Goal: Transaction & Acquisition: Purchase product/service

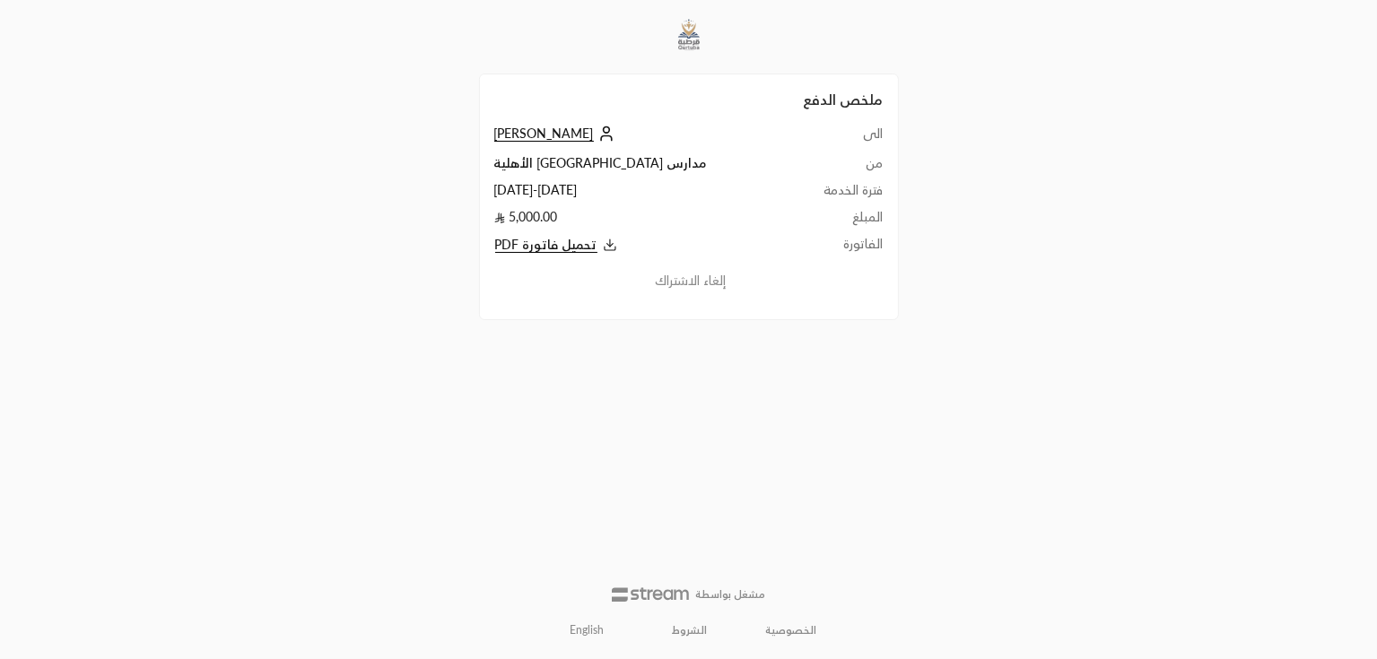
click at [514, 137] on span "[PERSON_NAME]" at bounding box center [544, 134] width 100 height 16
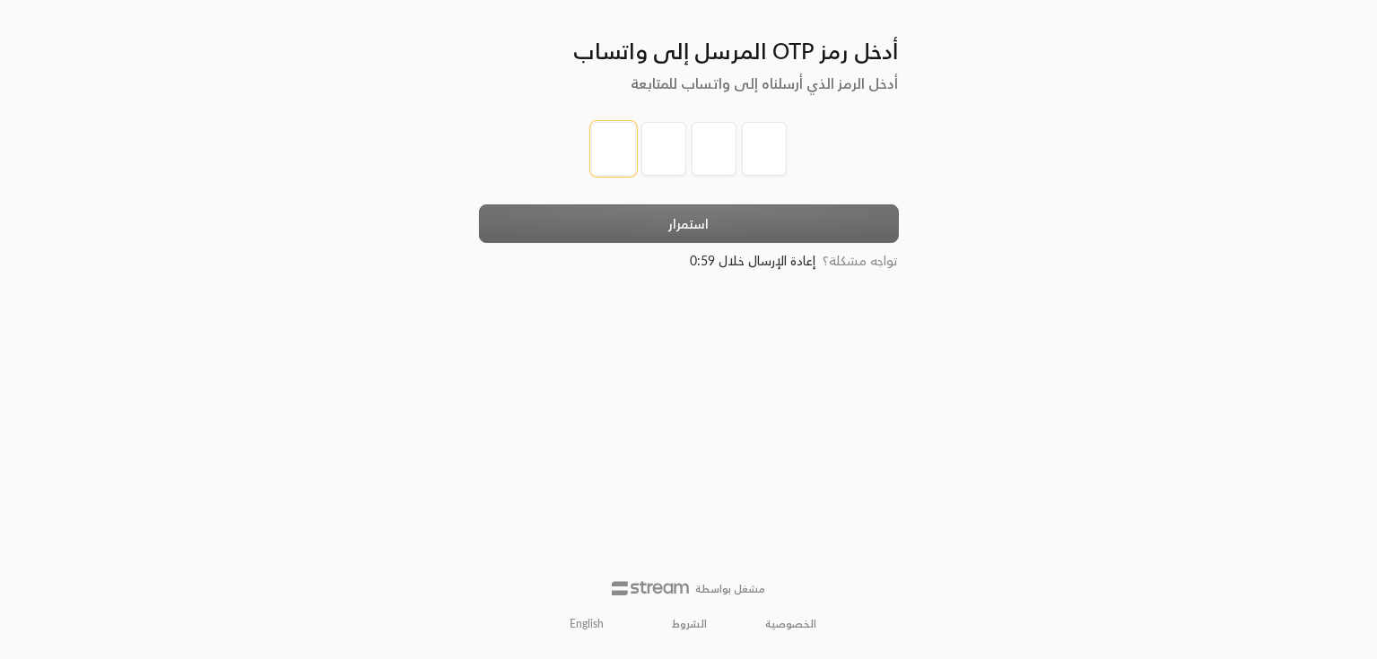
click at [603, 143] on input "tel" at bounding box center [613, 149] width 45 height 54
drag, startPoint x: 630, startPoint y: 148, endPoint x: 653, endPoint y: 155, distance: 24.4
click at [653, 155] on div at bounding box center [689, 149] width 196 height 54
type input "1"
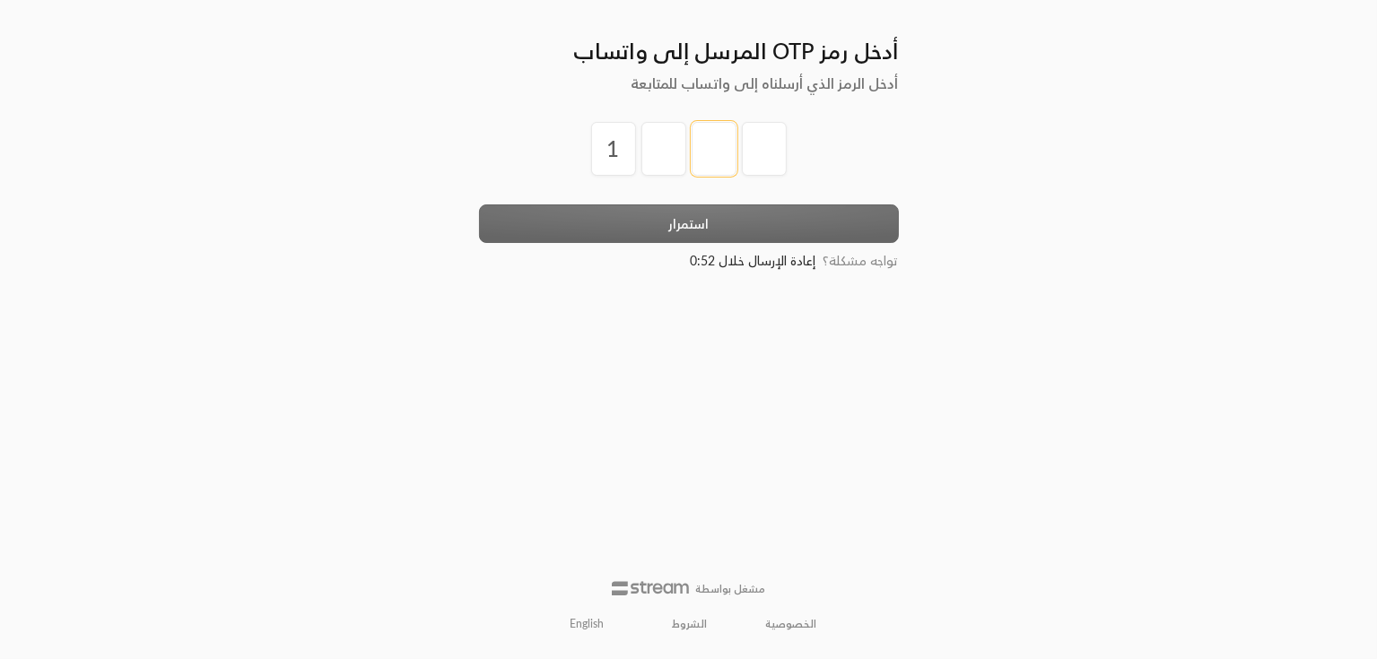
type input "2"
type input "3"
type input "4"
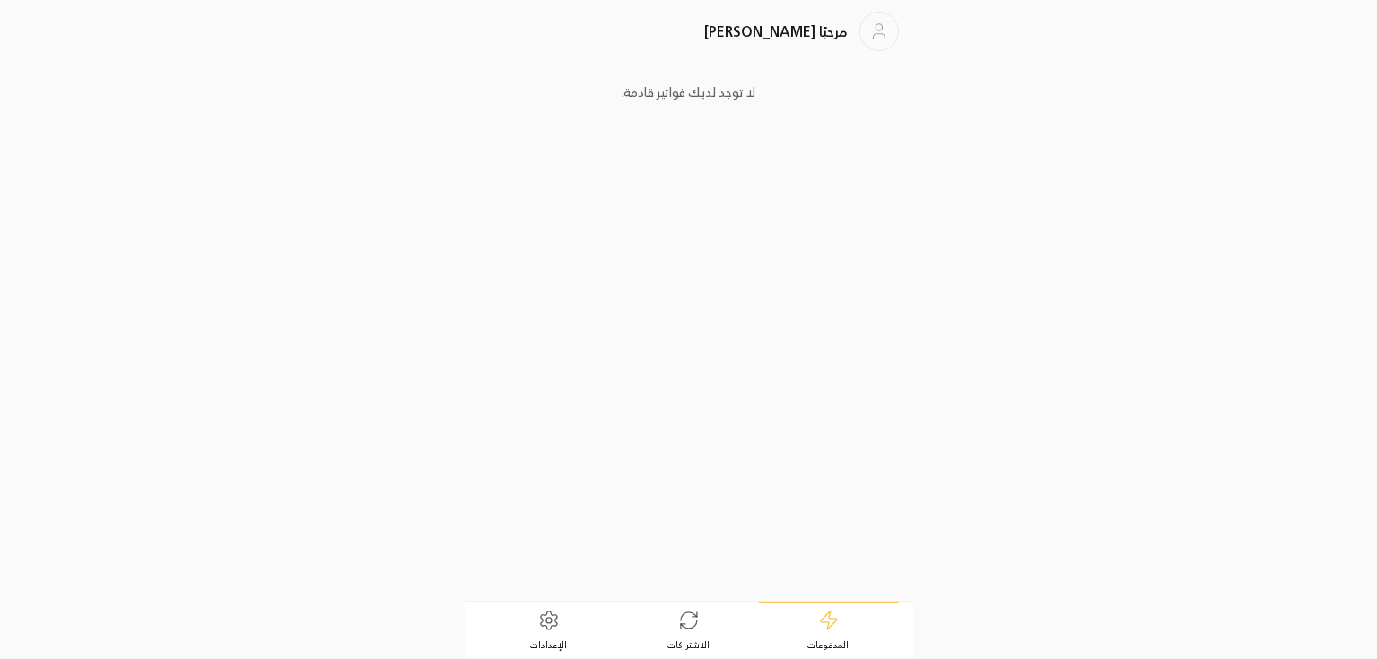
click at [710, 625] on link "الاشتراكات" at bounding box center [689, 631] width 140 height 56
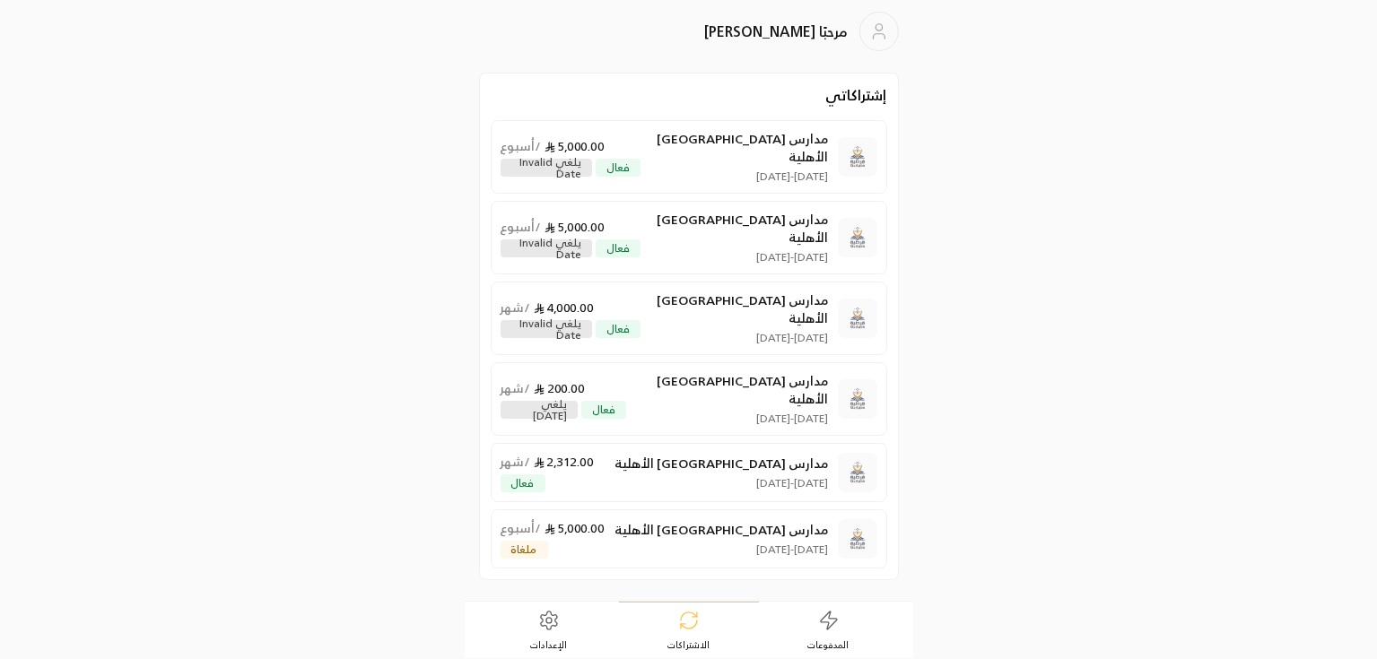
click at [815, 625] on link "المدفوعات" at bounding box center [829, 631] width 140 height 56
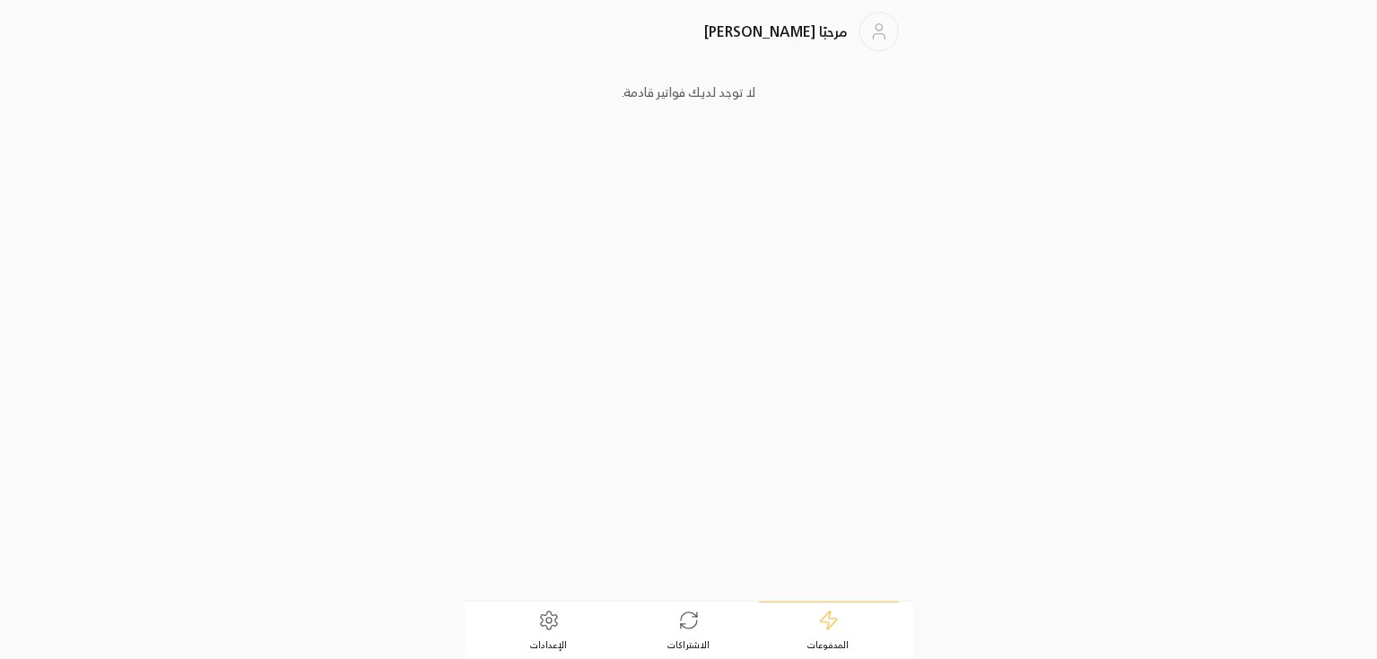
click at [699, 630] on icon at bounding box center [689, 621] width 22 height 22
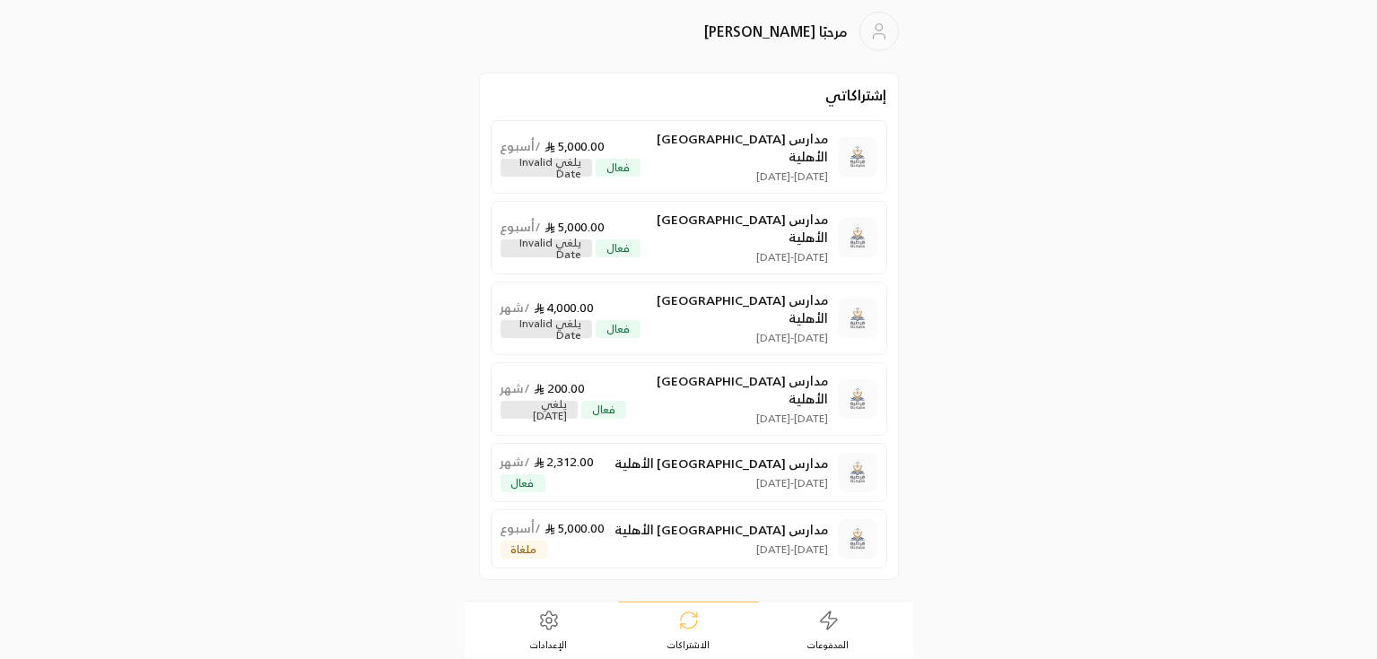
click at [811, 633] on link "المدفوعات" at bounding box center [829, 631] width 140 height 56
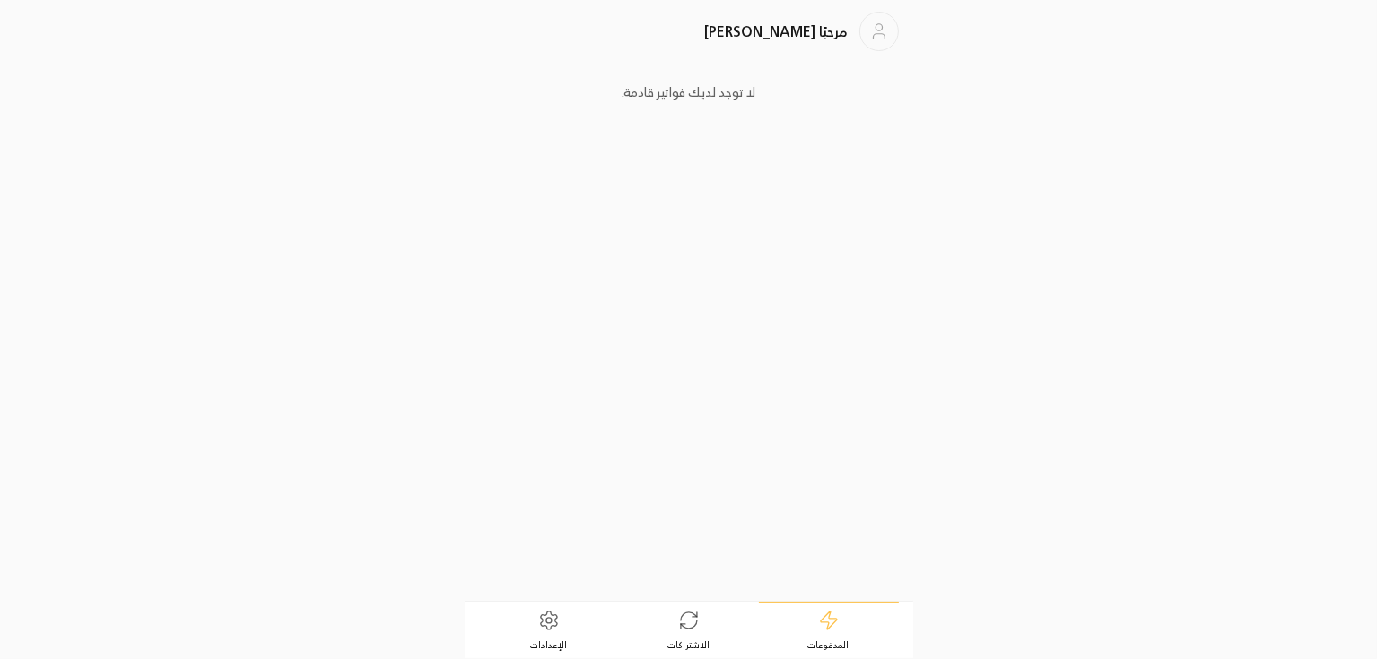
click at [560, 627] on link "الإعدادات" at bounding box center [549, 631] width 140 height 56
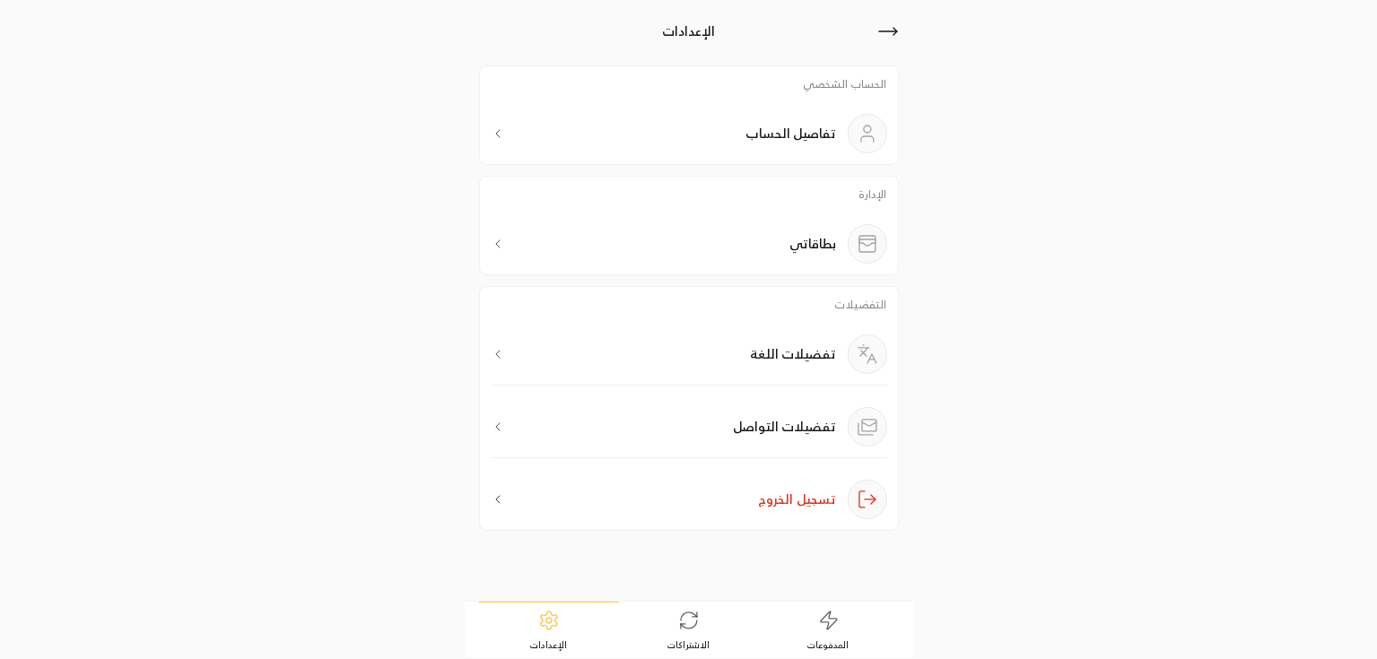
click at [771, 263] on div "بطاقاتي" at bounding box center [689, 243] width 397 height 39
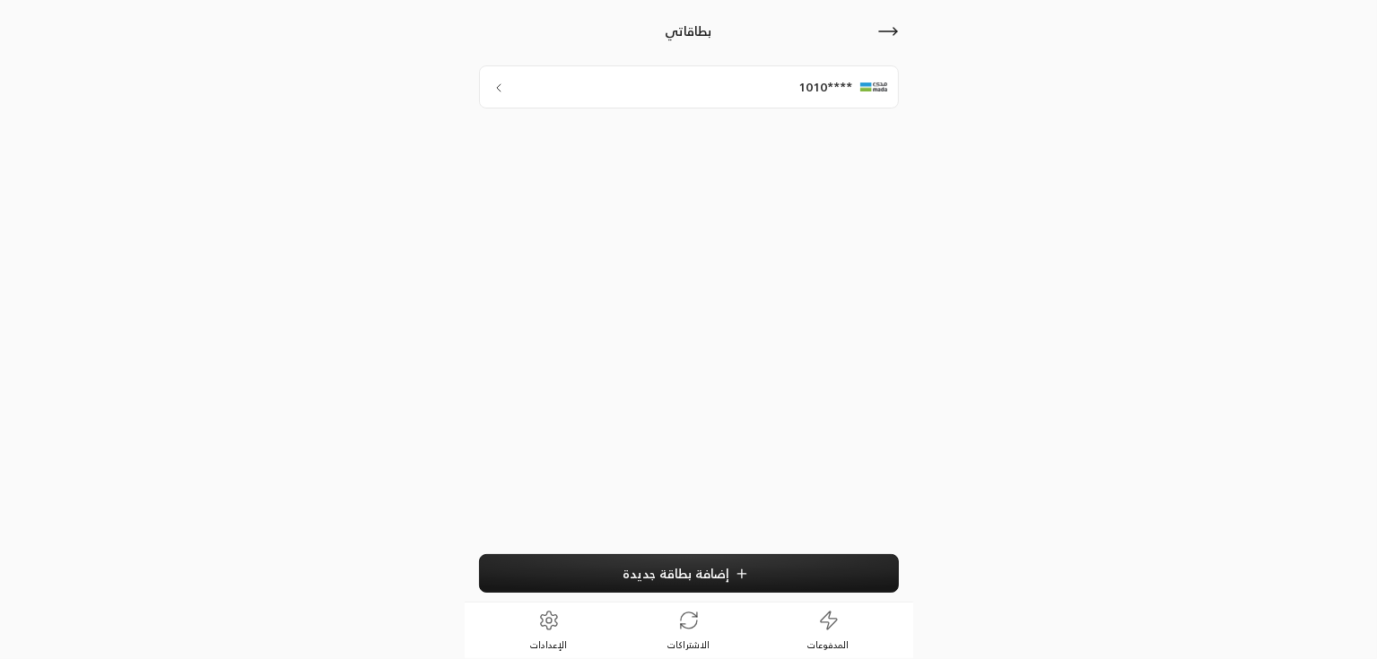
click at [780, 87] on div "****1010" at bounding box center [689, 86] width 420 height 43
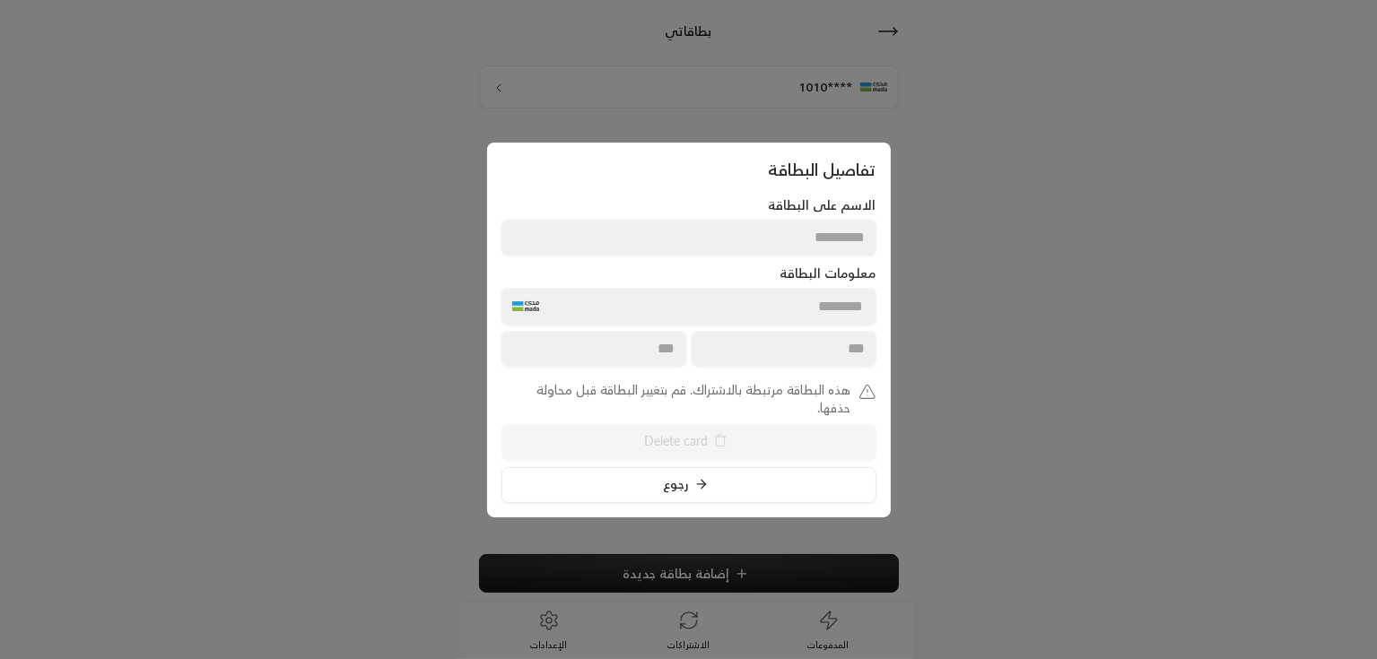
click at [764, 216] on div "الاسم على البطاقة *********" at bounding box center [688, 225] width 375 height 59
click at [714, 480] on button "رجوع" at bounding box center [688, 485] width 375 height 36
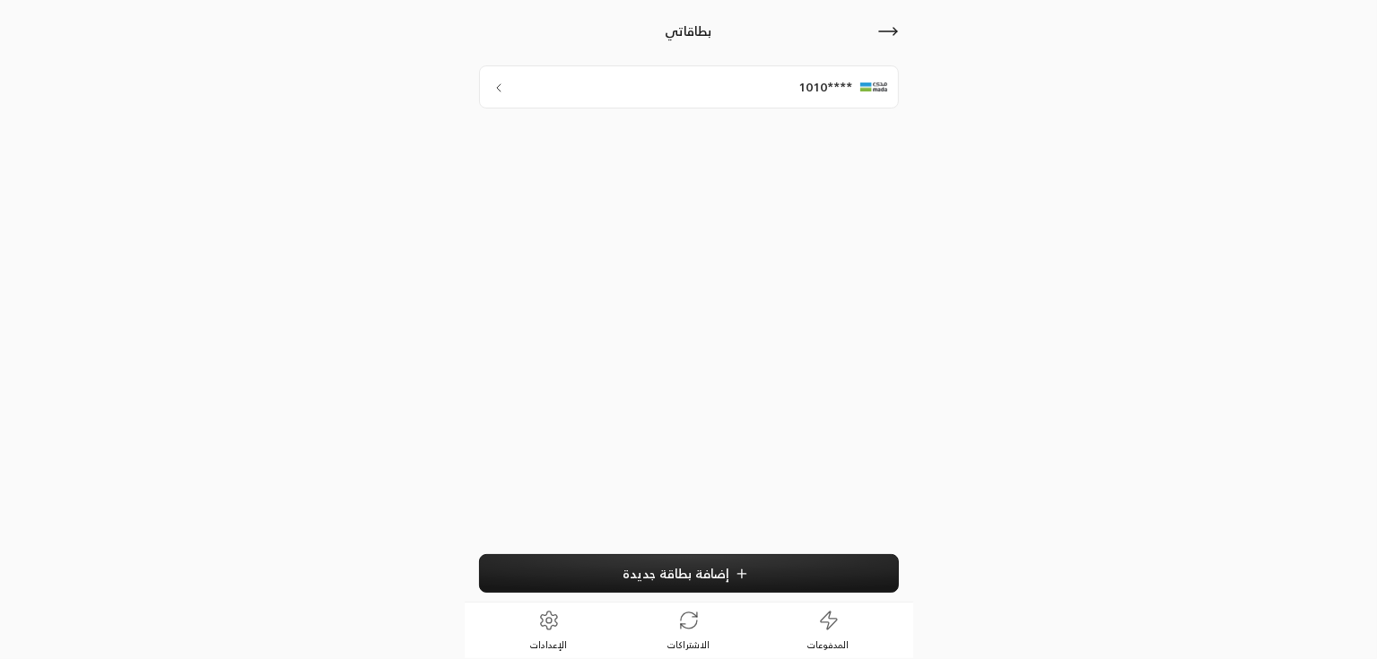
click at [562, 623] on link "الإعدادات" at bounding box center [549, 631] width 140 height 56
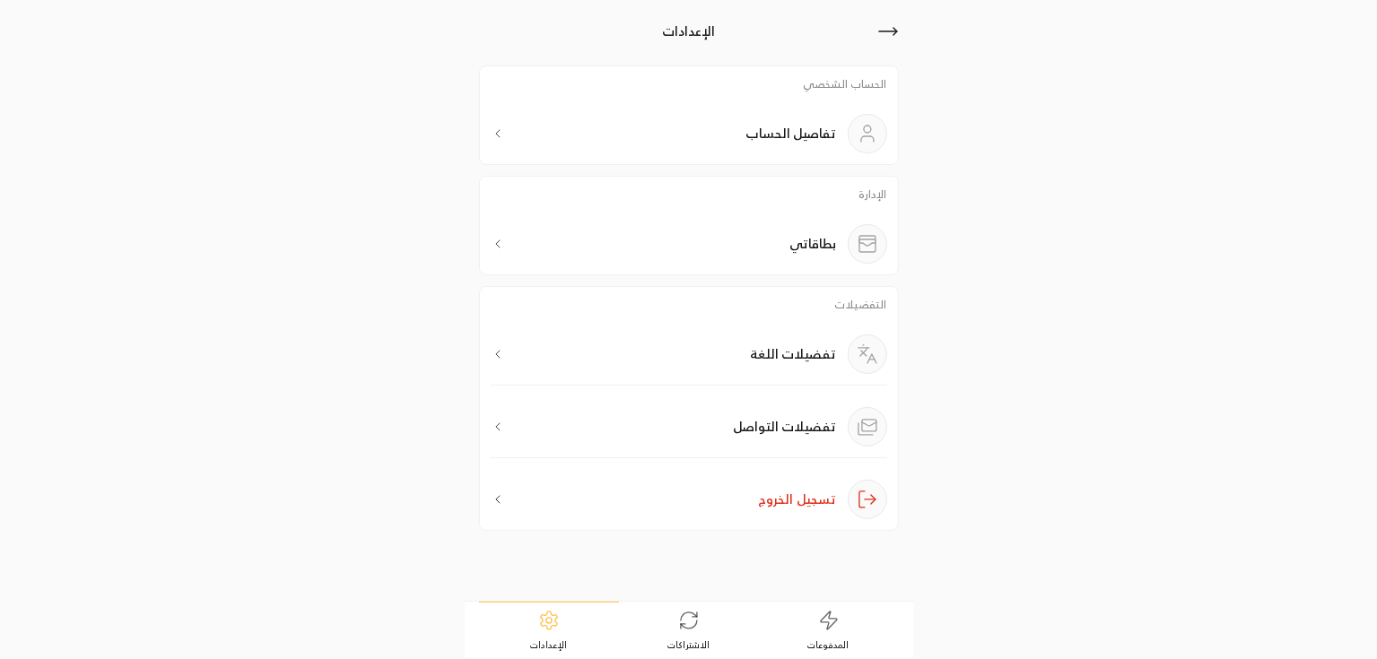
click at [692, 622] on icon at bounding box center [689, 621] width 22 height 22
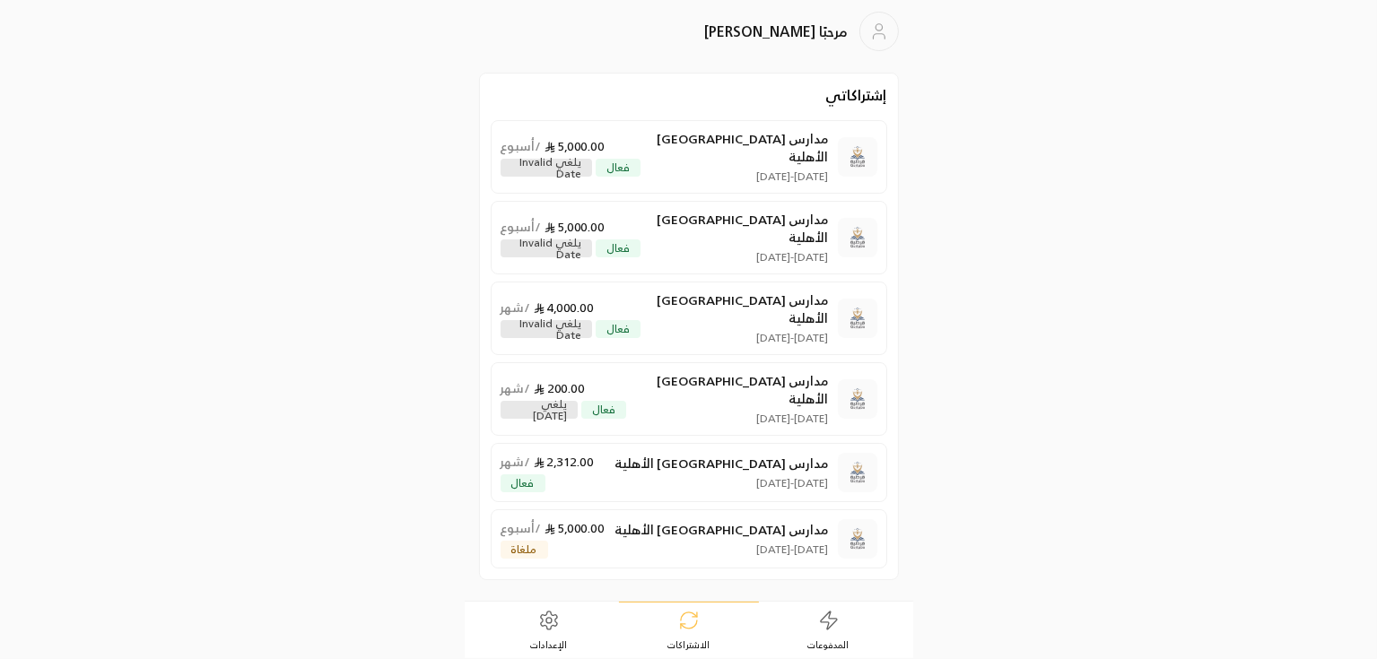
click at [566, 614] on link "الإعدادات" at bounding box center [549, 631] width 140 height 56
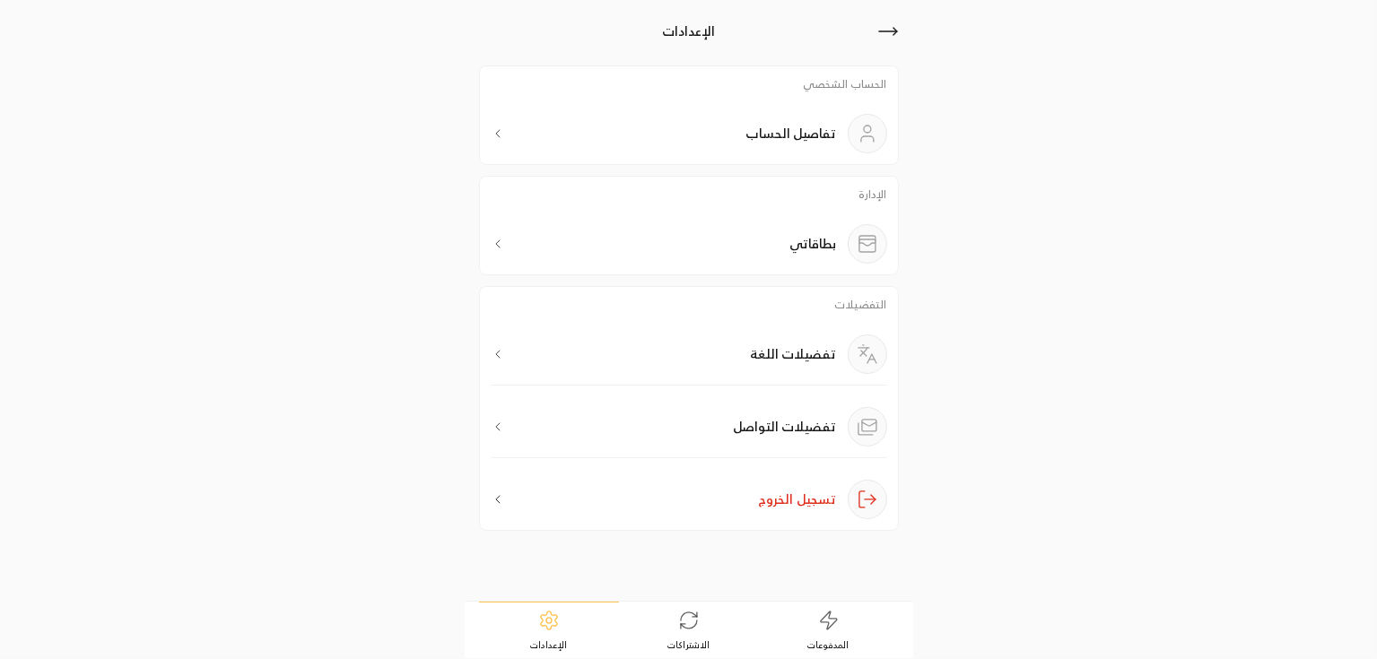
click at [775, 367] on div "تفضيلات اللغة" at bounding box center [819, 354] width 136 height 39
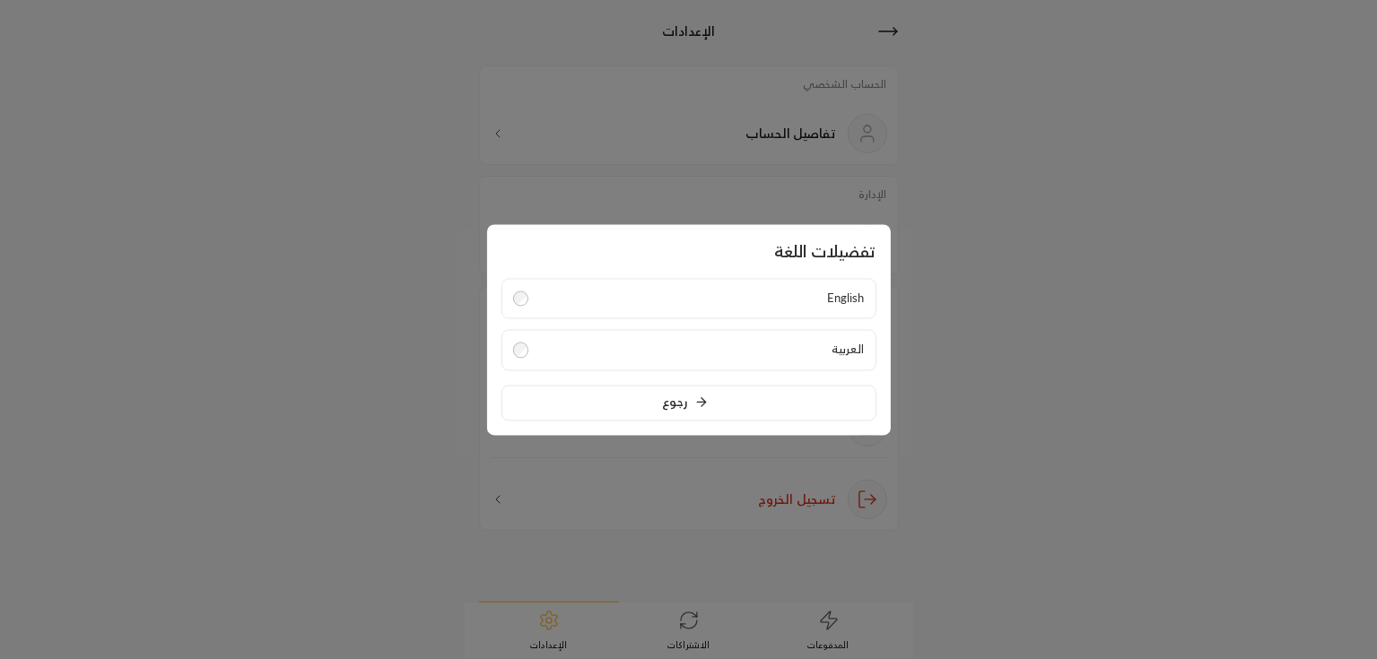
click at [757, 311] on label "English" at bounding box center [688, 298] width 375 height 41
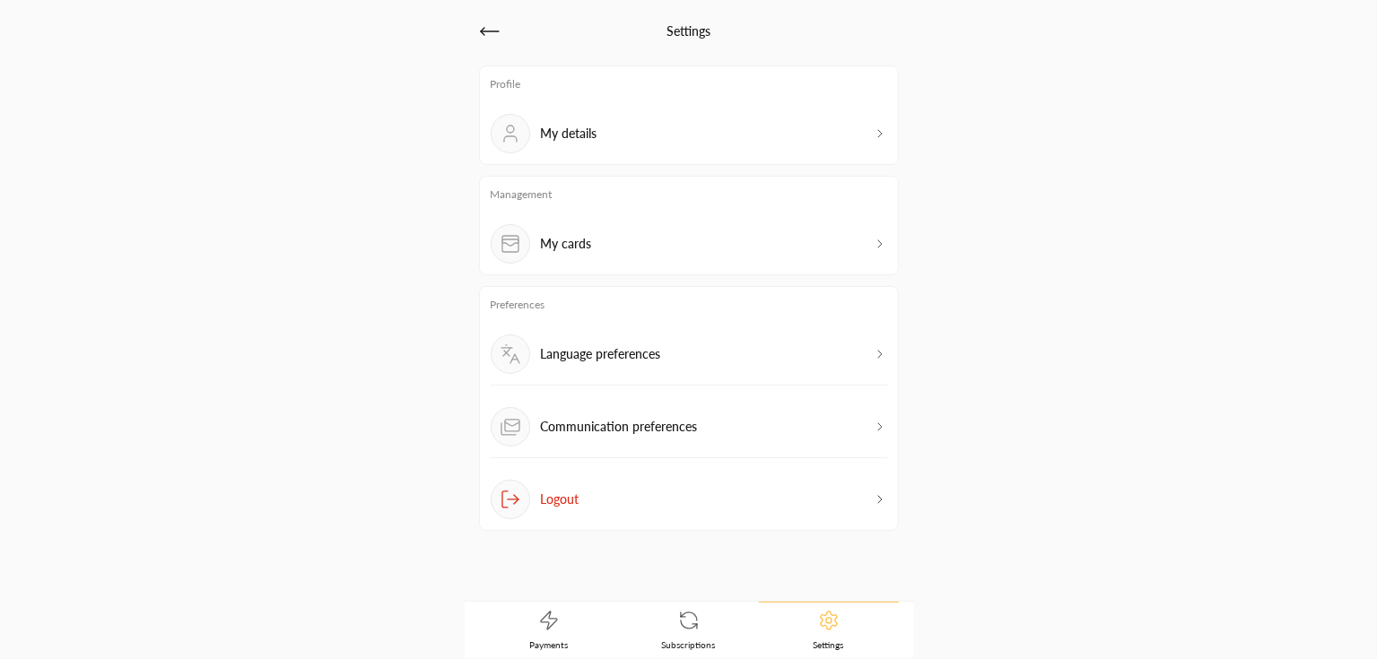
click at [750, 360] on div "Language preferences" at bounding box center [689, 360] width 397 height 51
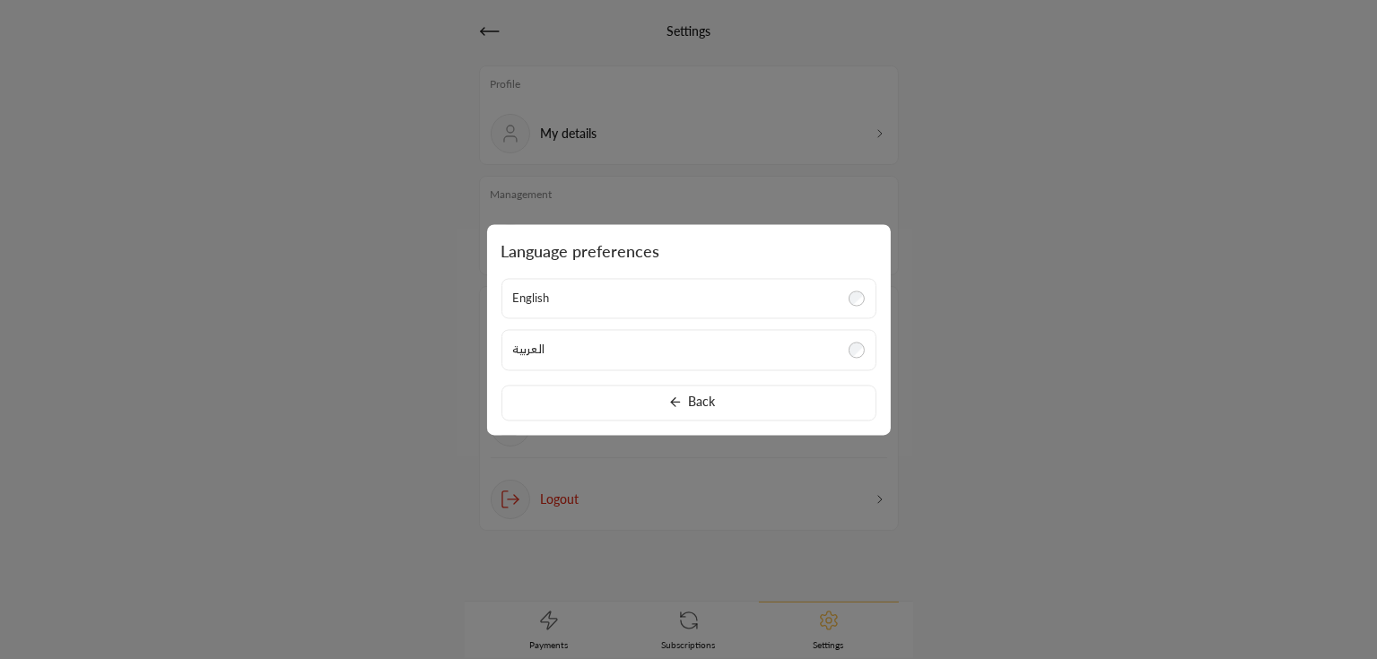
click at [728, 355] on label "العربية" at bounding box center [688, 350] width 375 height 41
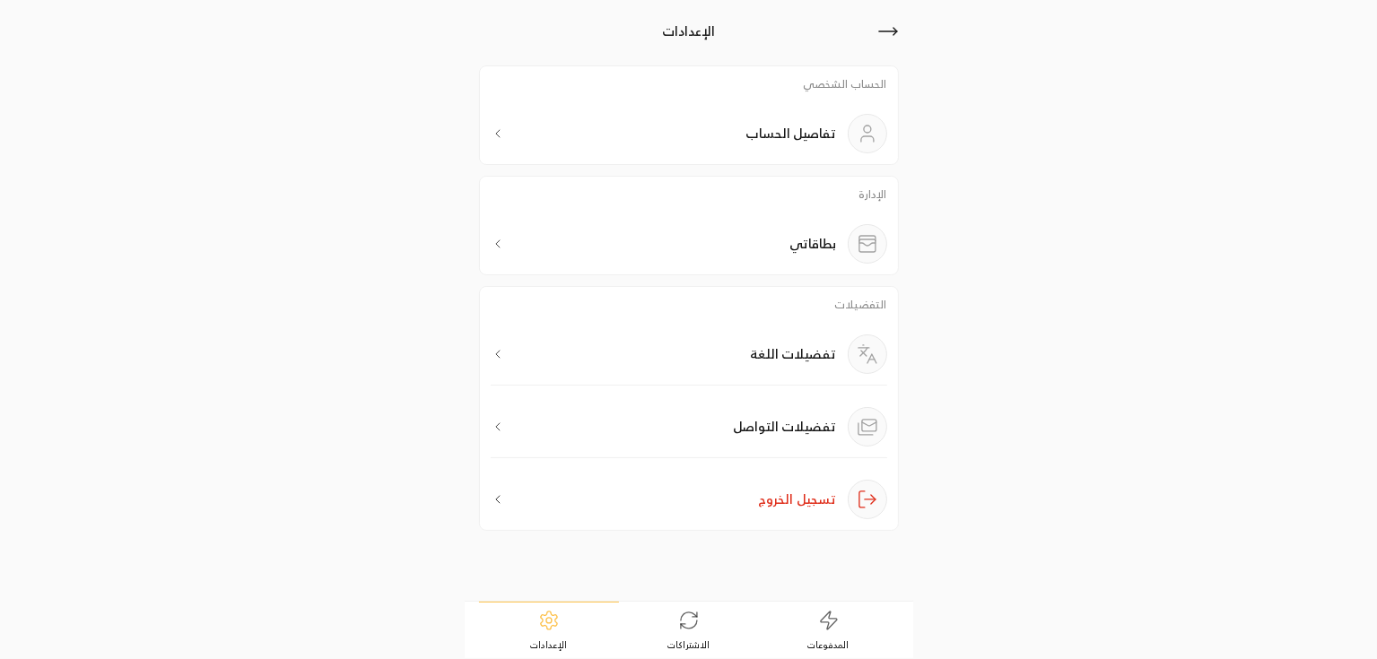
click at [739, 428] on p "تفضيلات التواصل" at bounding box center [785, 427] width 103 height 18
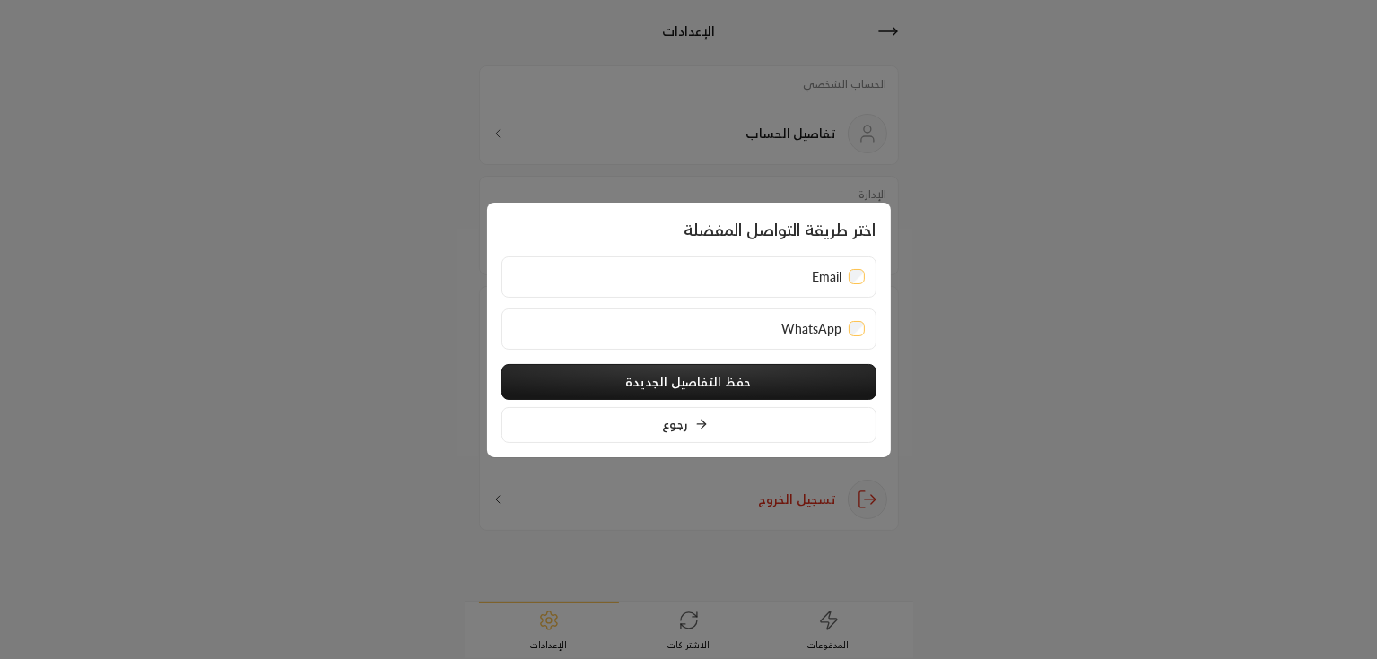
click at [722, 333] on div "WhatsApp" at bounding box center [689, 329] width 352 height 18
click at [728, 385] on button "حفظ التفاصيل الجديدة" at bounding box center [688, 382] width 375 height 36
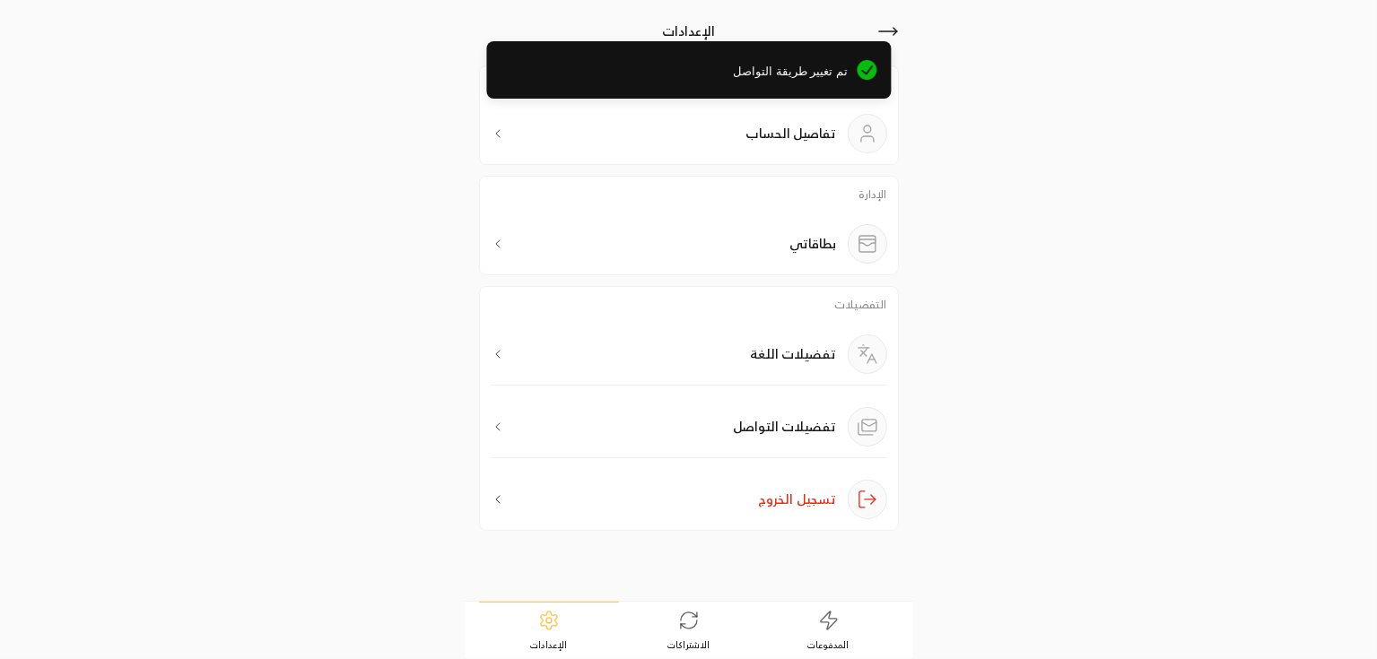
click at [772, 427] on p "تفضيلات التواصل" at bounding box center [785, 427] width 103 height 18
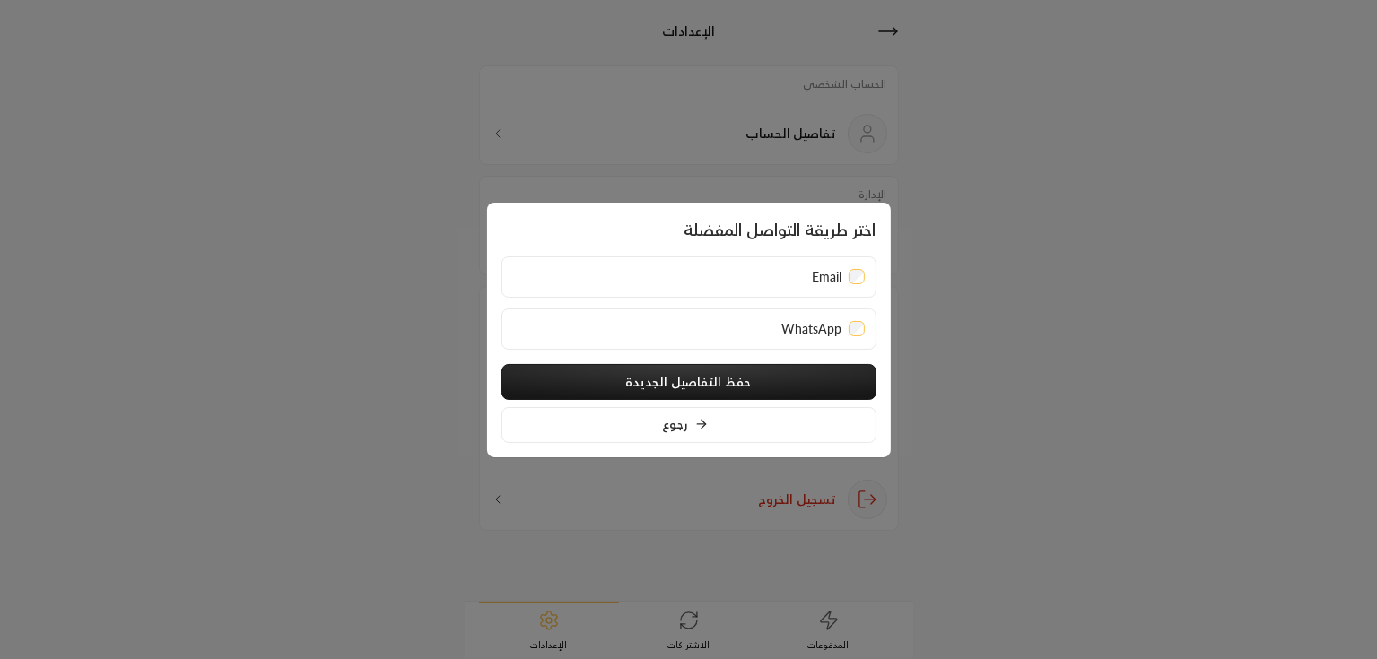
click at [745, 281] on div "Email" at bounding box center [689, 277] width 352 height 18
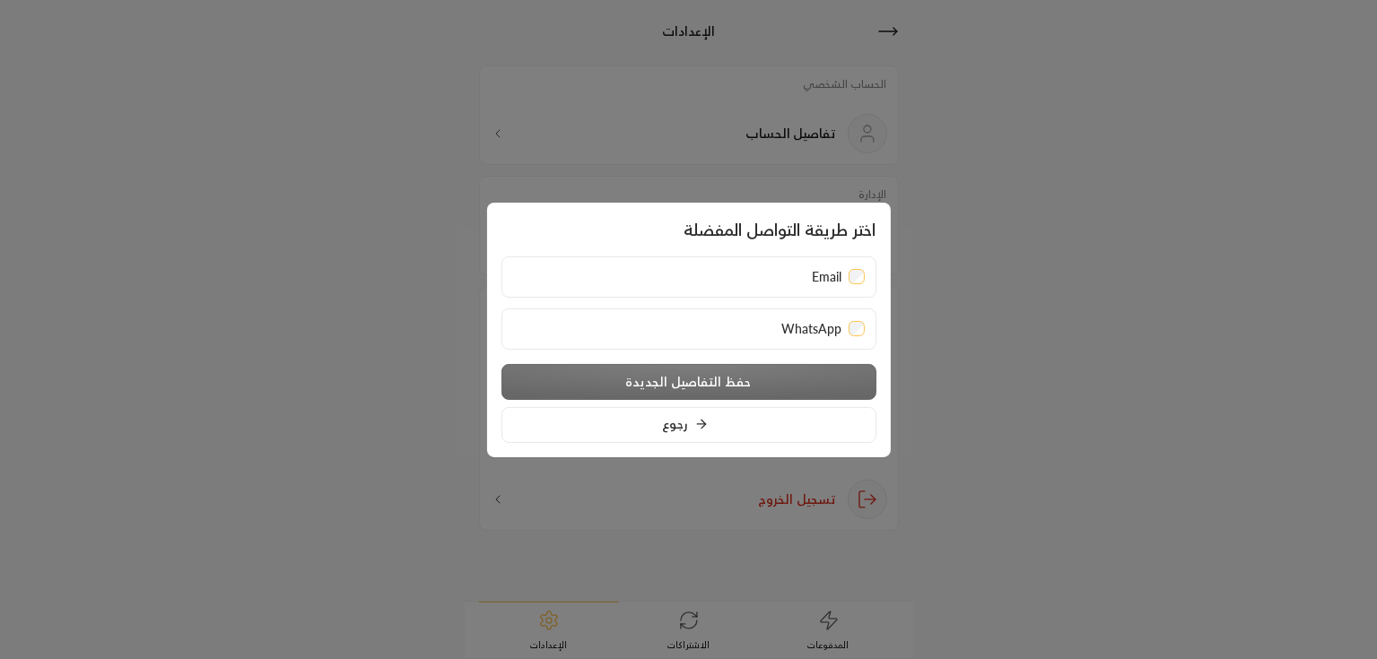
click at [726, 336] on div "WhatsApp" at bounding box center [689, 329] width 352 height 18
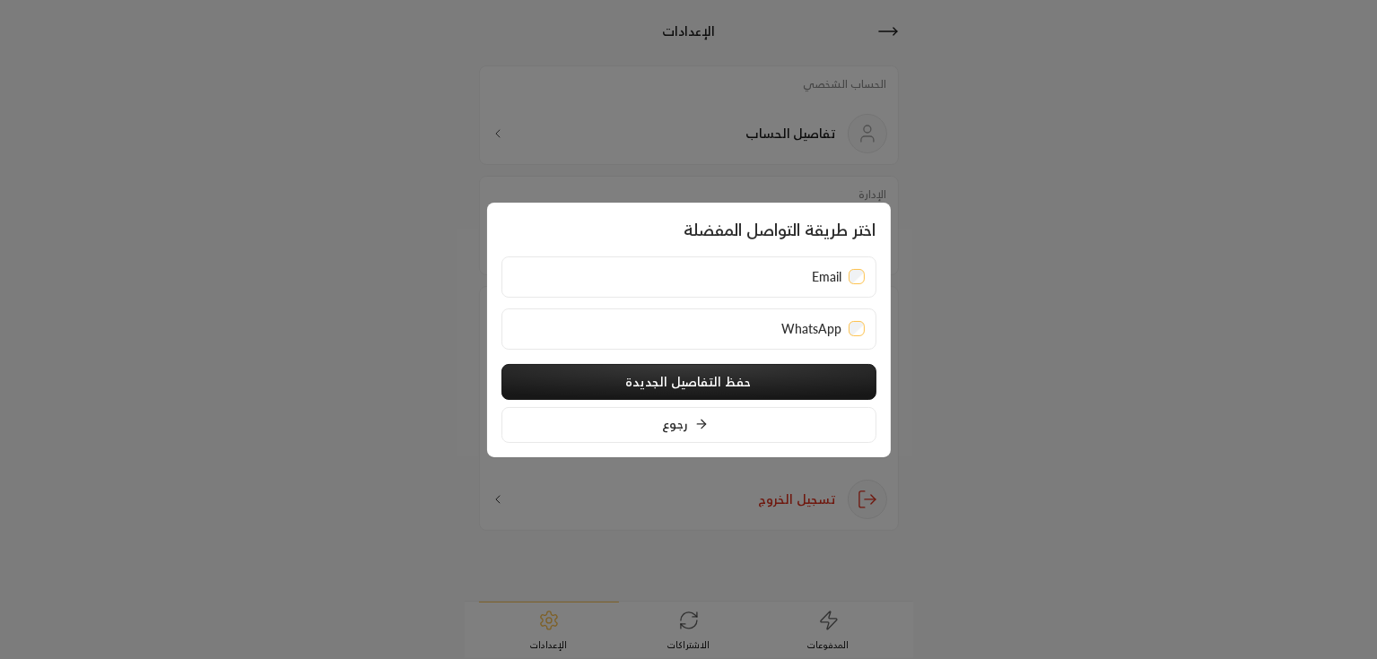
click at [739, 283] on div "Email" at bounding box center [689, 277] width 352 height 18
click at [741, 337] on div "WhatsApp" at bounding box center [689, 329] width 352 height 18
click at [723, 367] on button "حفظ التفاصيل الجديدة" at bounding box center [688, 382] width 375 height 36
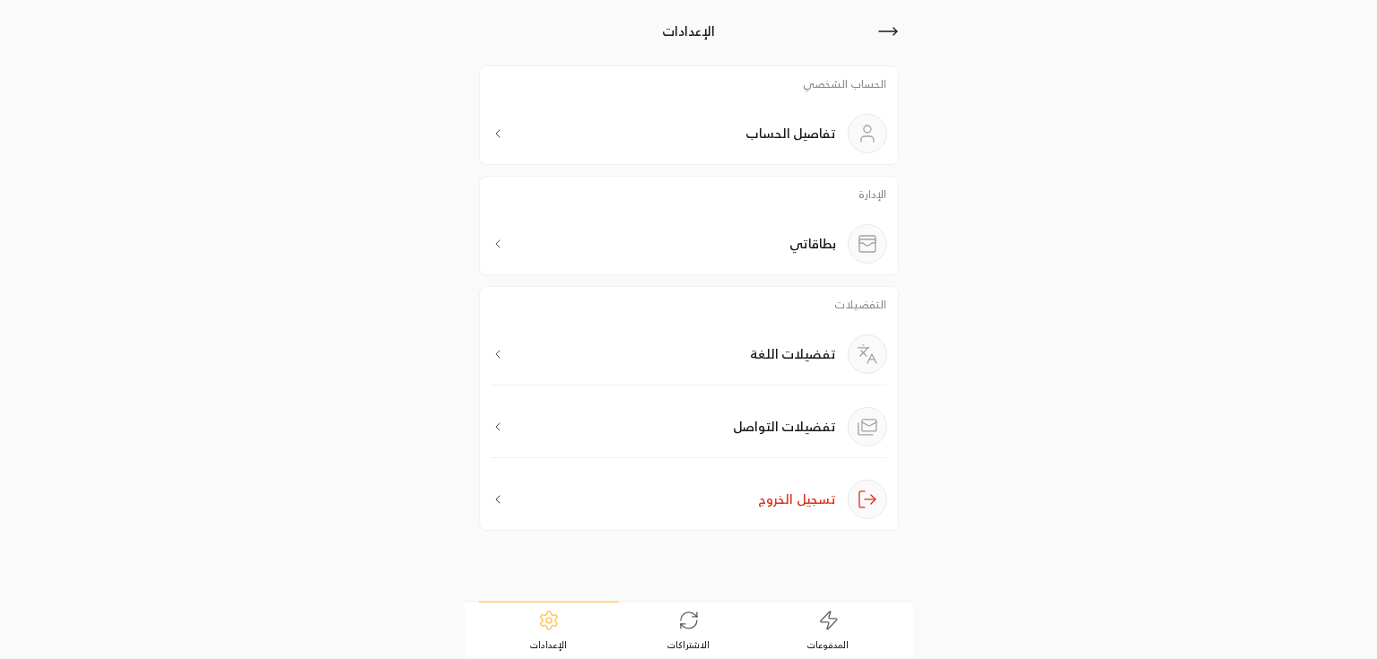
click at [792, 253] on p "بطاقاتي" at bounding box center [813, 244] width 47 height 18
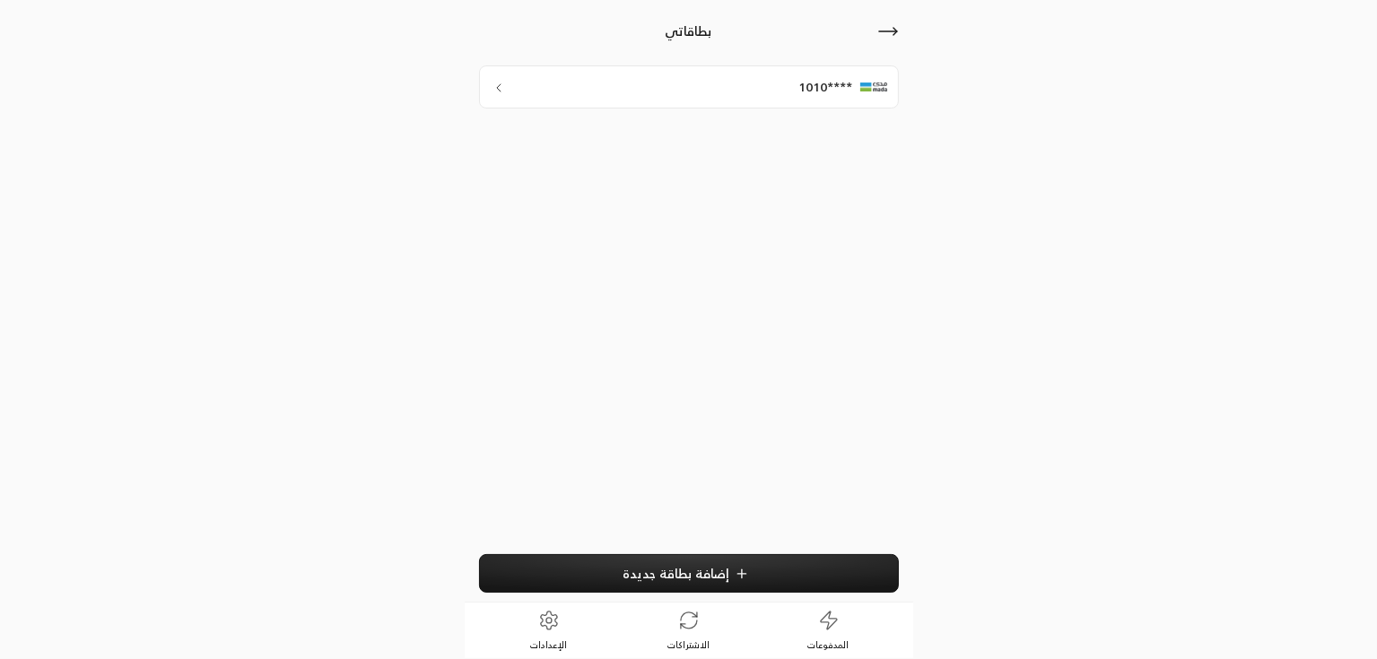
click at [711, 579] on span "إضافة بطاقة جديدة" at bounding box center [676, 573] width 107 height 15
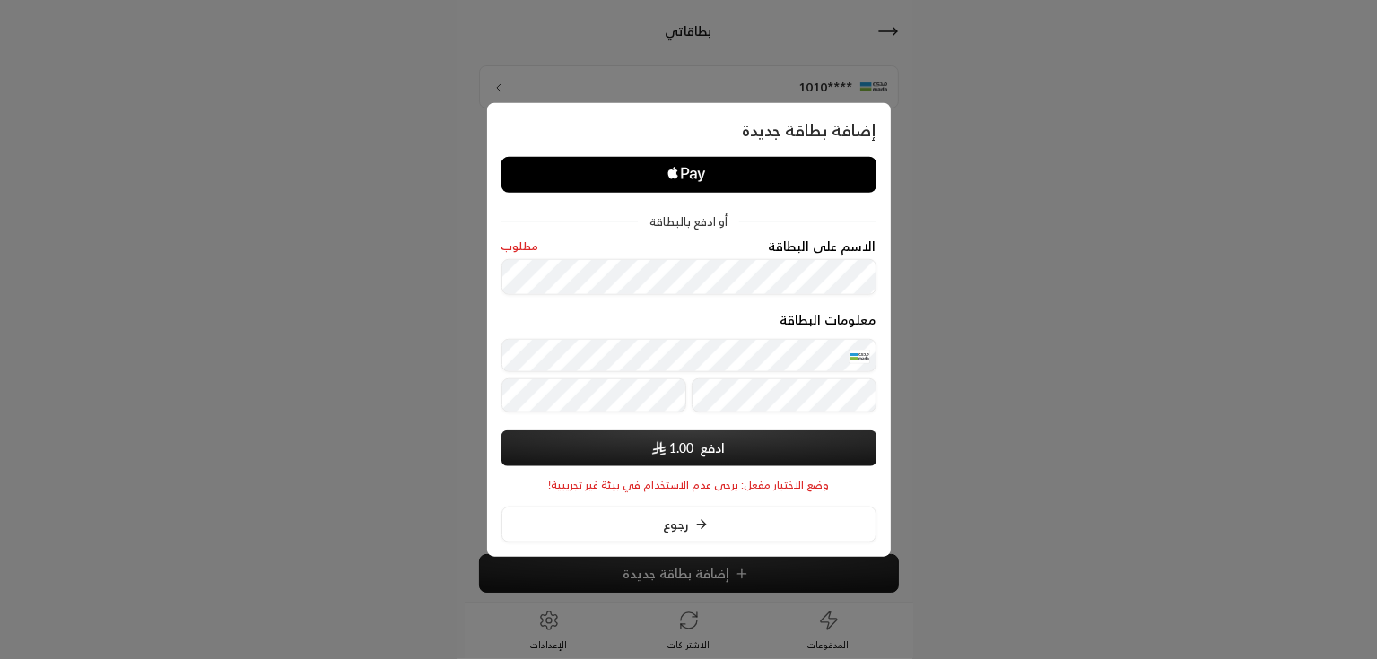
click at [696, 436] on button "ادفع 1.00" at bounding box center [688, 449] width 375 height 36
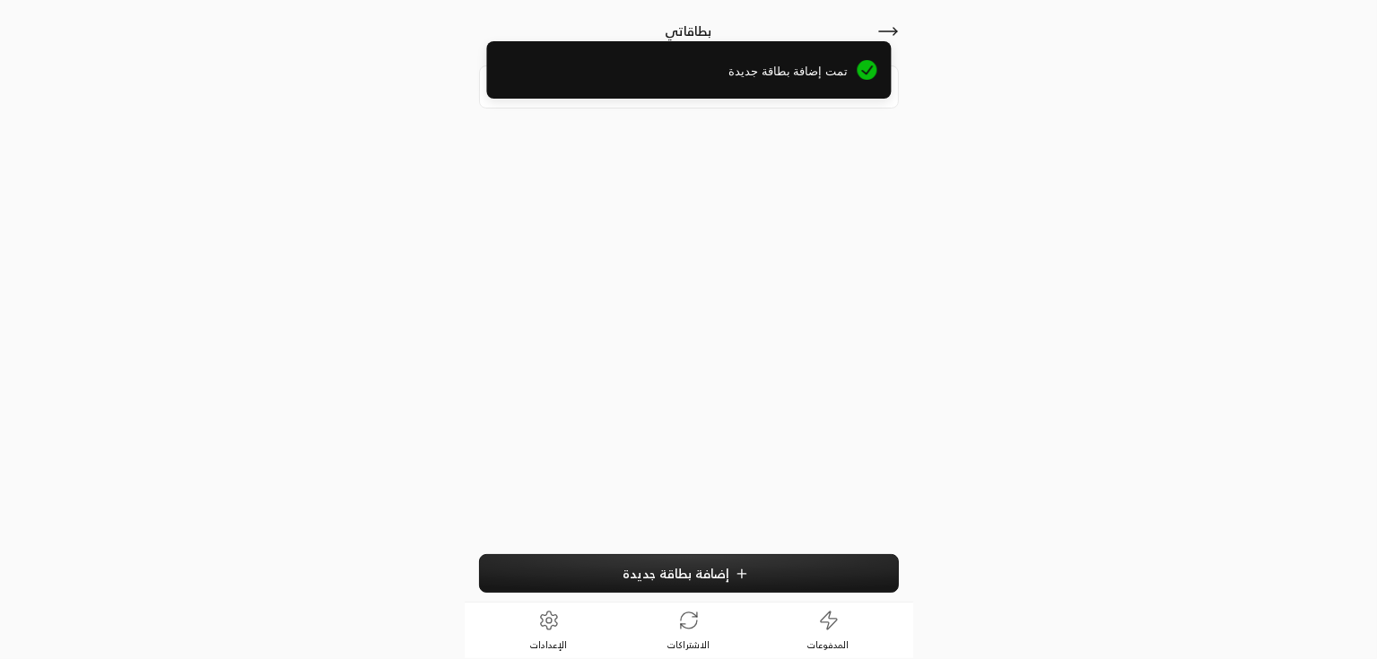
click at [753, 77] on span "تمت إضافة بطاقة جديدة" at bounding box center [674, 72] width 347 height 18
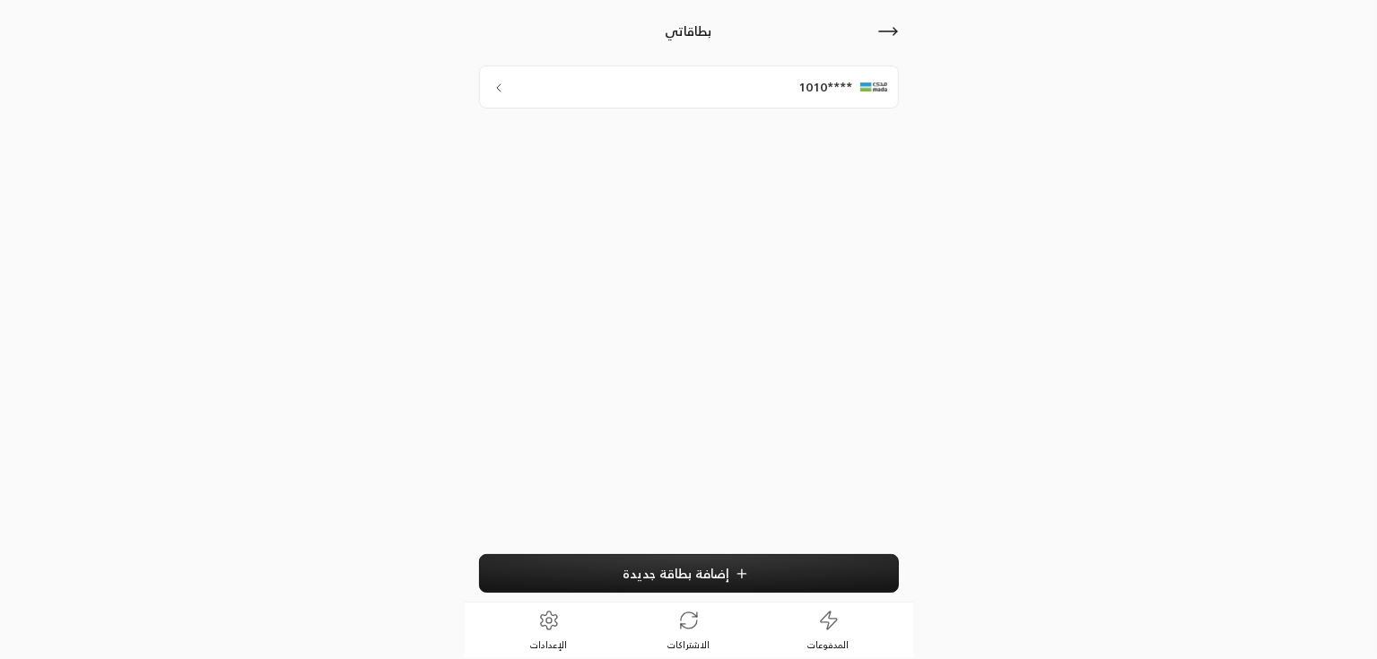
click at [700, 575] on span "إضافة بطاقة جديدة" at bounding box center [676, 573] width 107 height 15
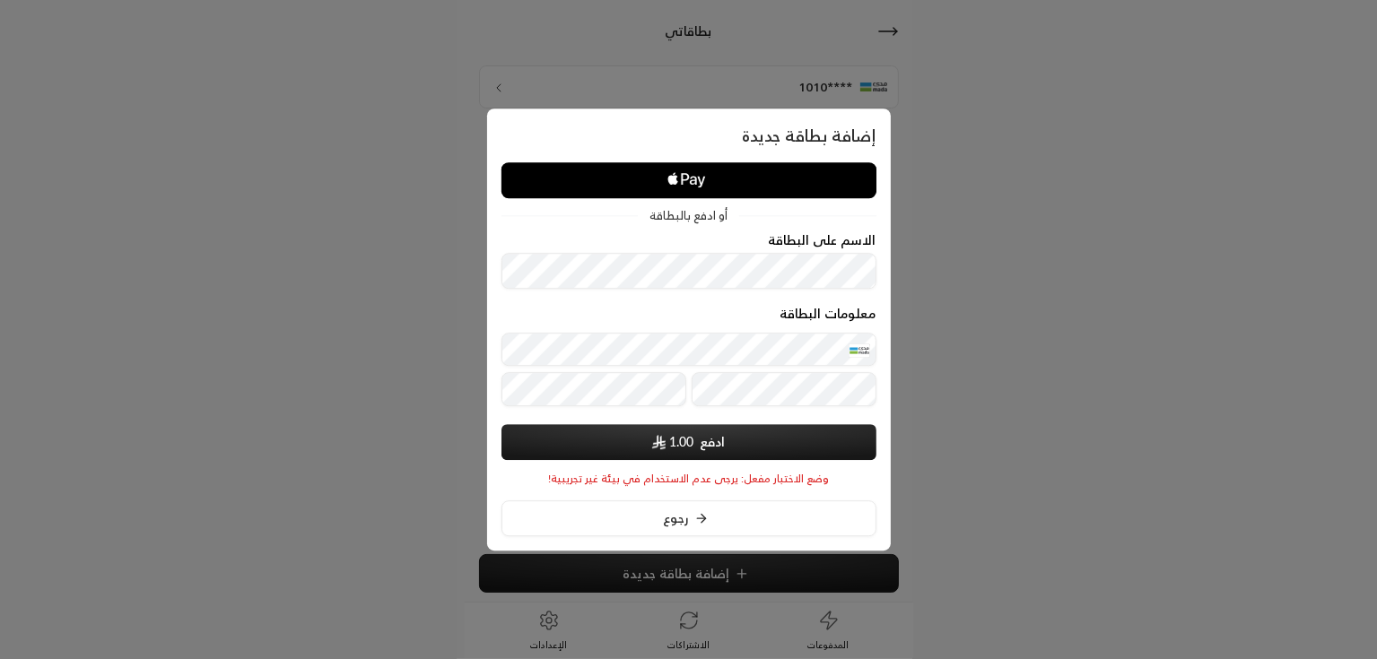
click at [675, 453] on button "ادفع 1.00" at bounding box center [688, 442] width 375 height 36
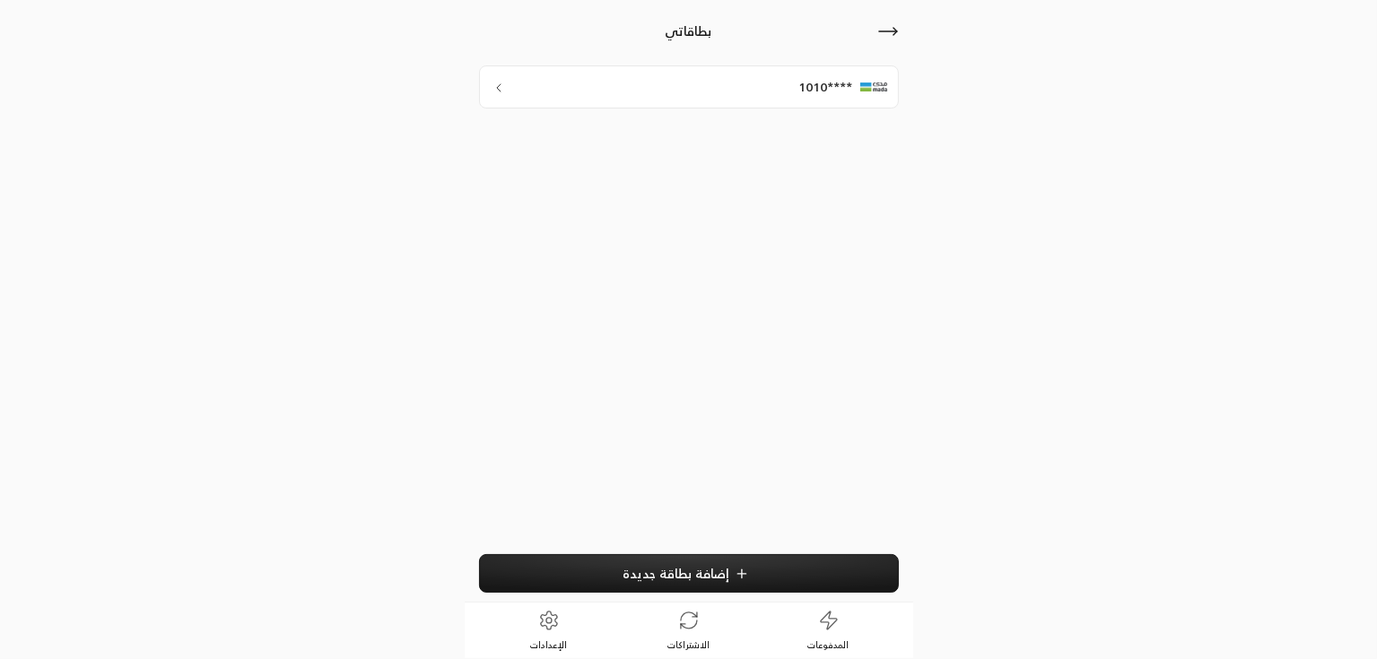
click at [832, 86] on span "****1010" at bounding box center [826, 87] width 54 height 18
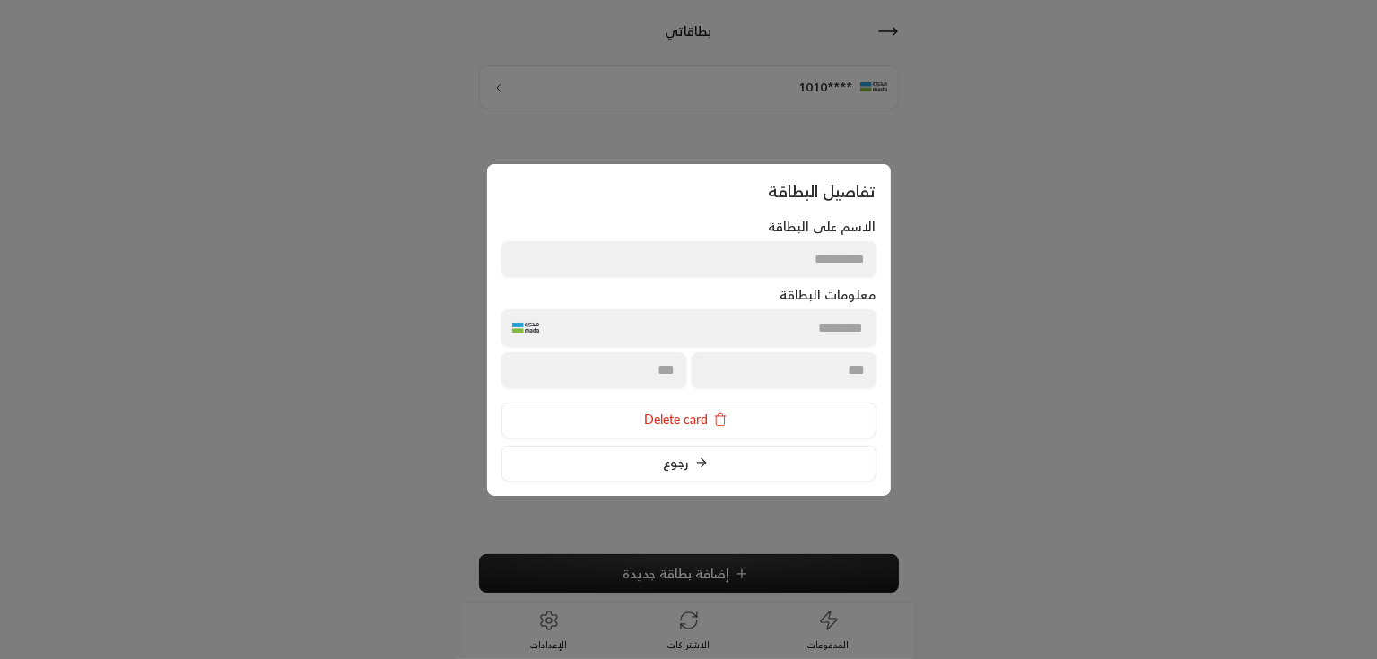
click at [921, 561] on div at bounding box center [688, 329] width 1377 height 659
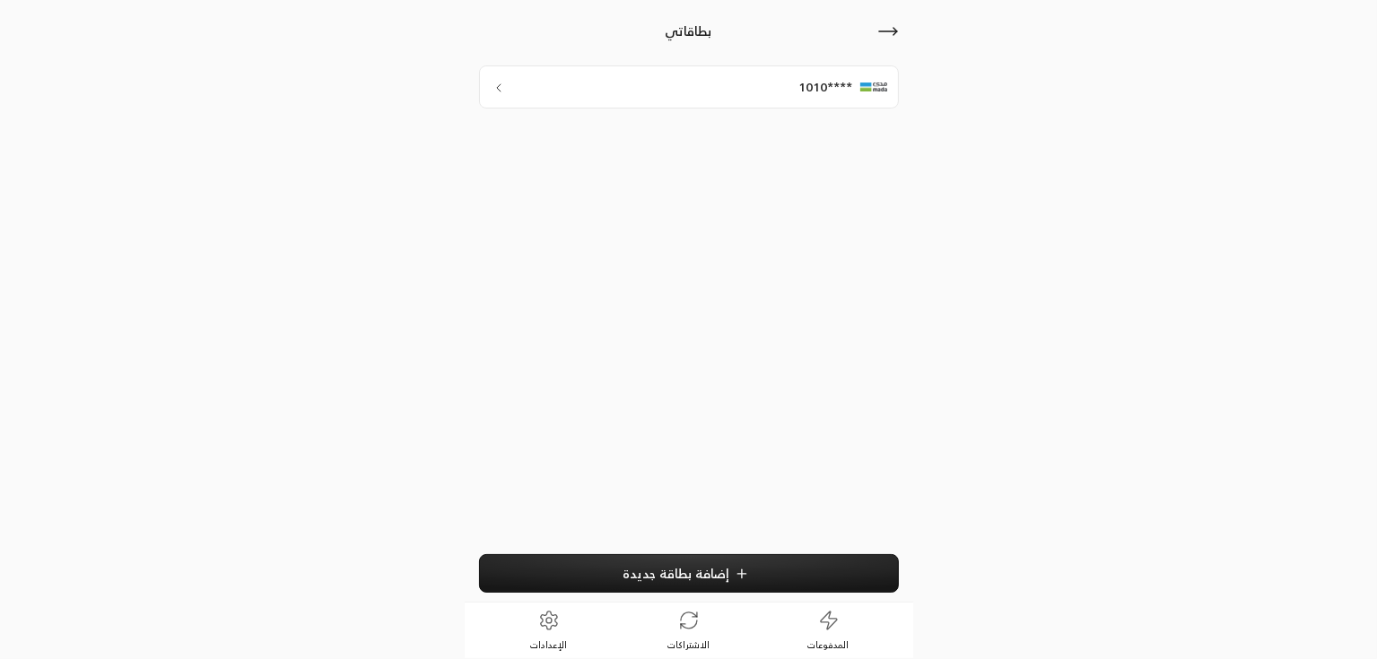
click at [775, 582] on button "إضافة بطاقة جديدة" at bounding box center [689, 573] width 420 height 39
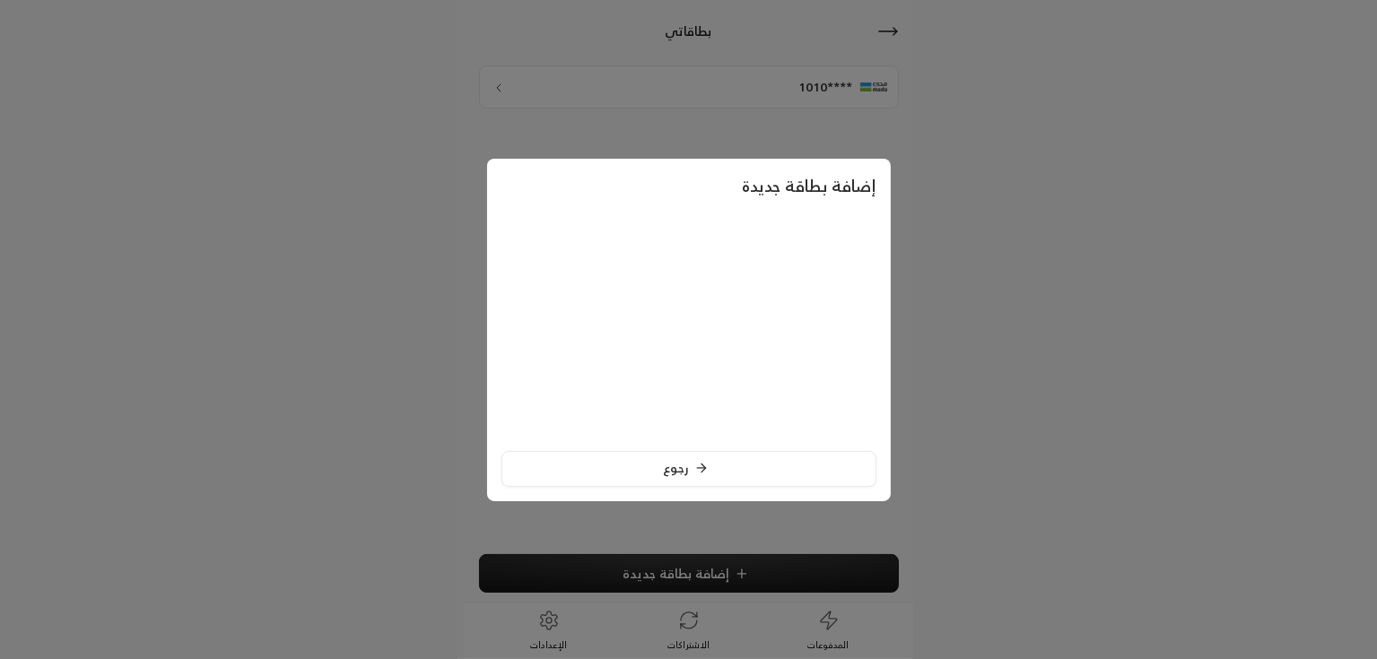
click at [941, 280] on div at bounding box center [688, 329] width 1377 height 659
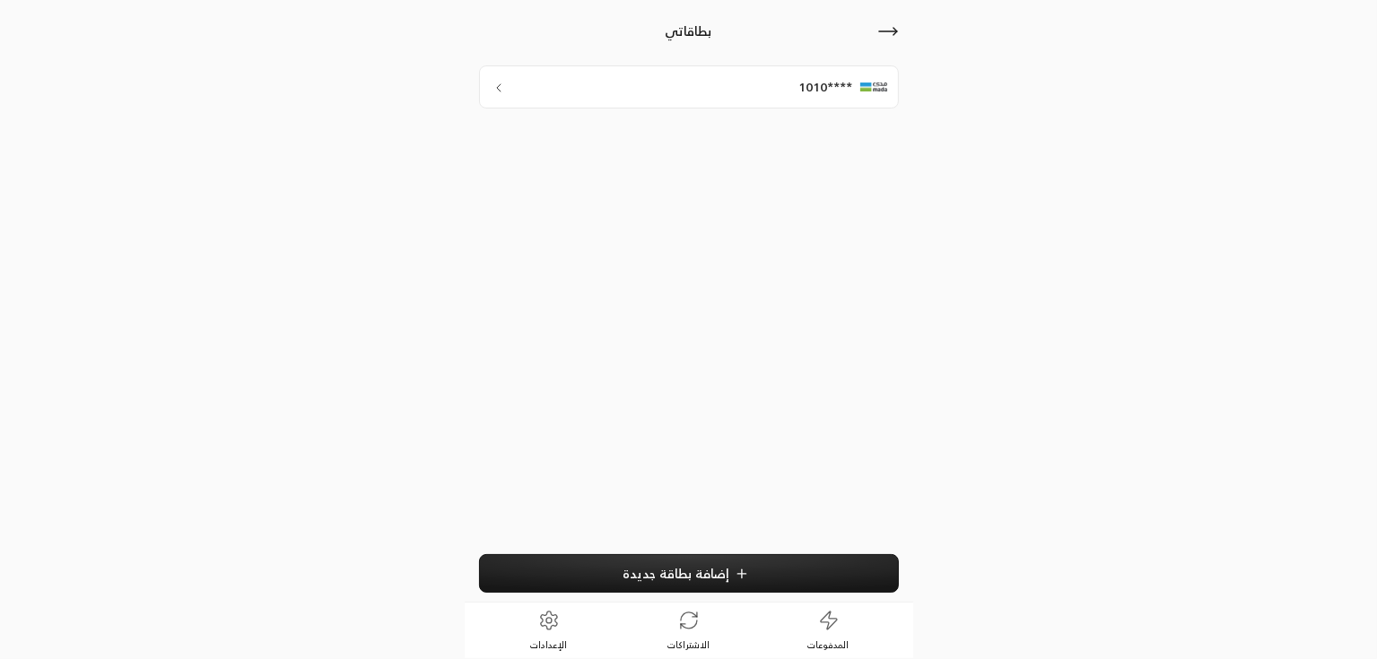
click at [709, 568] on span "إضافة بطاقة جديدة" at bounding box center [676, 573] width 107 height 15
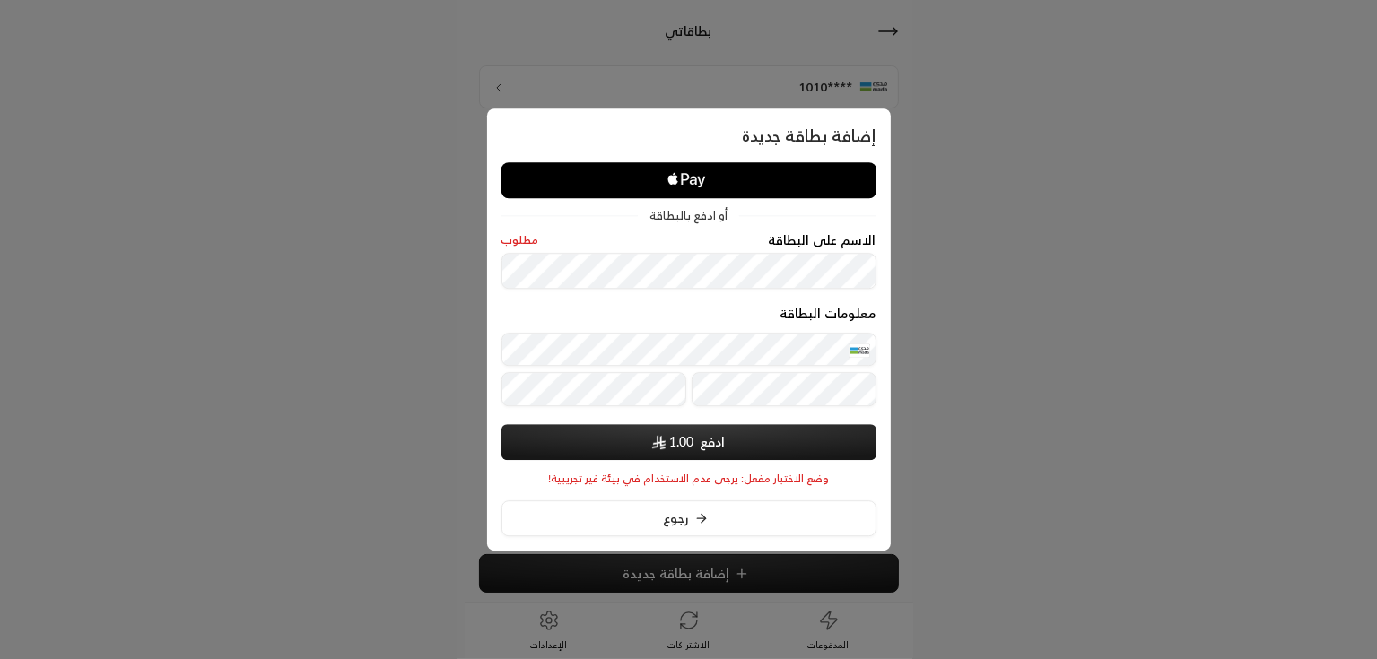
click at [663, 437] on img "submit" at bounding box center [658, 442] width 13 height 15
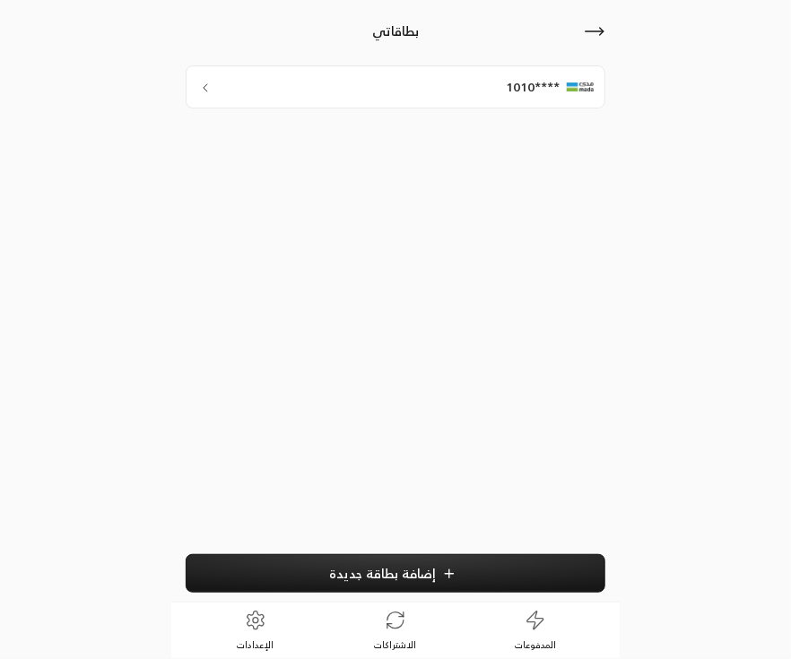
click at [444, 95] on div "****1010" at bounding box center [396, 86] width 420 height 43
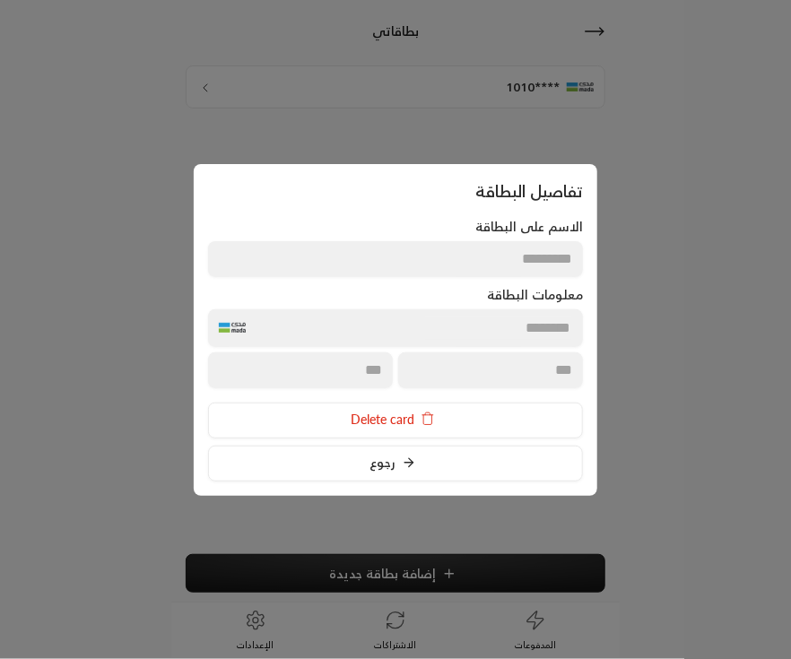
click at [445, 234] on label "الاسم على البطاقة" at bounding box center [395, 227] width 375 height 18
click at [678, 414] on div at bounding box center [395, 329] width 791 height 659
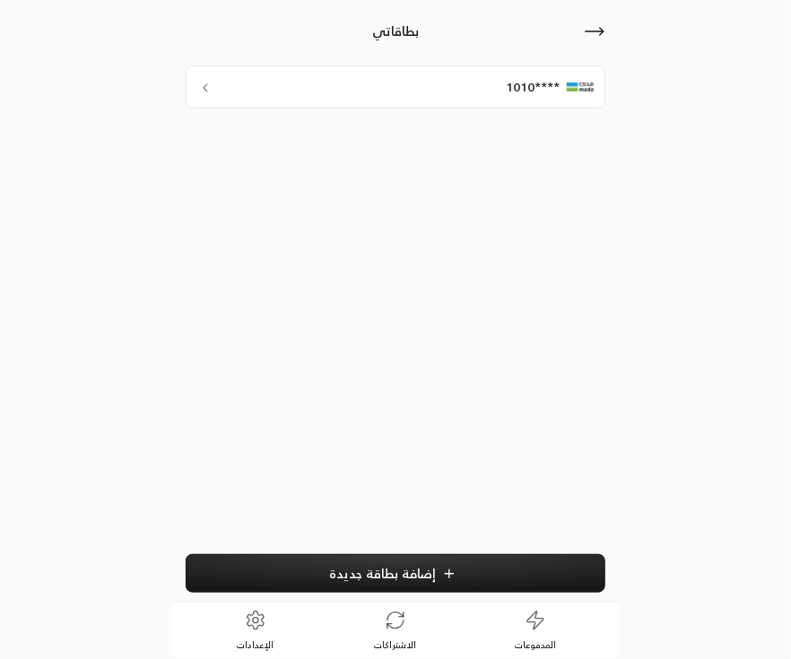
click at [362, 571] on span "إضافة بطاقة جديدة" at bounding box center [383, 573] width 107 height 15
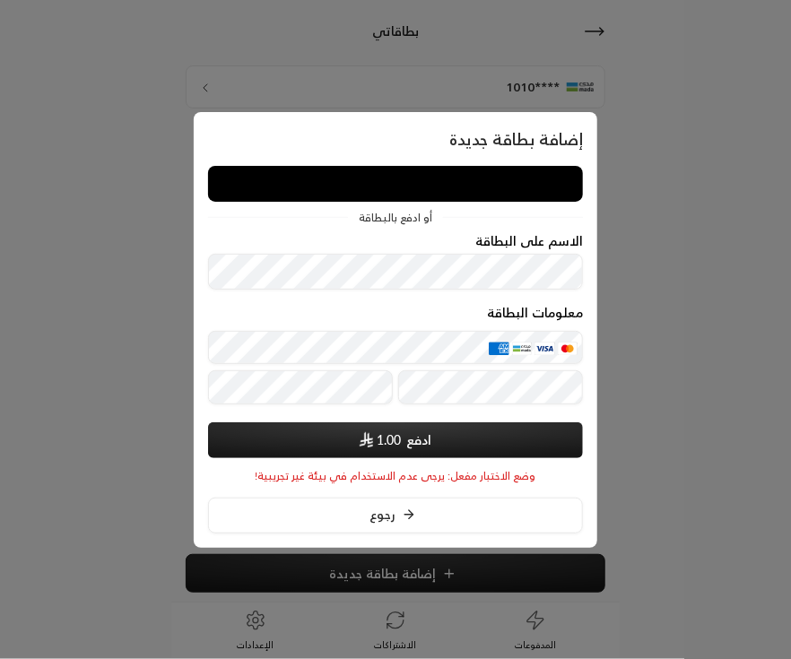
click at [440, 248] on div "الاسم على البطاقة" at bounding box center [395, 241] width 375 height 14
click at [481, 442] on button "ادفع 1.00" at bounding box center [395, 441] width 375 height 36
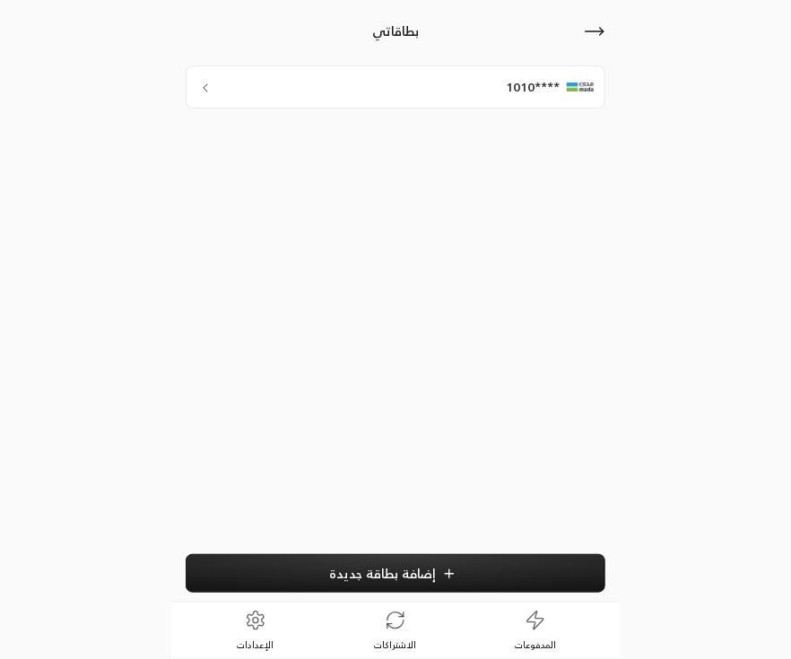
click at [606, 241] on div "بطاقاتي ****1010 إضافة بطاقة جديدة" at bounding box center [395, 301] width 449 height 601
click at [596, 31] on icon at bounding box center [595, 31] width 18 height 0
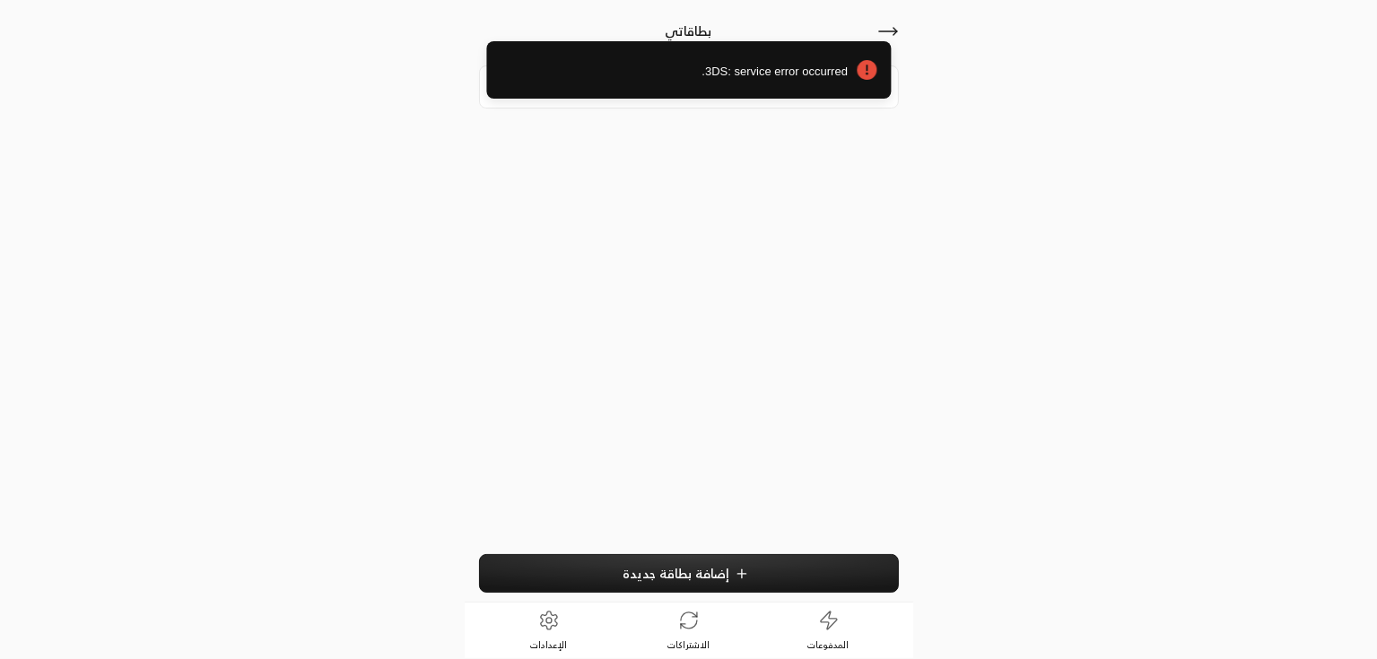
click at [790, 27] on div "3DS: service error occurred." at bounding box center [688, 76] width 1377 height 98
click at [790, 30] on div "3DS: service error occurred." at bounding box center [688, 76] width 1377 height 98
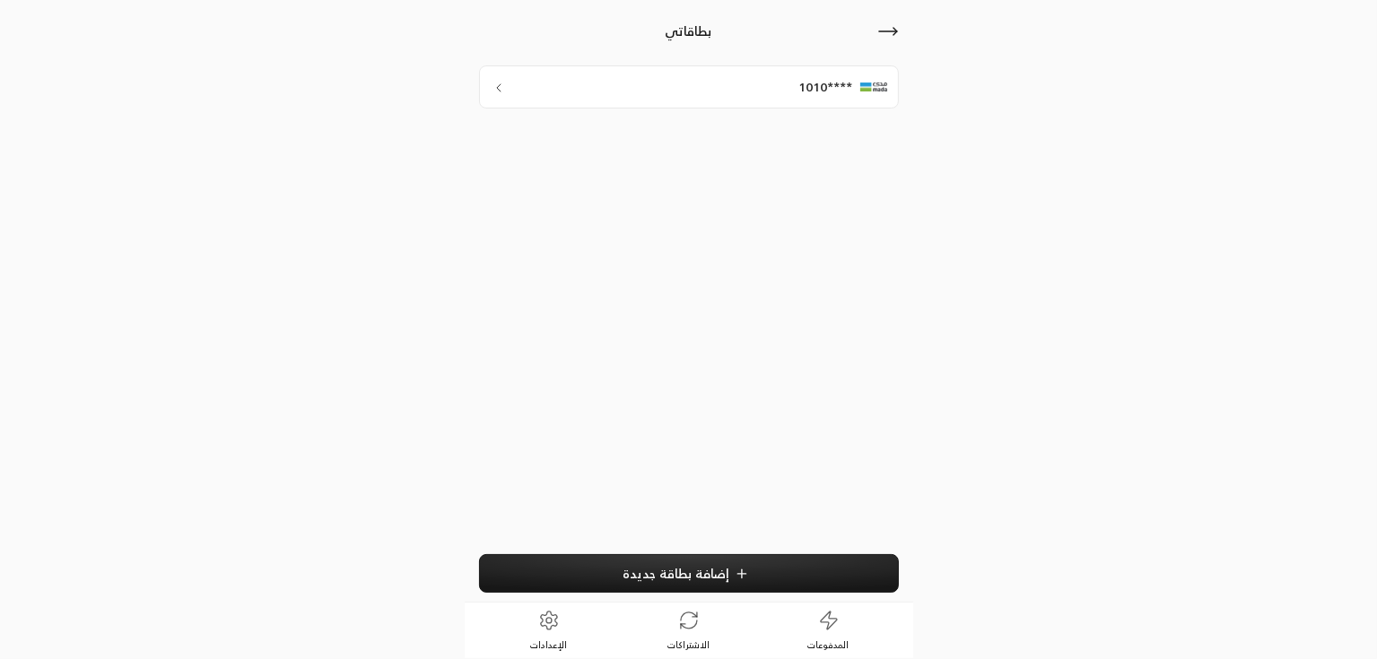
click at [675, 624] on link "الاشتراكات" at bounding box center [689, 631] width 140 height 56
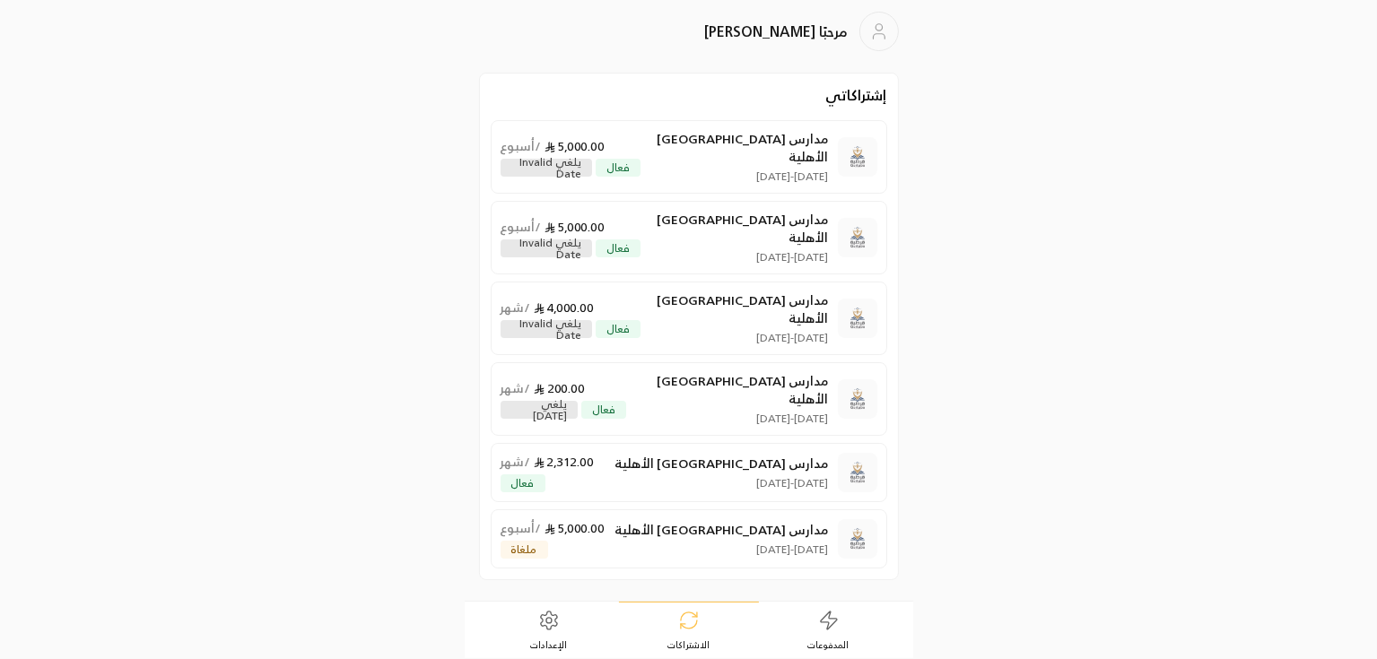
click at [705, 170] on p "11/09/2025 - 18/09/2025" at bounding box center [734, 177] width 187 height 14
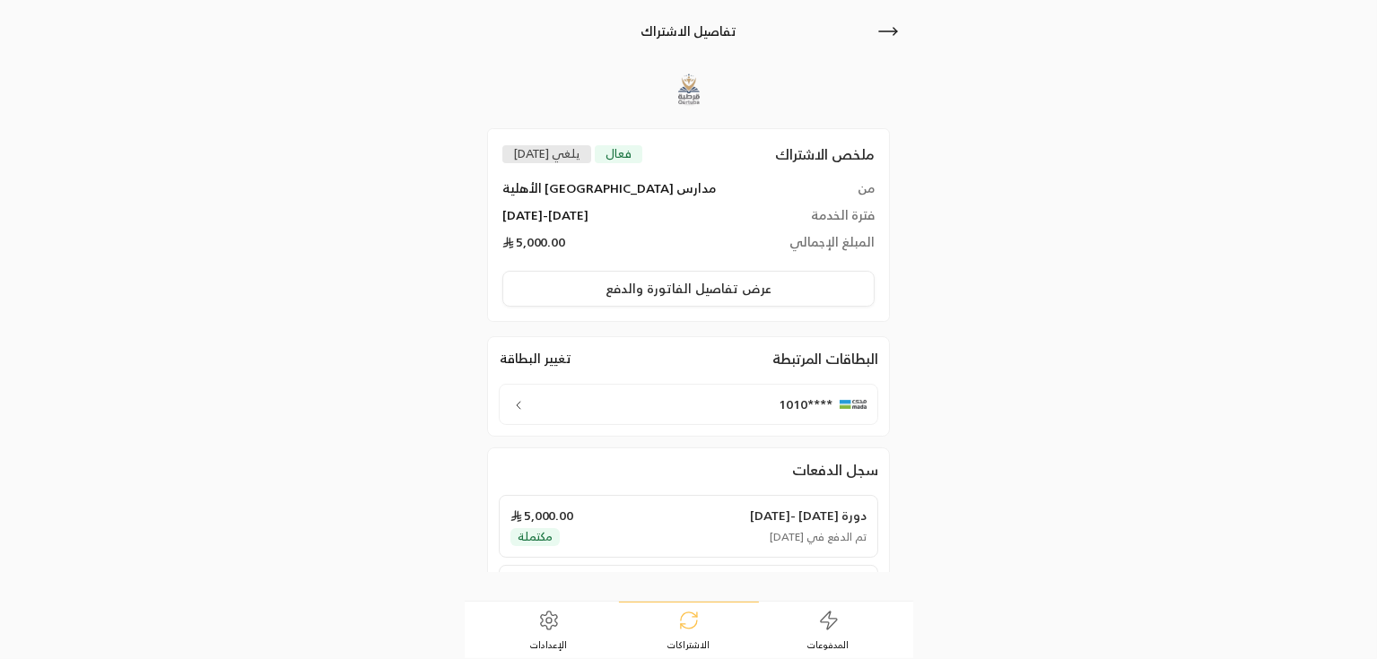
click at [790, 612] on icon at bounding box center [829, 621] width 22 height 22
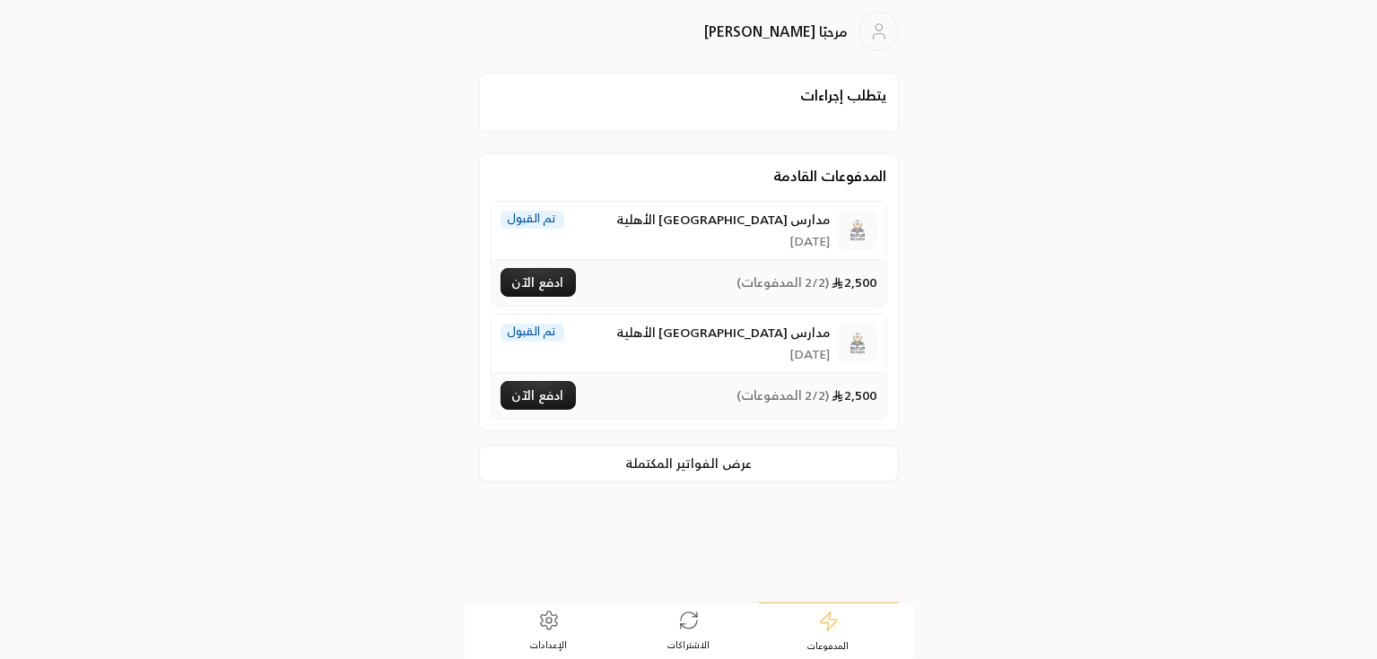
click at [790, 440] on div "مرحبًا Rashad ali يتطلب إجراءات المدفوعات القادمة مدارس قرطبة الأهلية 30/09/202…" at bounding box center [688, 330] width 689 height 658
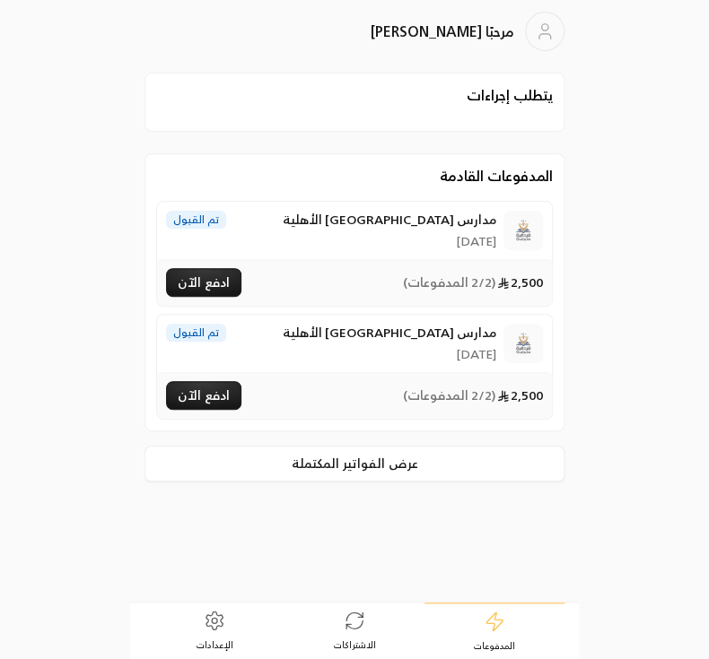
click at [443, 105] on span "يتطلب إجراءات" at bounding box center [354, 95] width 397 height 22
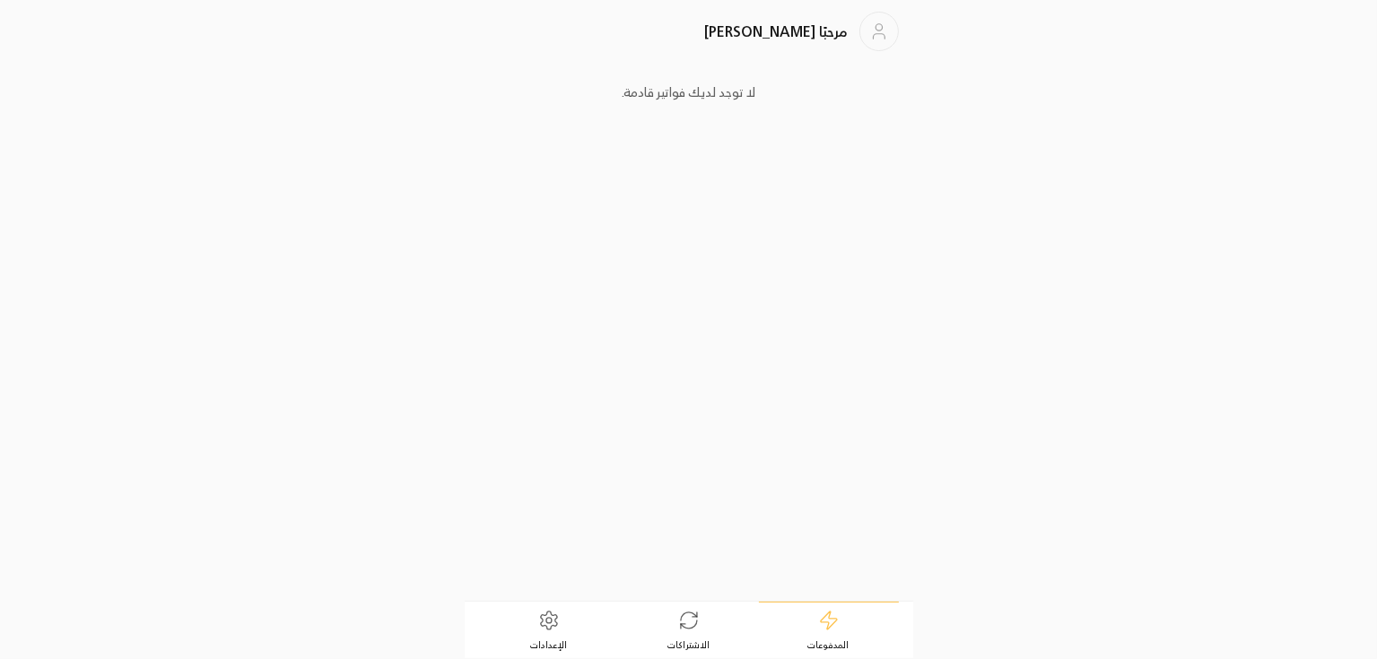
click at [692, 627] on icon at bounding box center [689, 625] width 16 height 8
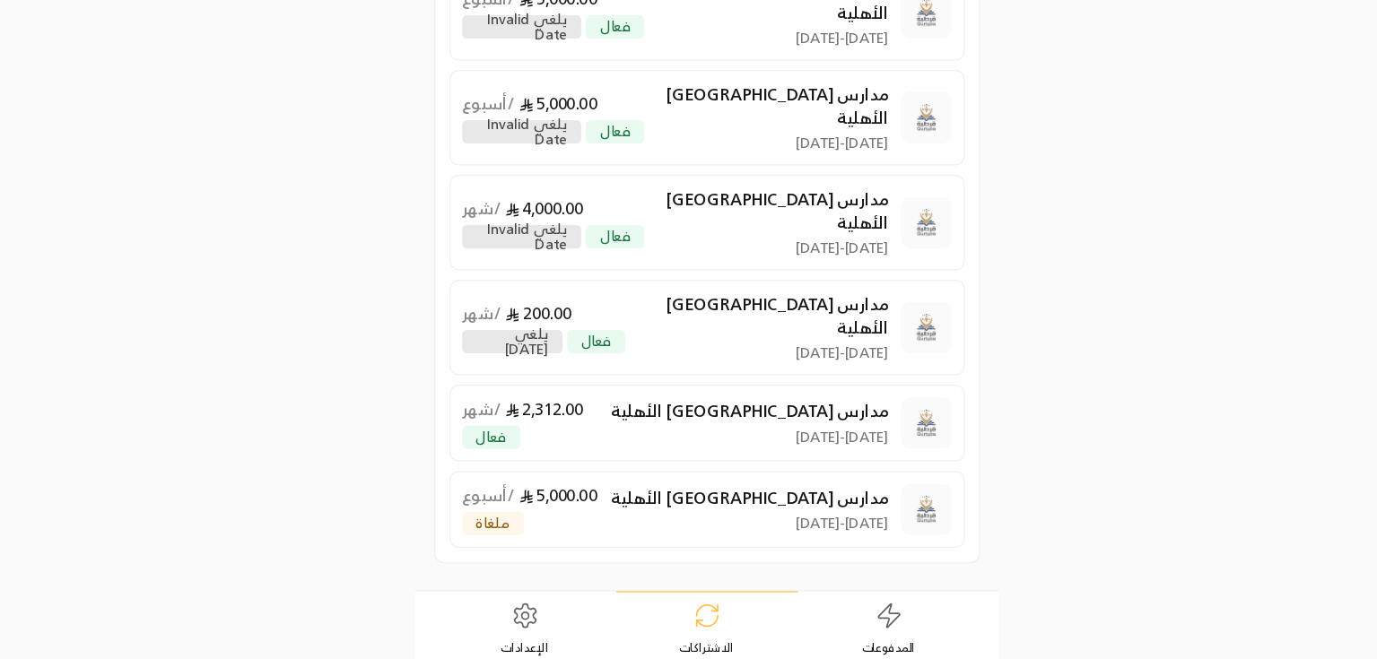
click at [670, 519] on div "مدارس قرطبة الأهلية 1/09/2025 - 1/09/2025 5,000.00 / أسبوع ملغاة" at bounding box center [665, 538] width 328 height 39
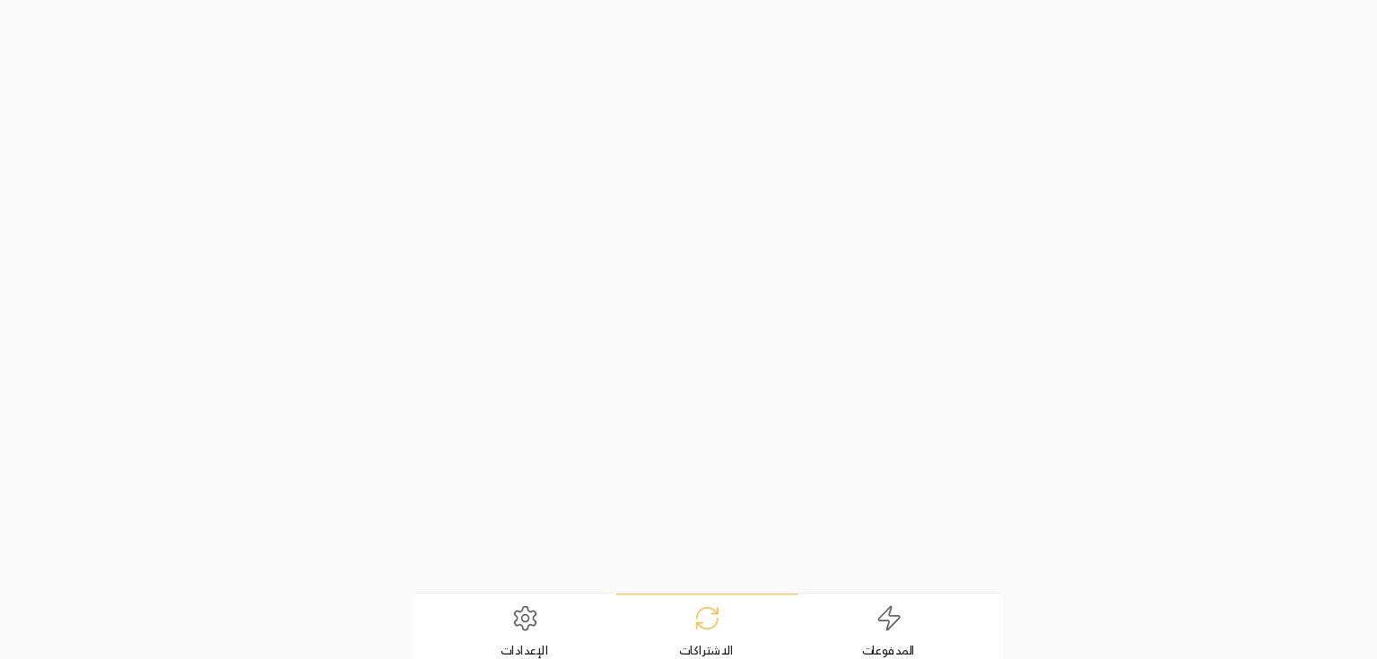
click at [799, 623] on link "المدفوعات" at bounding box center [829, 631] width 140 height 56
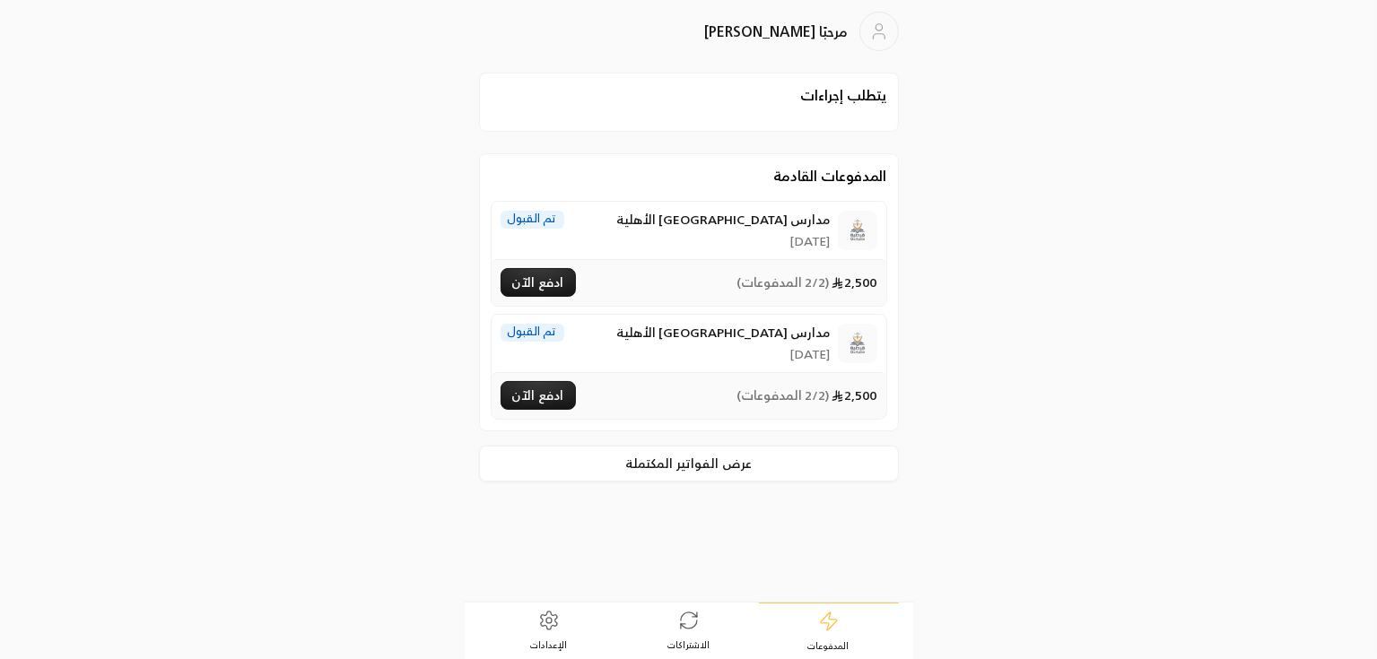
click at [559, 640] on span "الإعدادات" at bounding box center [548, 645] width 37 height 13
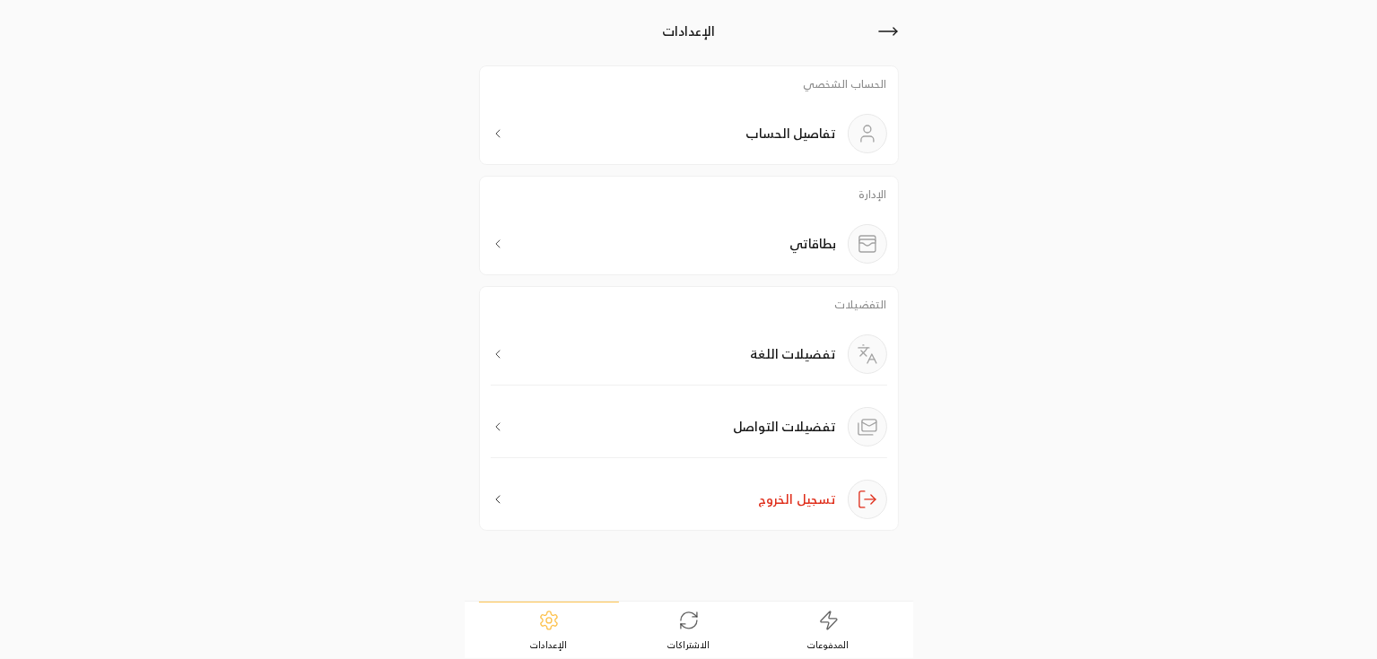
click at [783, 356] on p "تفضيلات اللغة" at bounding box center [794, 354] width 86 height 18
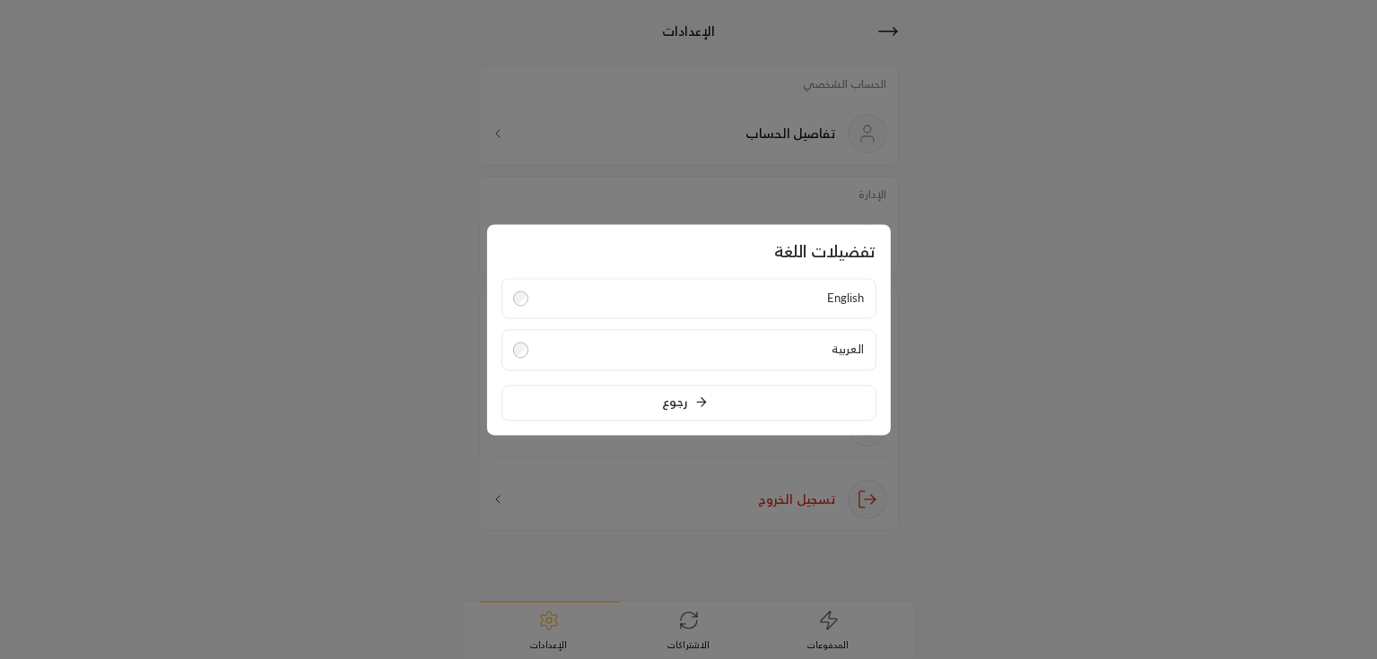
click at [761, 303] on label "English" at bounding box center [688, 298] width 375 height 41
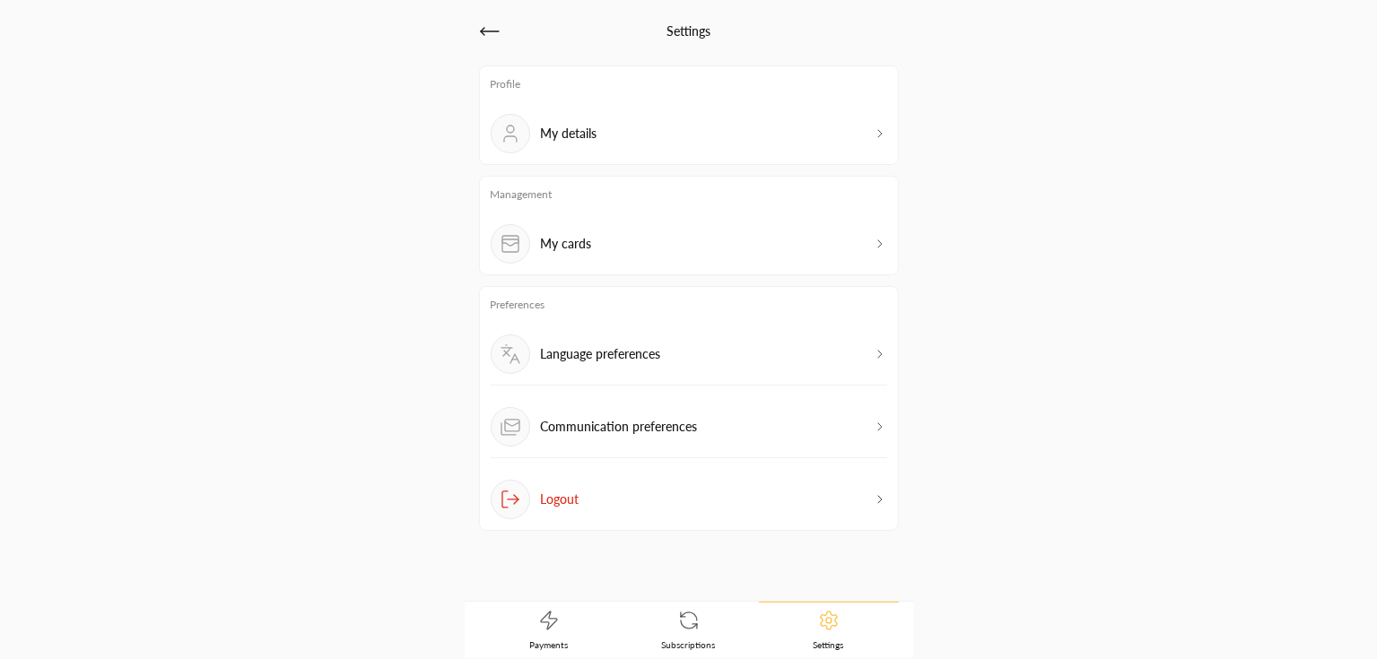
click at [813, 635] on link "Settings" at bounding box center [829, 630] width 140 height 57
click at [708, 635] on link "Subscriptions" at bounding box center [689, 631] width 140 height 56
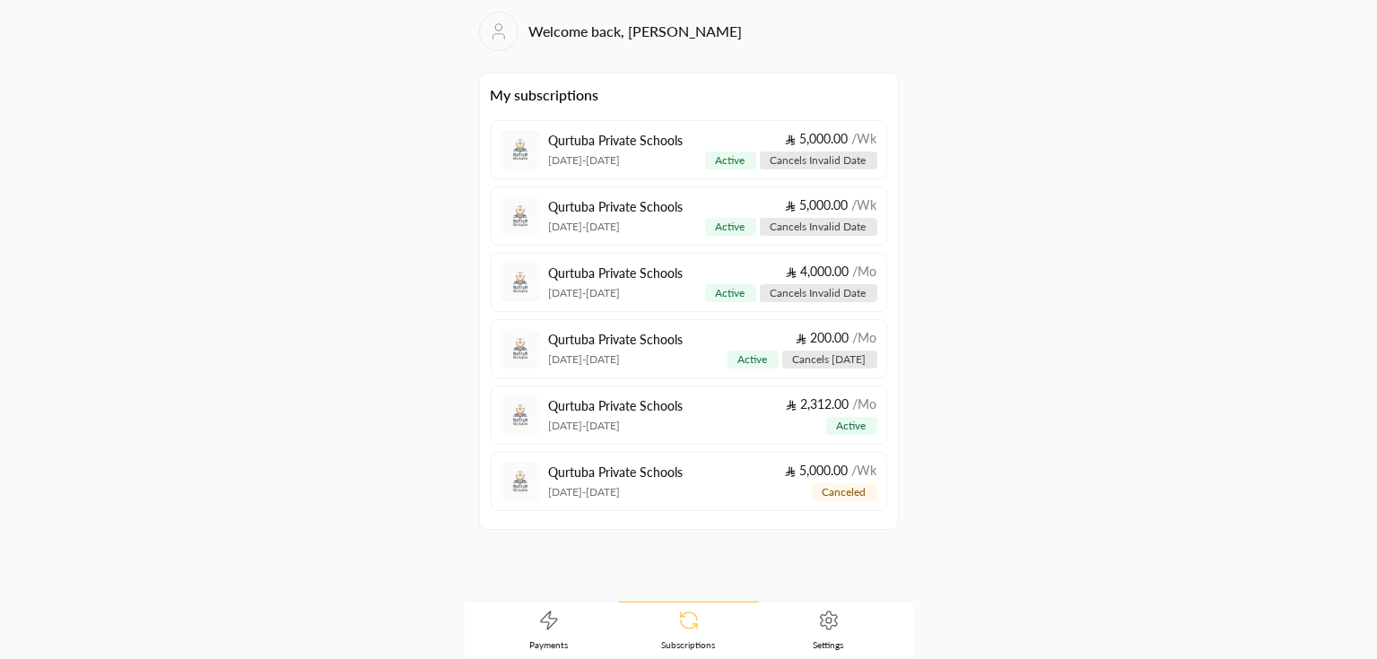
click at [841, 625] on link "Settings" at bounding box center [829, 631] width 140 height 56
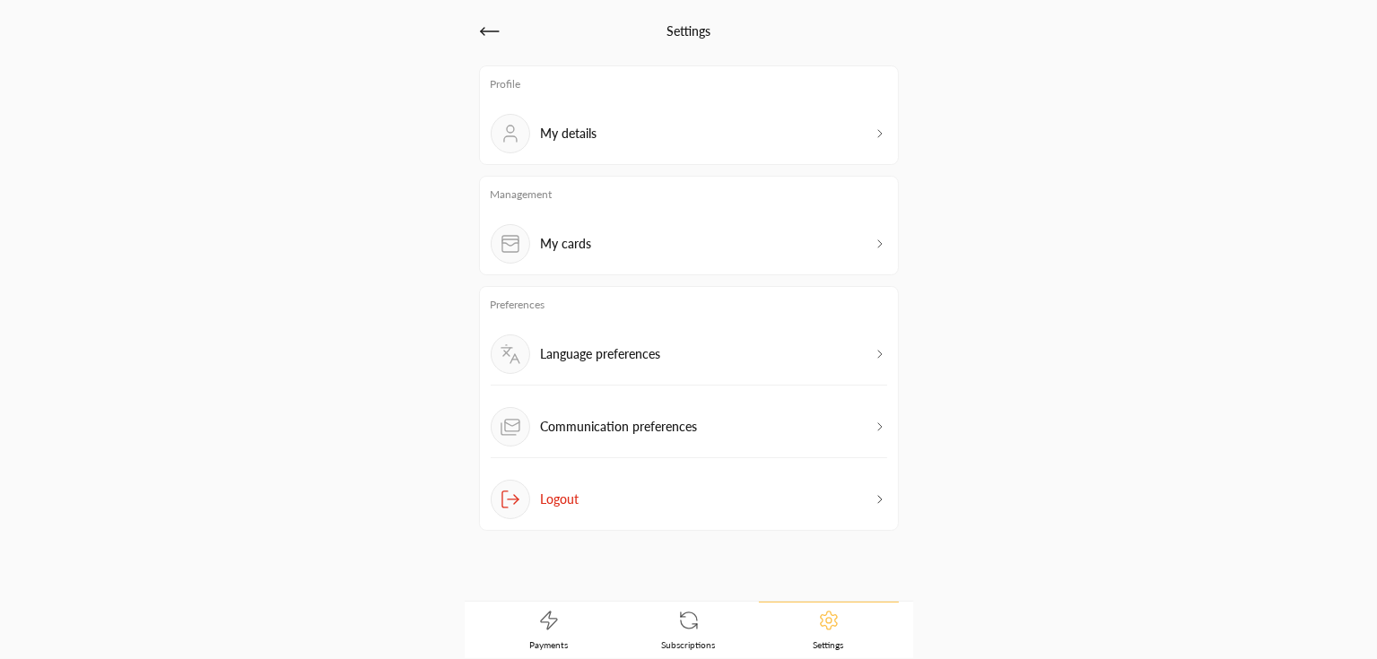
click at [581, 634] on link "Payments" at bounding box center [549, 631] width 140 height 56
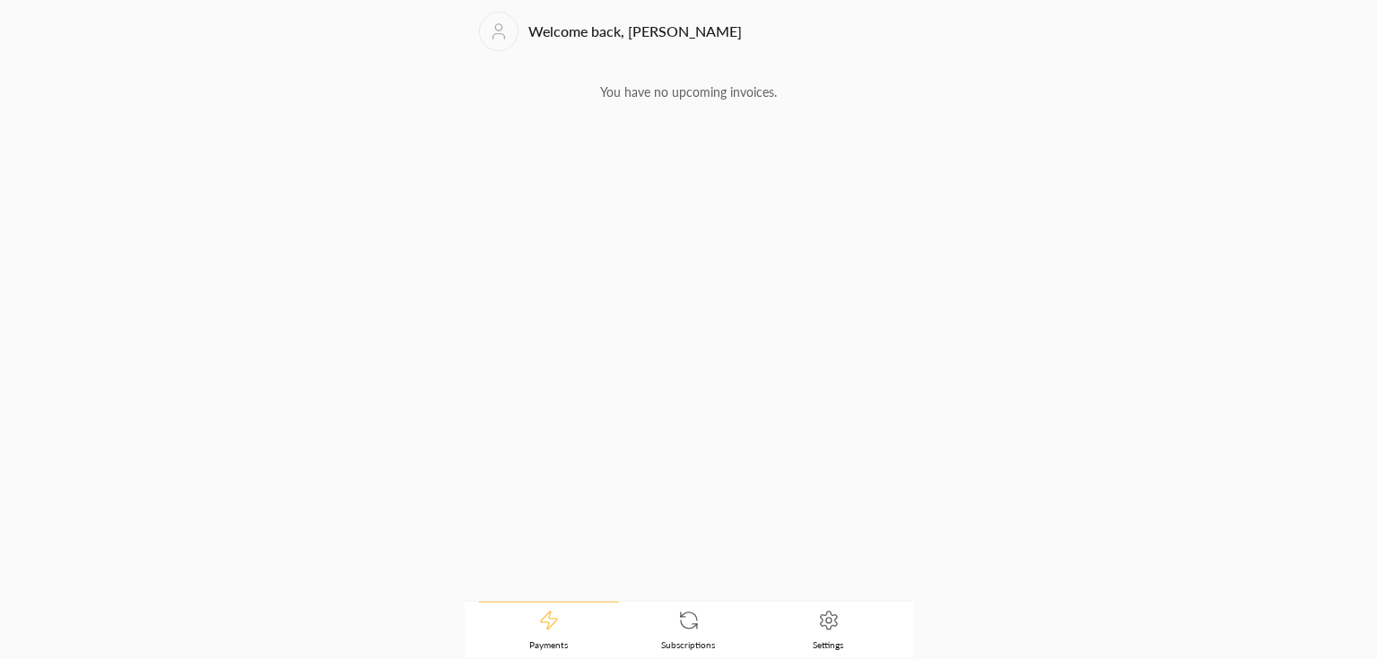
click at [669, 644] on span "Subscriptions" at bounding box center [689, 645] width 54 height 13
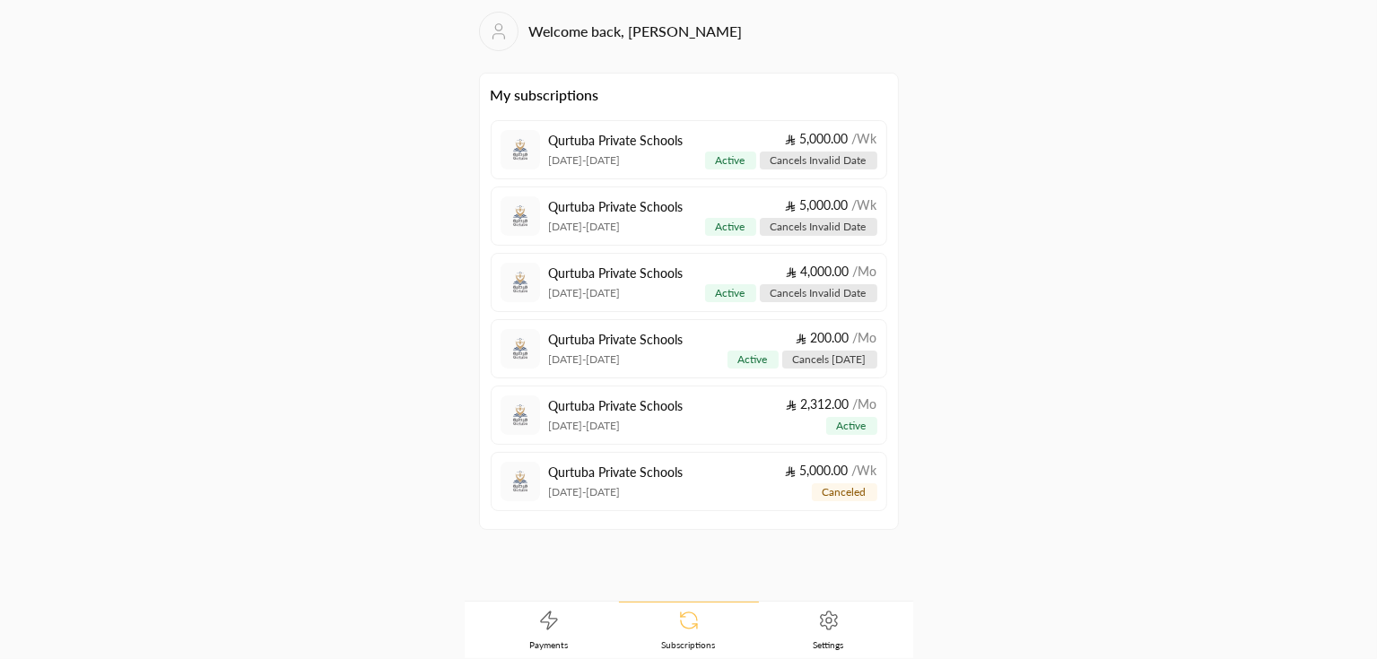
click at [553, 628] on icon at bounding box center [549, 621] width 22 height 22
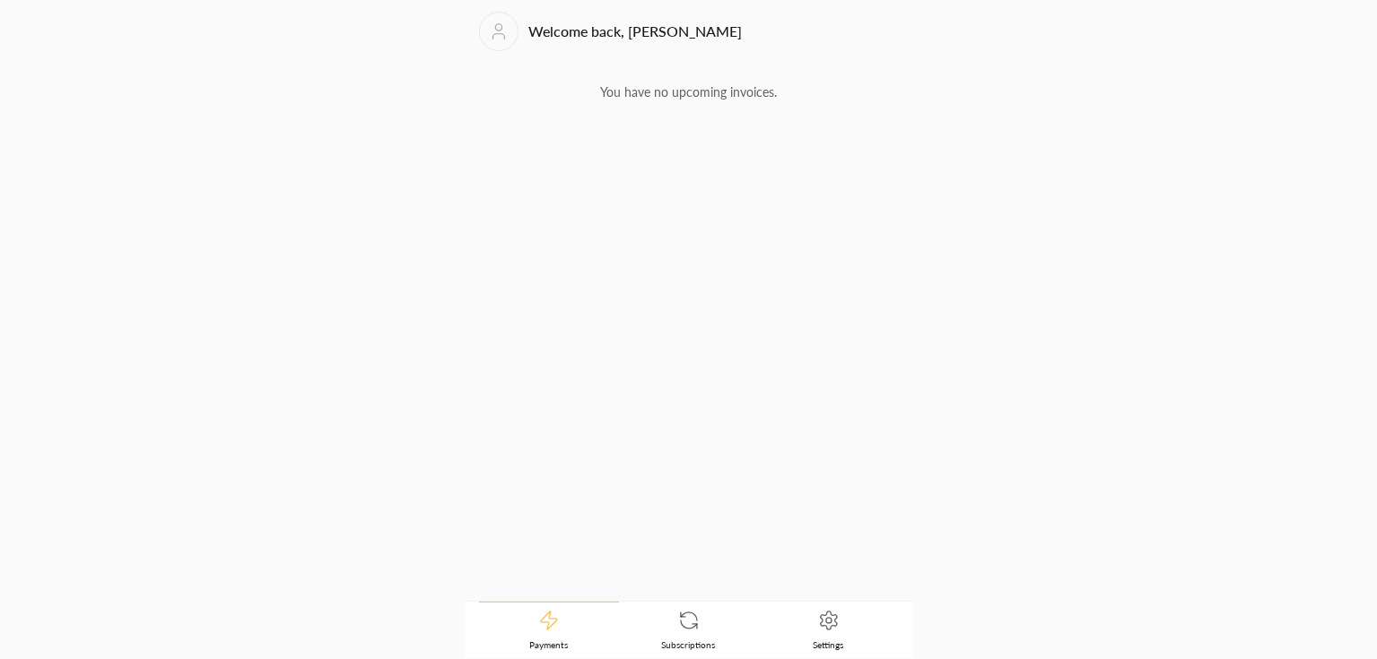
click at [629, 626] on link "Subscriptions" at bounding box center [689, 631] width 140 height 56
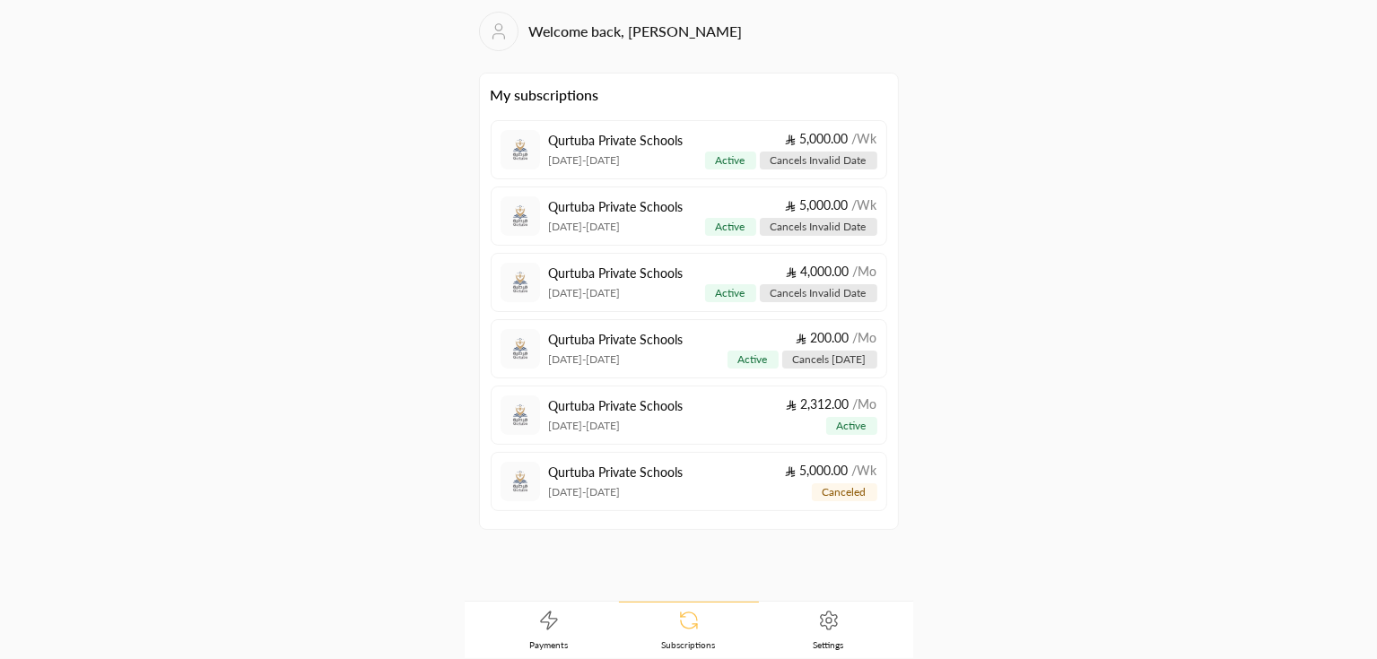
click at [563, 627] on link "Payments" at bounding box center [549, 631] width 140 height 56
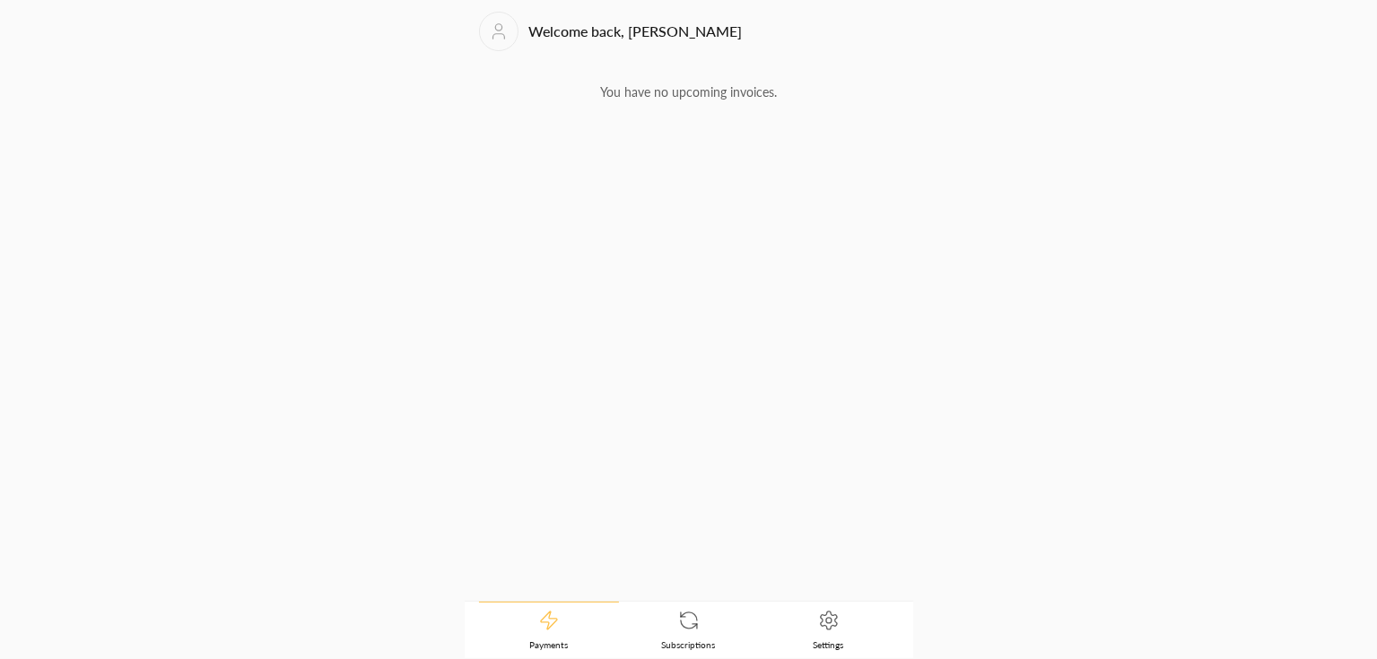
click at [702, 631] on link "Subscriptions" at bounding box center [689, 631] width 140 height 56
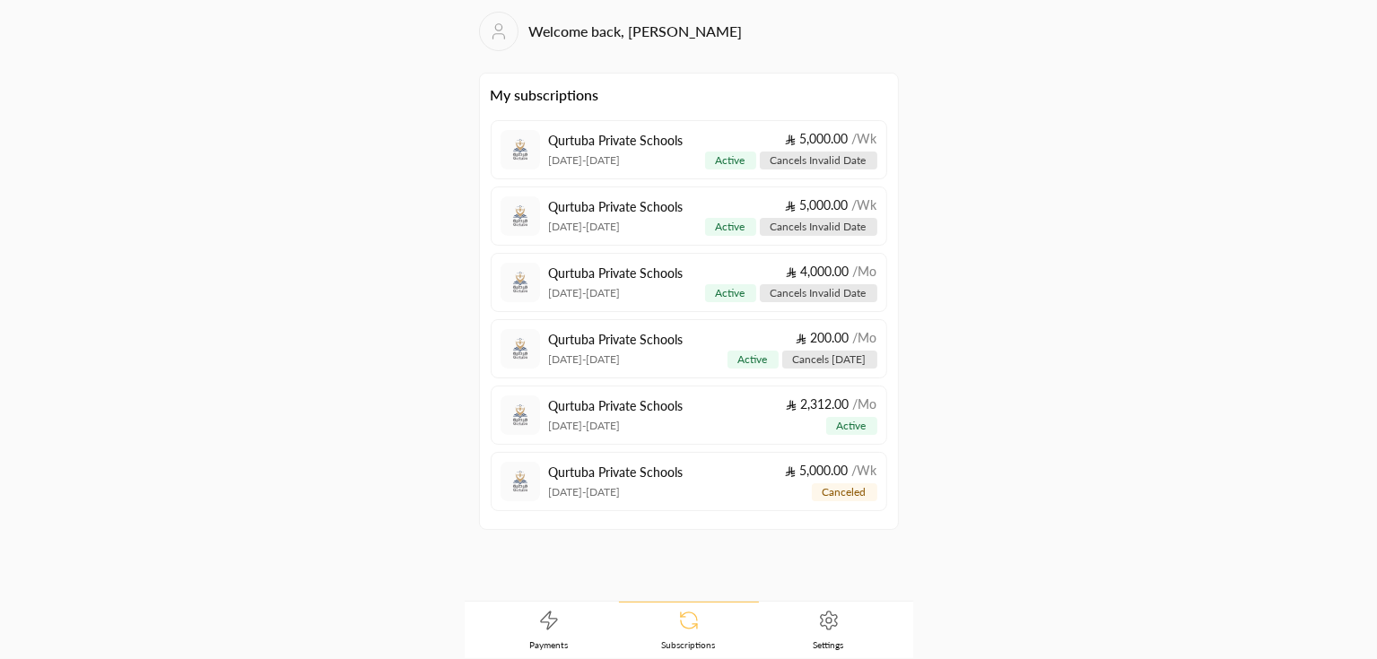
click at [555, 621] on icon at bounding box center [548, 620] width 16 height 18
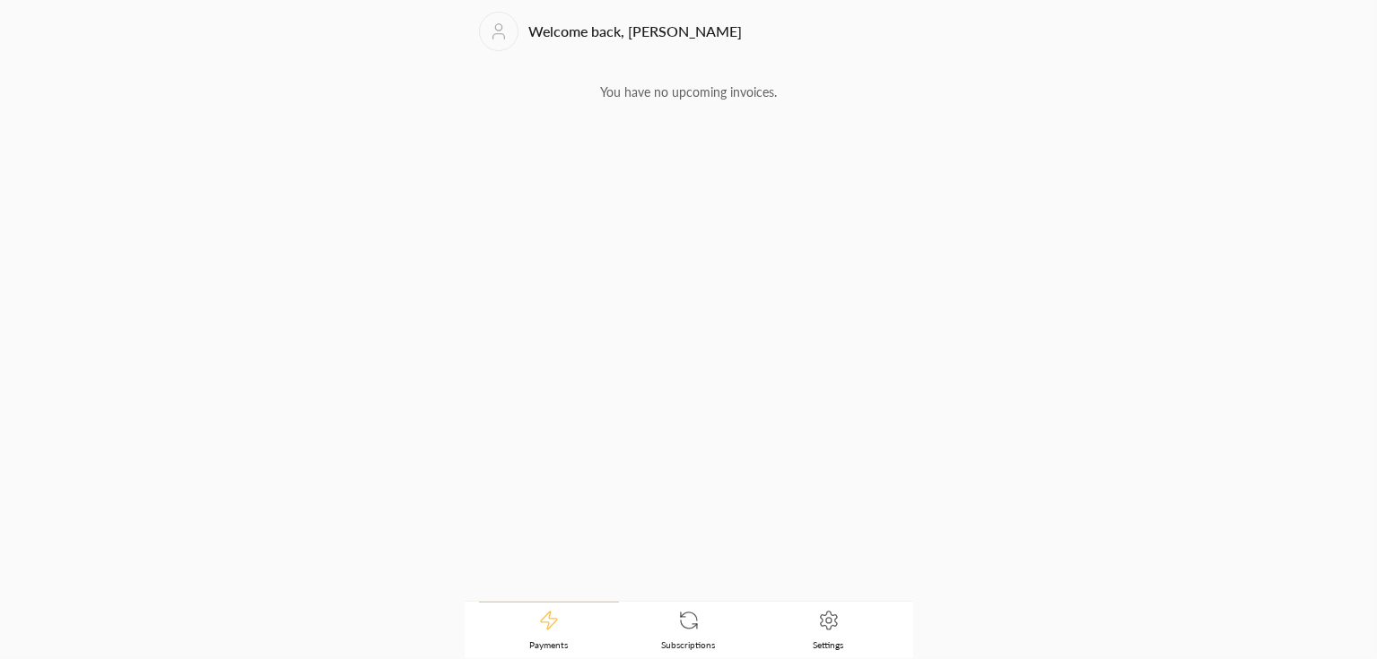
click at [638, 640] on link "Subscriptions" at bounding box center [689, 631] width 140 height 56
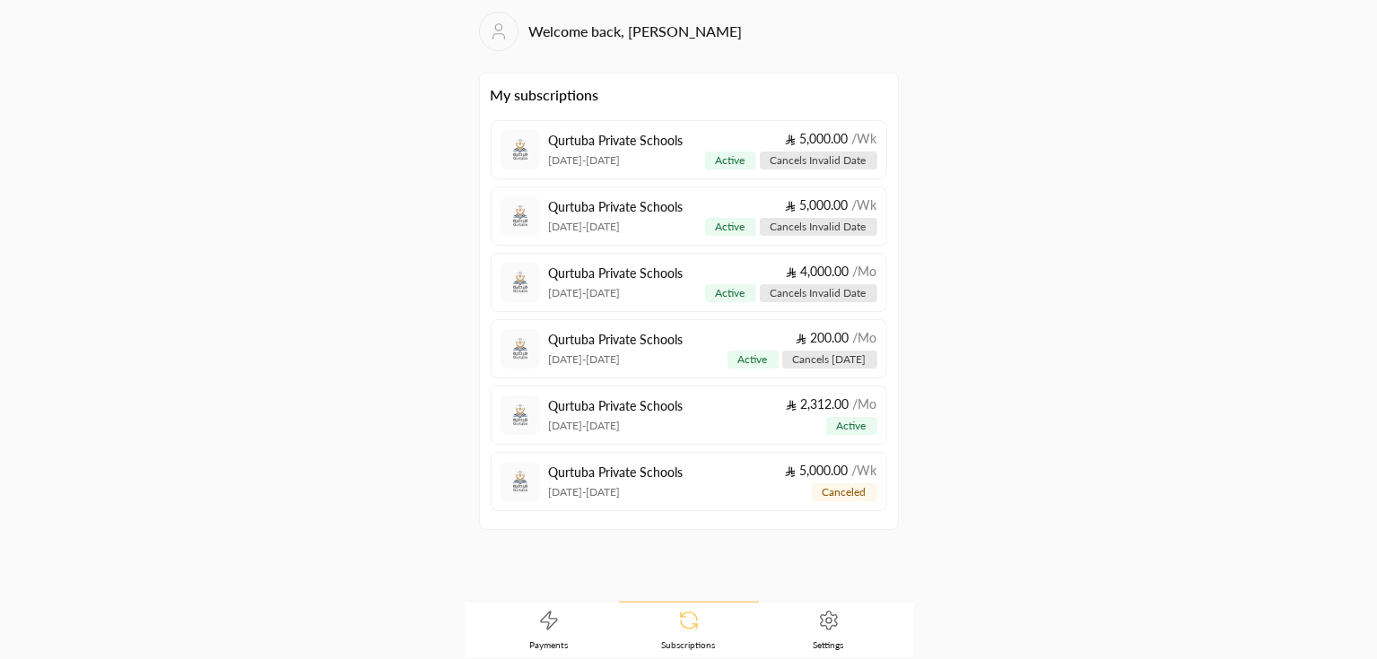
click at [571, 640] on link "Payments" at bounding box center [549, 631] width 140 height 56
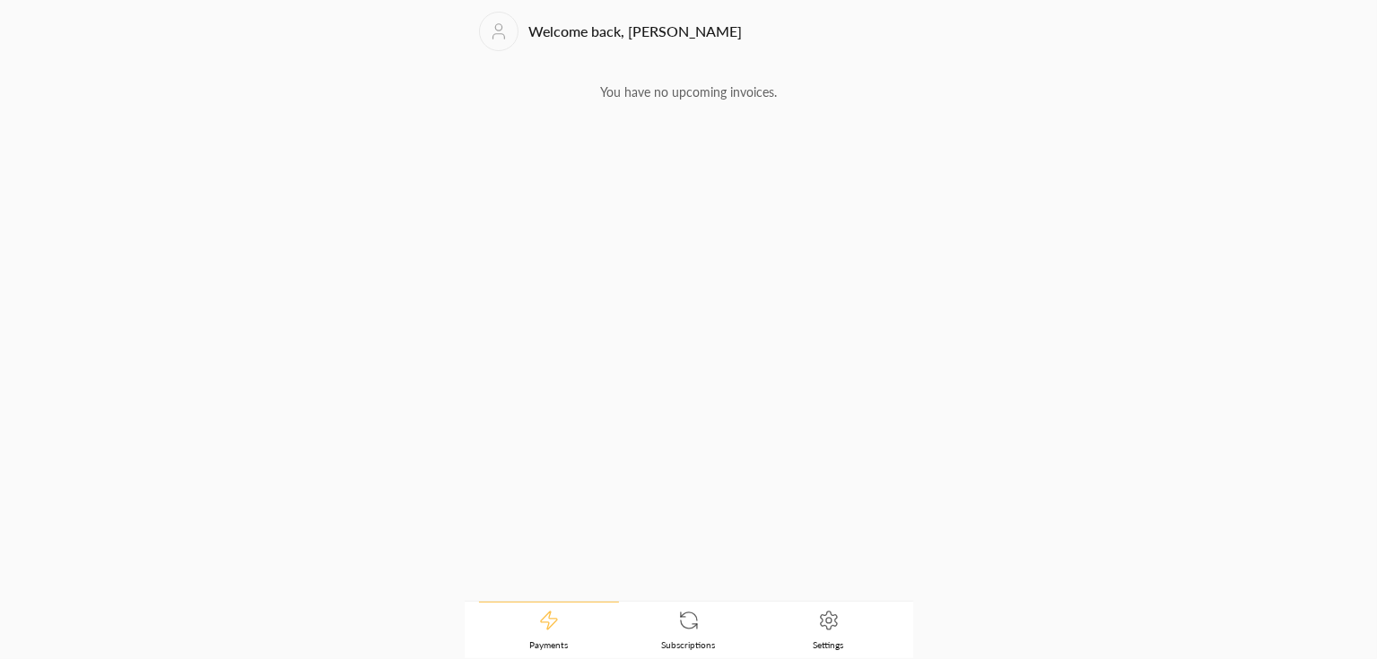
click at [693, 635] on link "Subscriptions" at bounding box center [689, 631] width 140 height 56
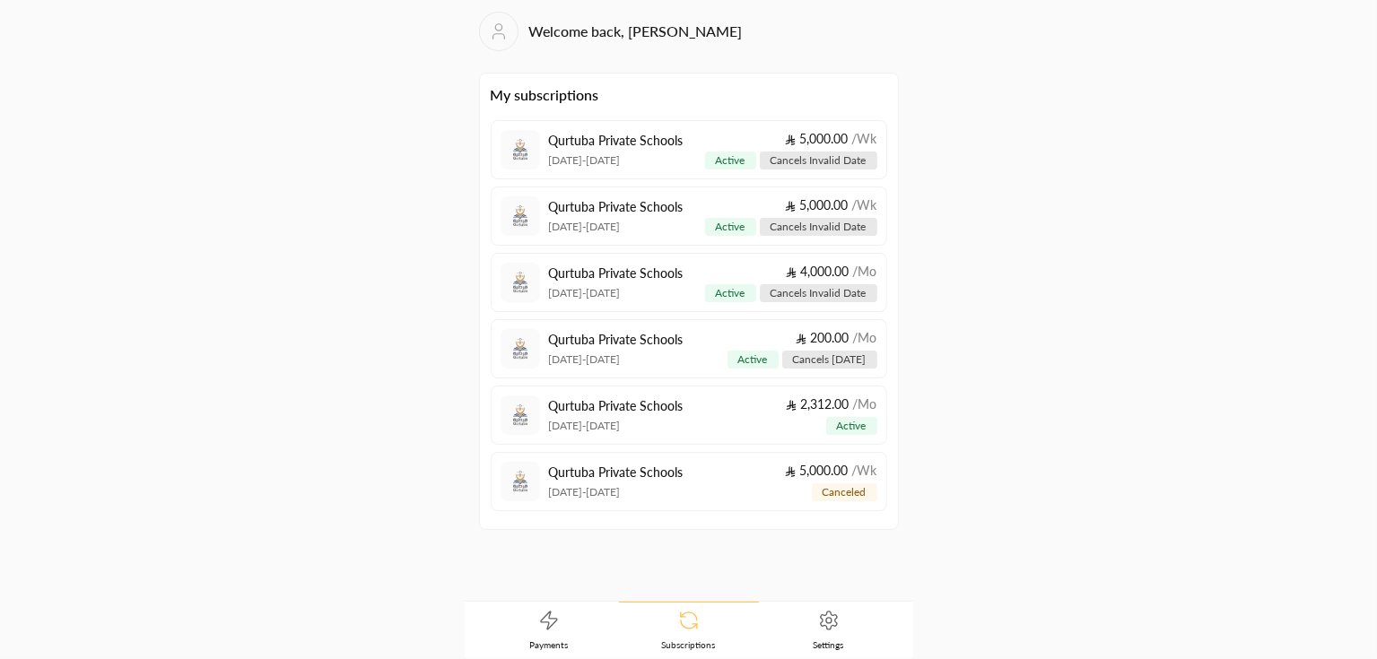
click at [561, 631] on link "Payments" at bounding box center [549, 631] width 140 height 56
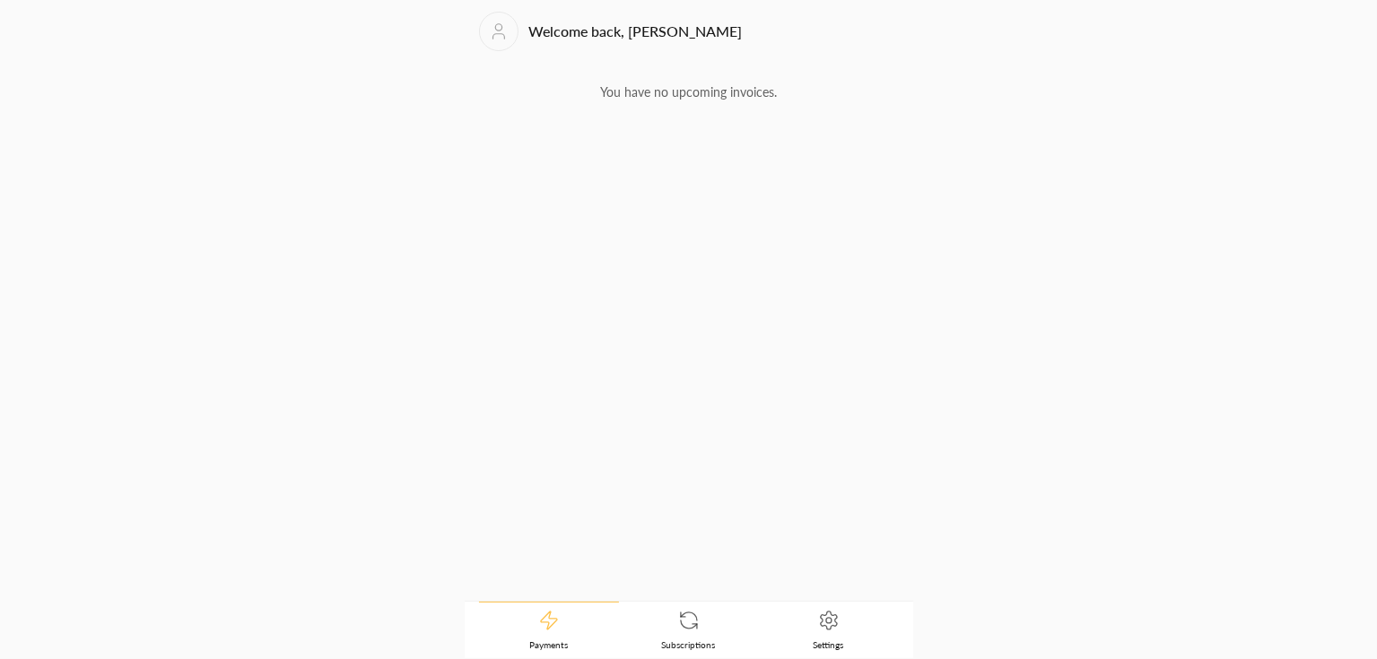
click at [670, 626] on link "Subscriptions" at bounding box center [689, 631] width 140 height 56
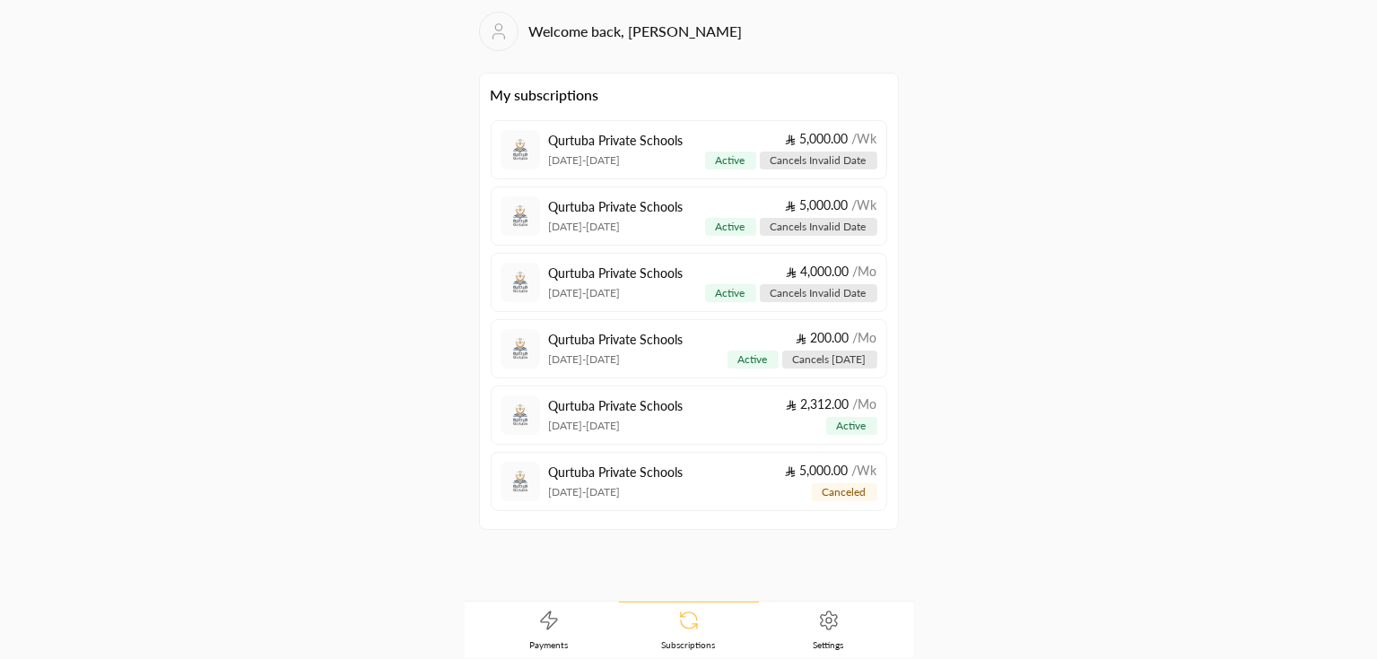
click at [547, 623] on icon at bounding box center [549, 621] width 22 height 22
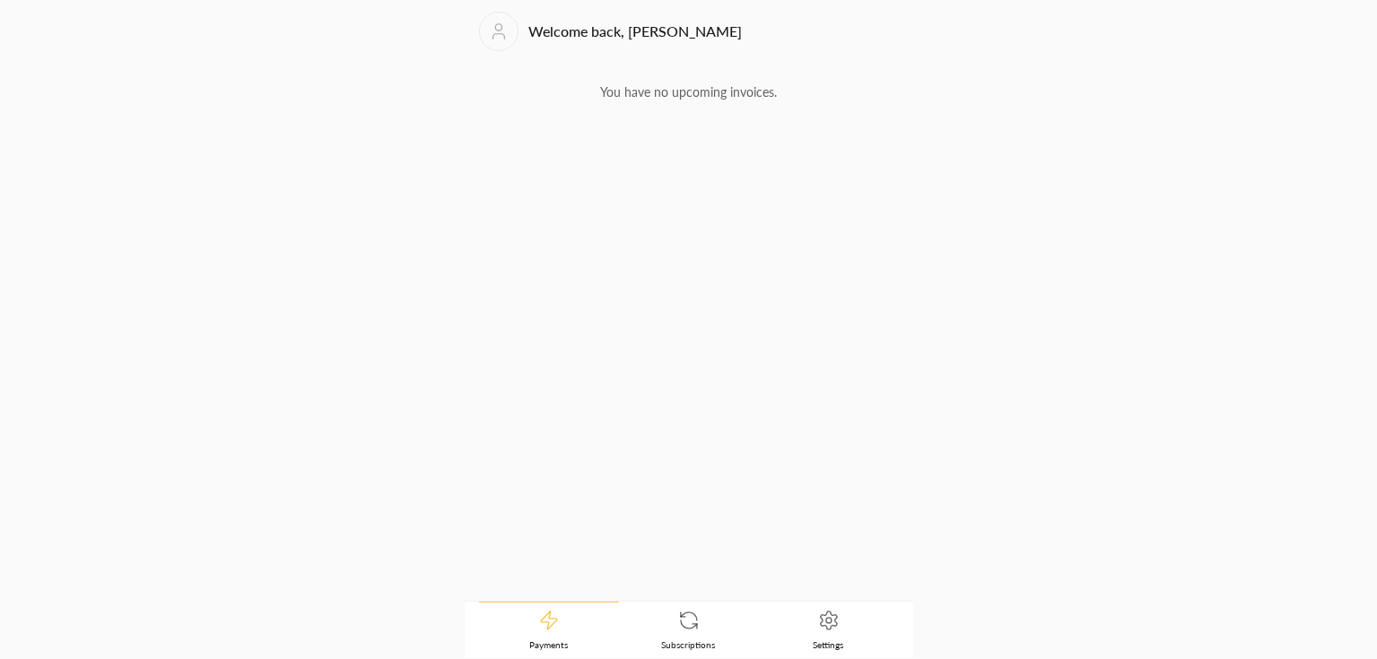
click at [671, 625] on link "Subscriptions" at bounding box center [689, 631] width 140 height 56
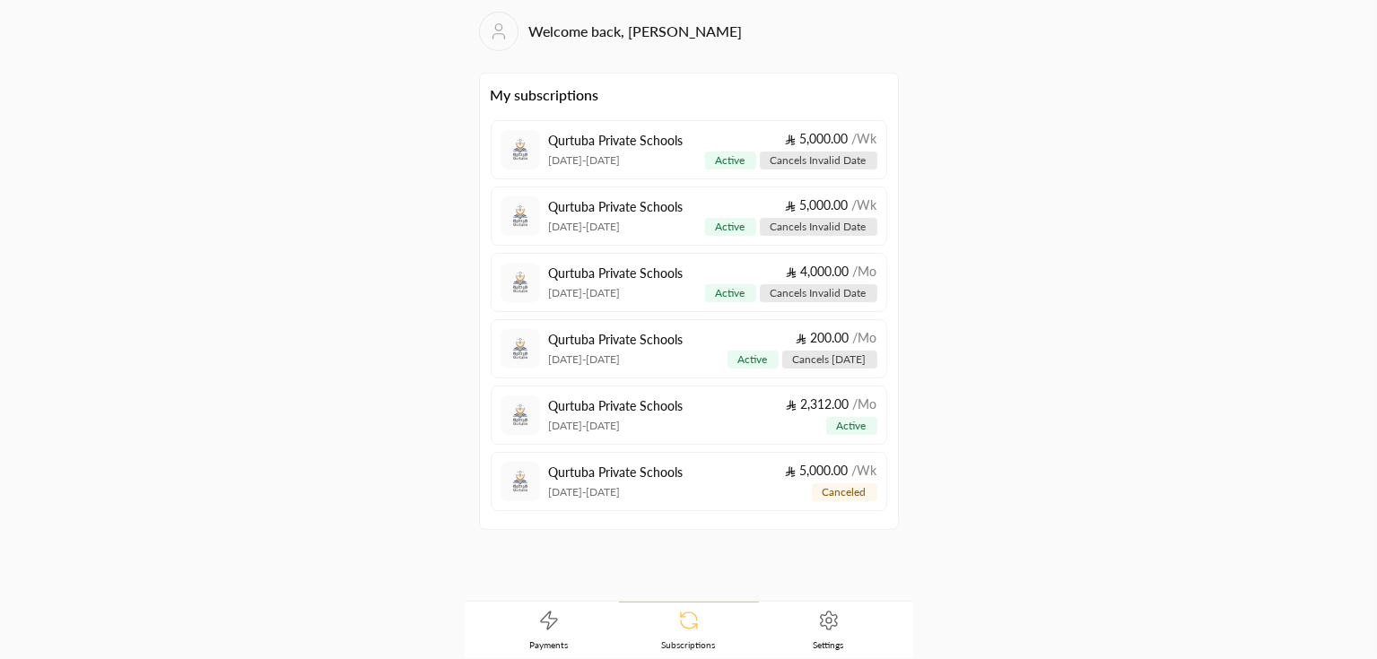
click at [560, 628] on link "Payments" at bounding box center [549, 631] width 140 height 56
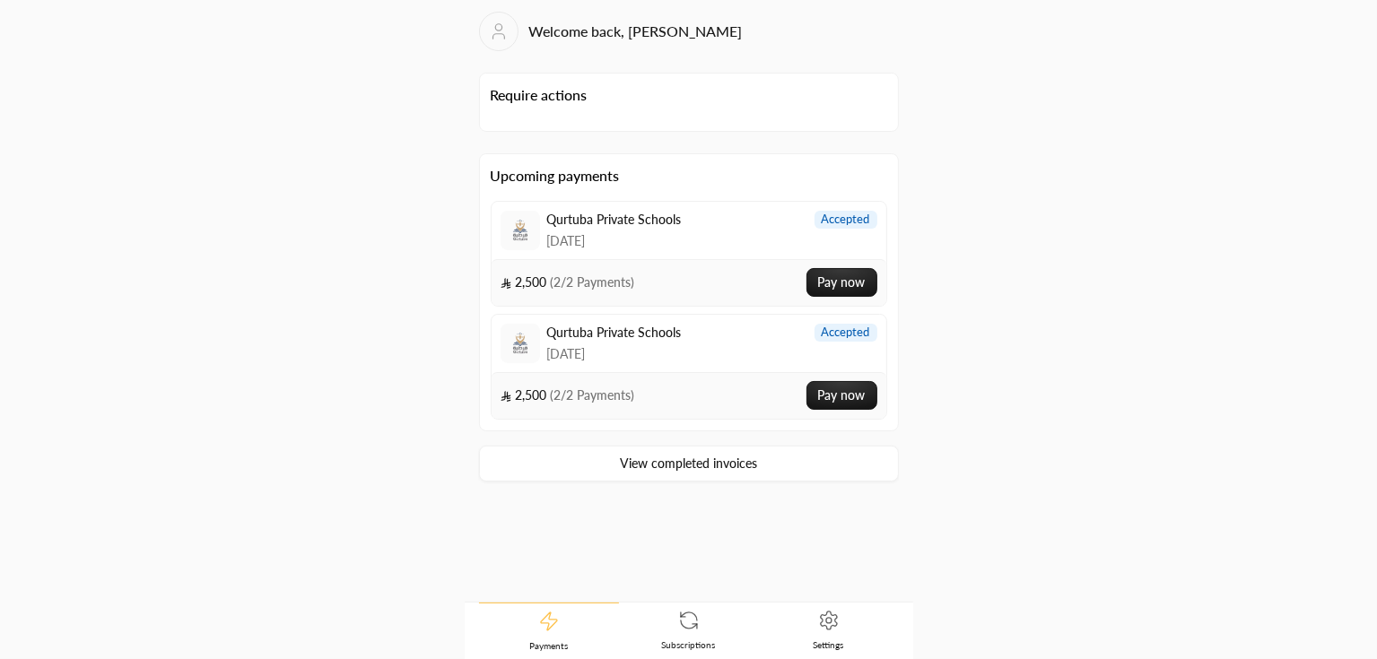
click at [613, 353] on span "1/10/2025" at bounding box center [614, 354] width 135 height 18
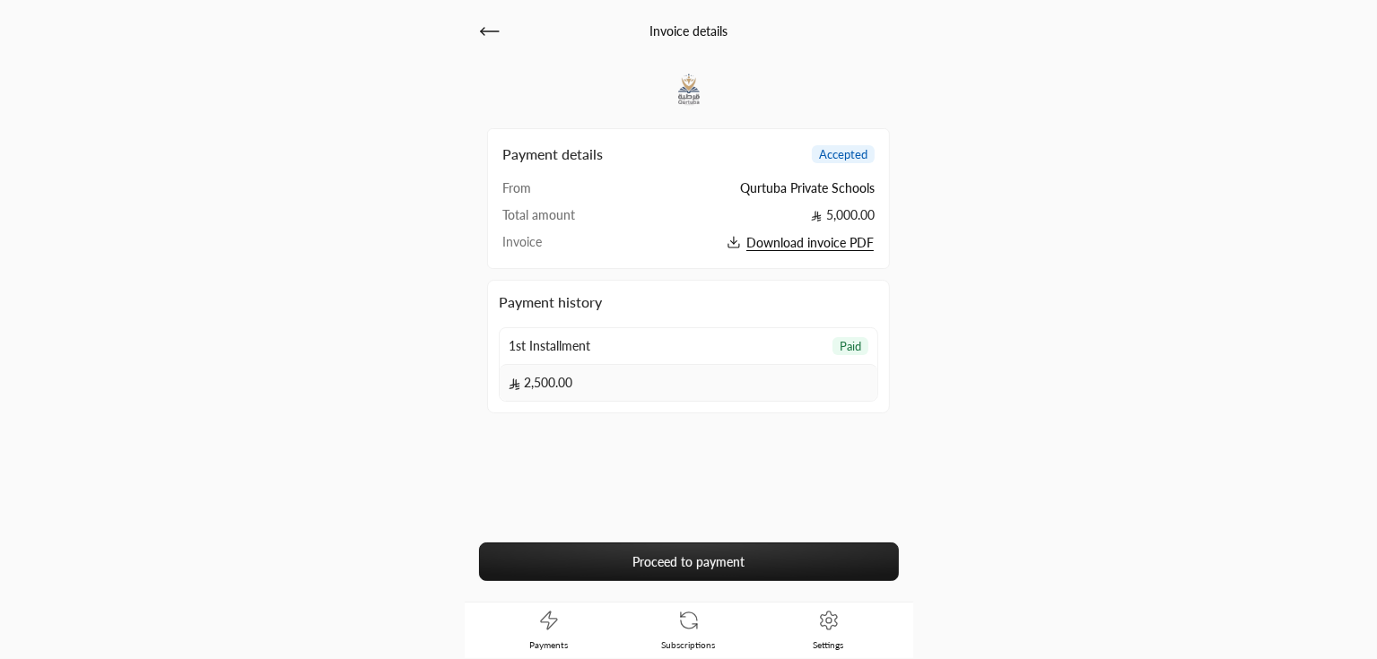
click at [492, 28] on icon at bounding box center [490, 32] width 22 height 22
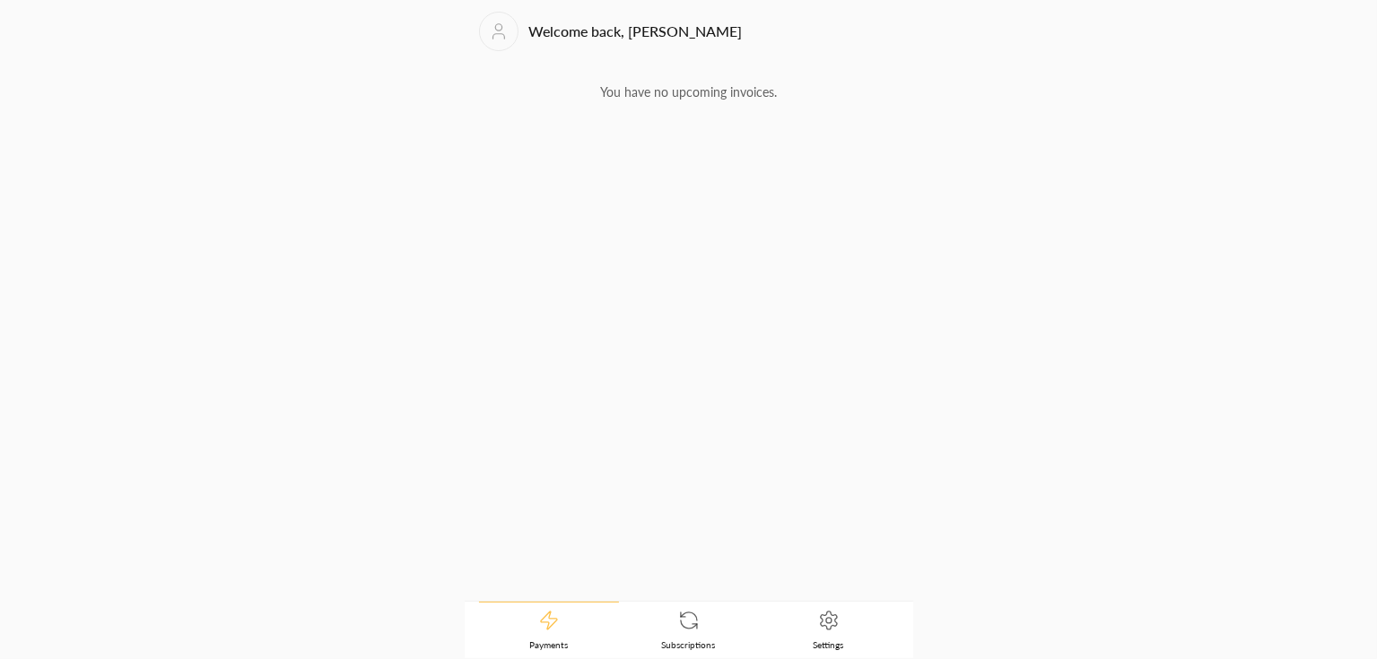
click at [668, 622] on link "Subscriptions" at bounding box center [689, 631] width 140 height 56
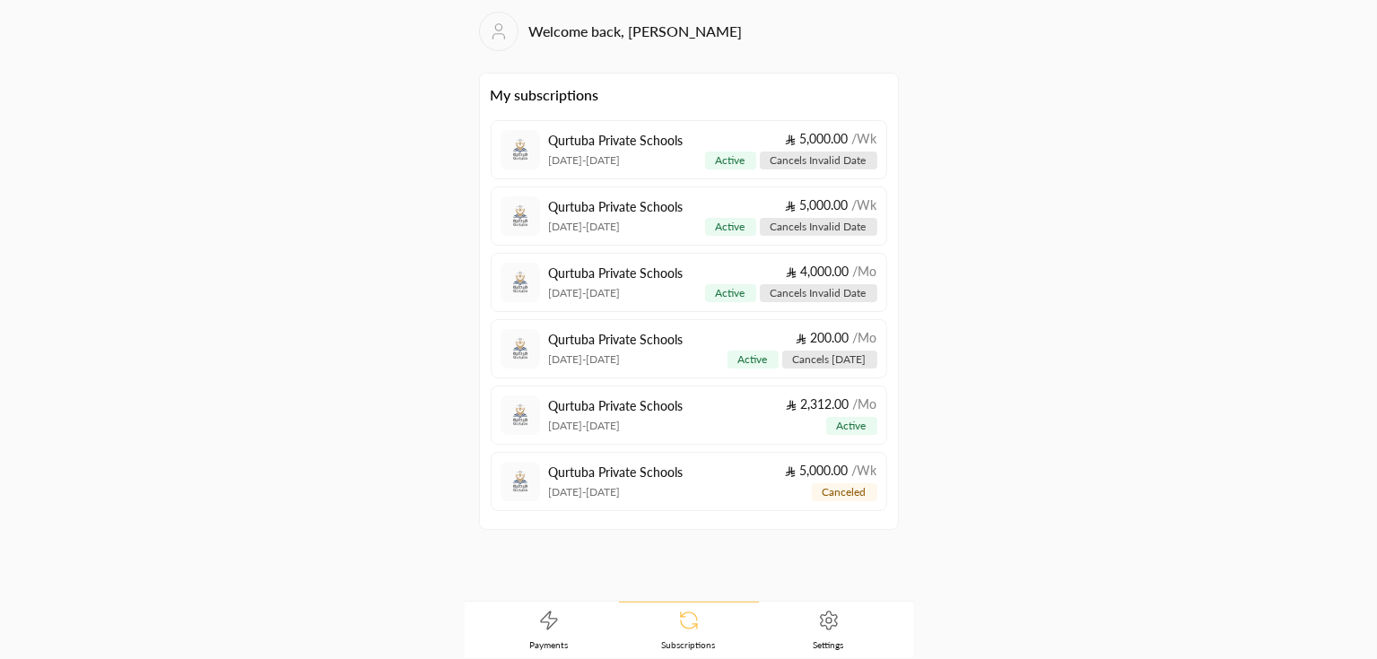
click at [828, 639] on span "Settings" at bounding box center [829, 645] width 31 height 13
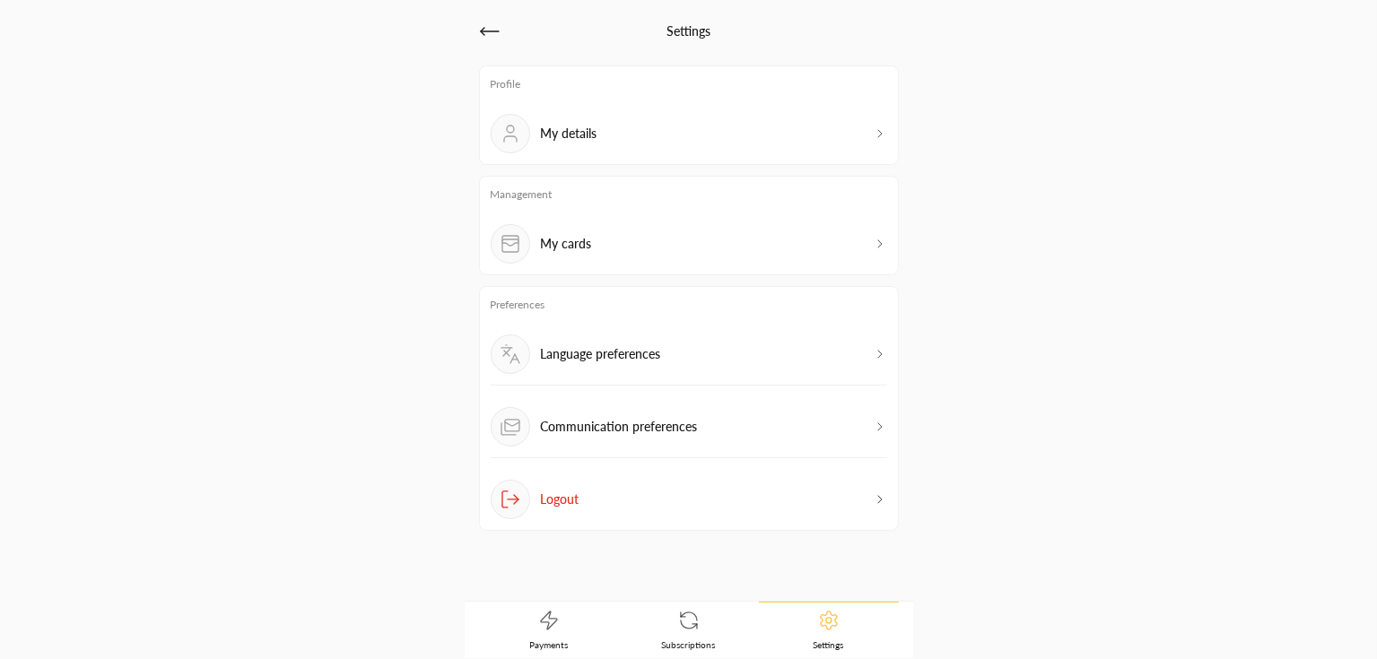
click at [665, 132] on div "My details" at bounding box center [689, 133] width 397 height 39
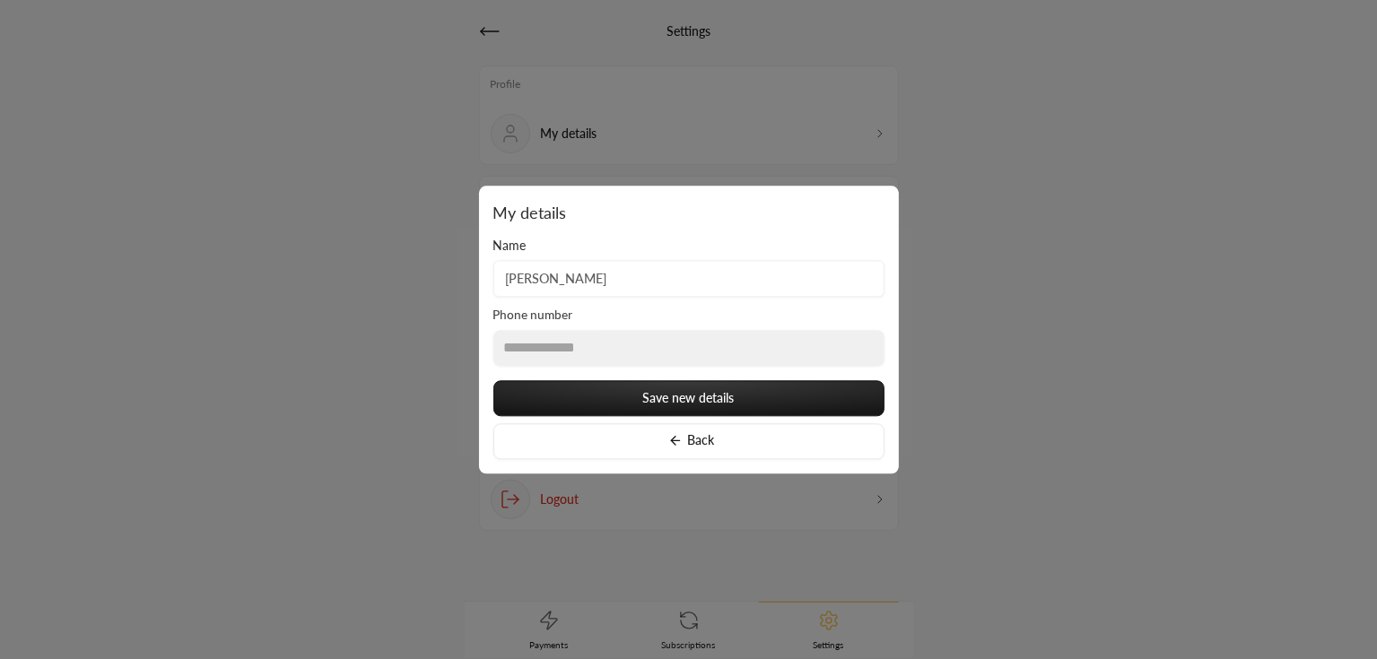
click at [714, 571] on div at bounding box center [688, 329] width 1377 height 659
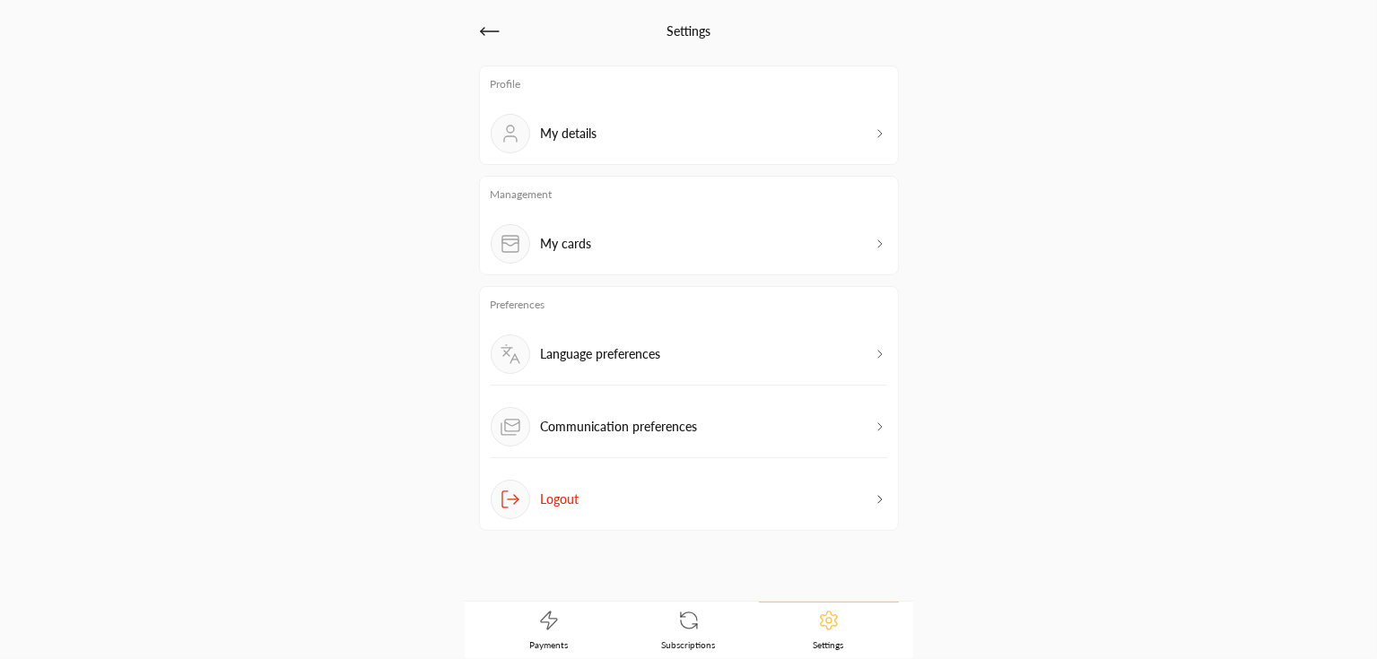
click at [553, 630] on icon at bounding box center [549, 621] width 22 height 22
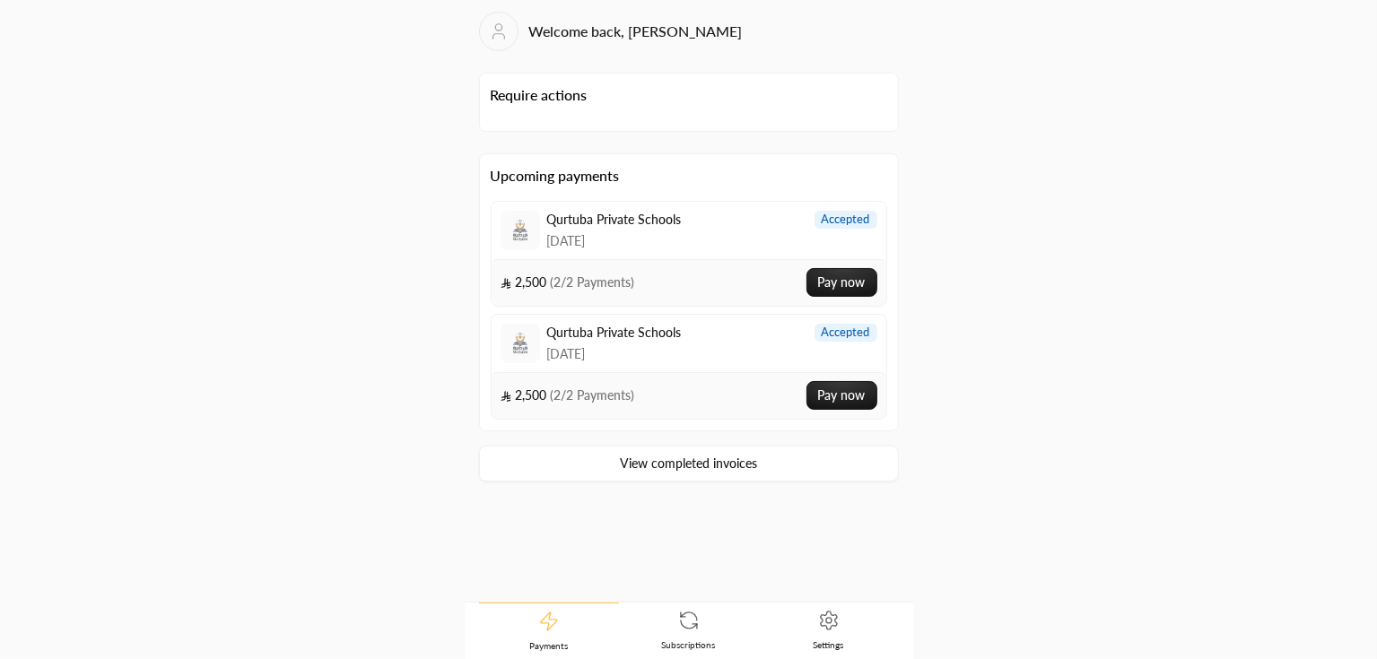
click at [690, 629] on icon at bounding box center [689, 621] width 22 height 22
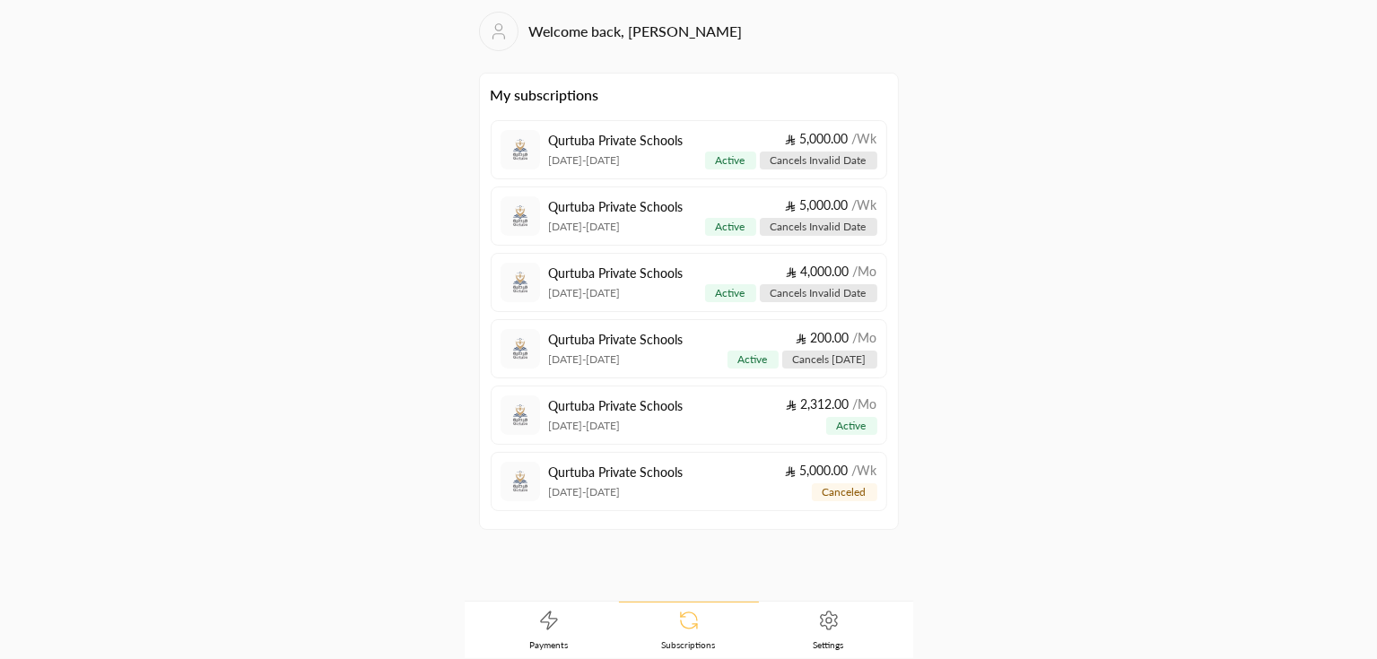
click at [811, 614] on link "Settings" at bounding box center [829, 631] width 140 height 56
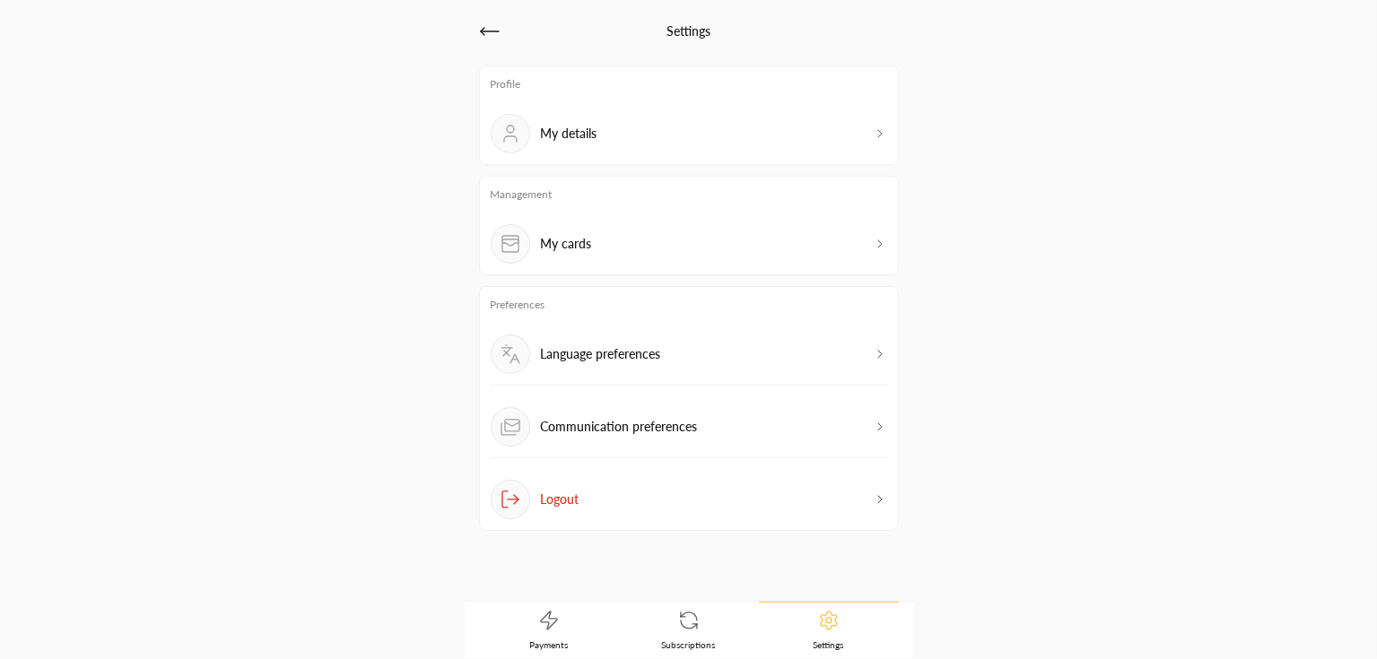
click at [570, 617] on link "Payments" at bounding box center [549, 631] width 140 height 56
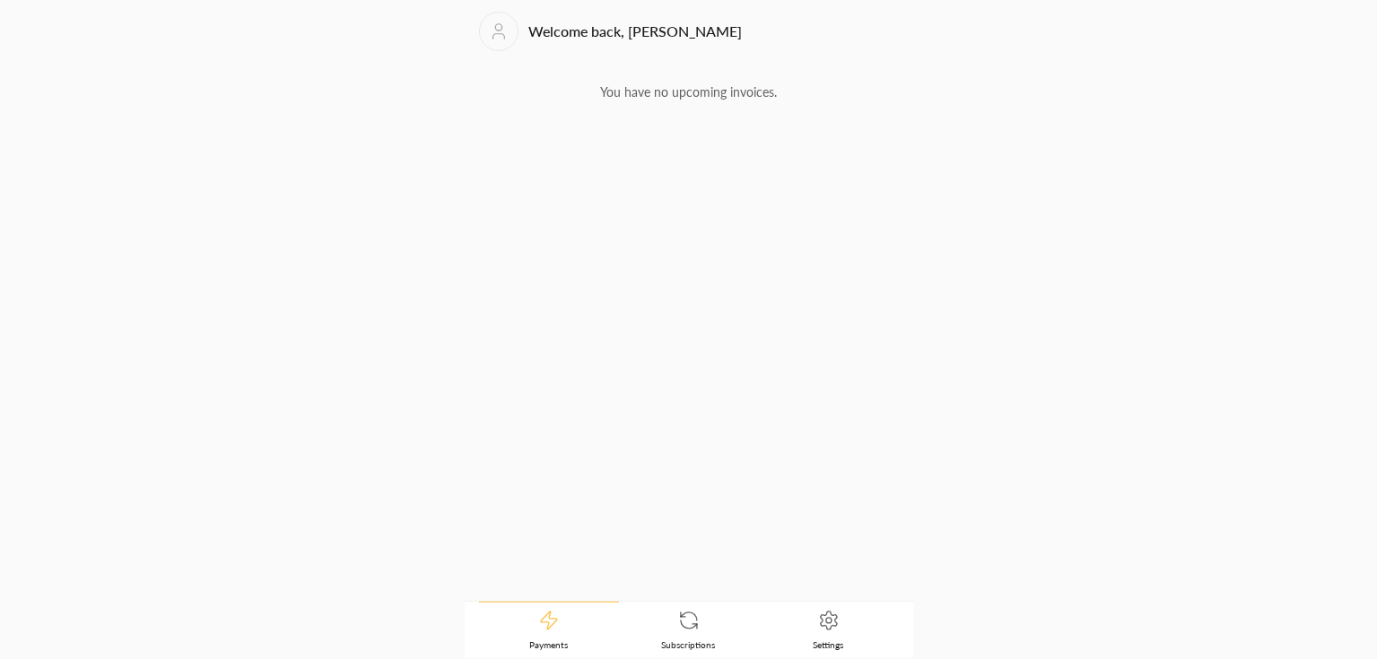
click at [681, 616] on icon at bounding box center [683, 615] width 4 height 4
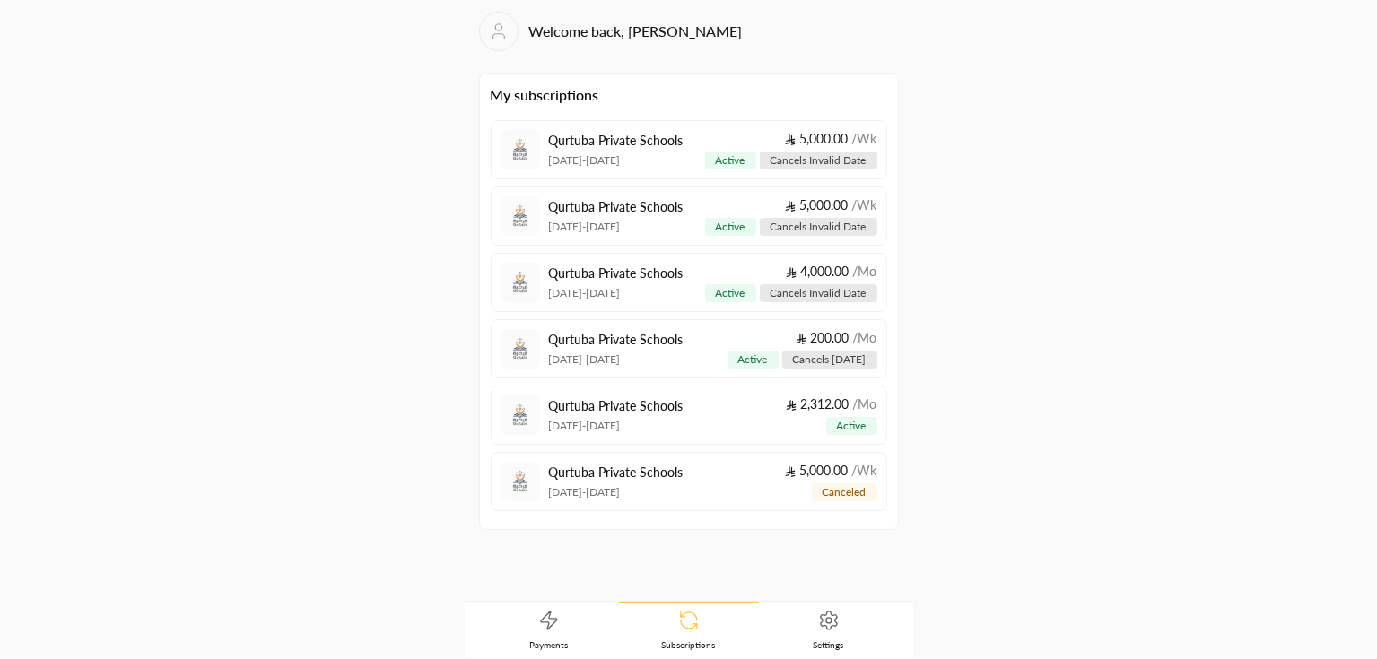
click at [552, 633] on link "Payments" at bounding box center [549, 631] width 140 height 56
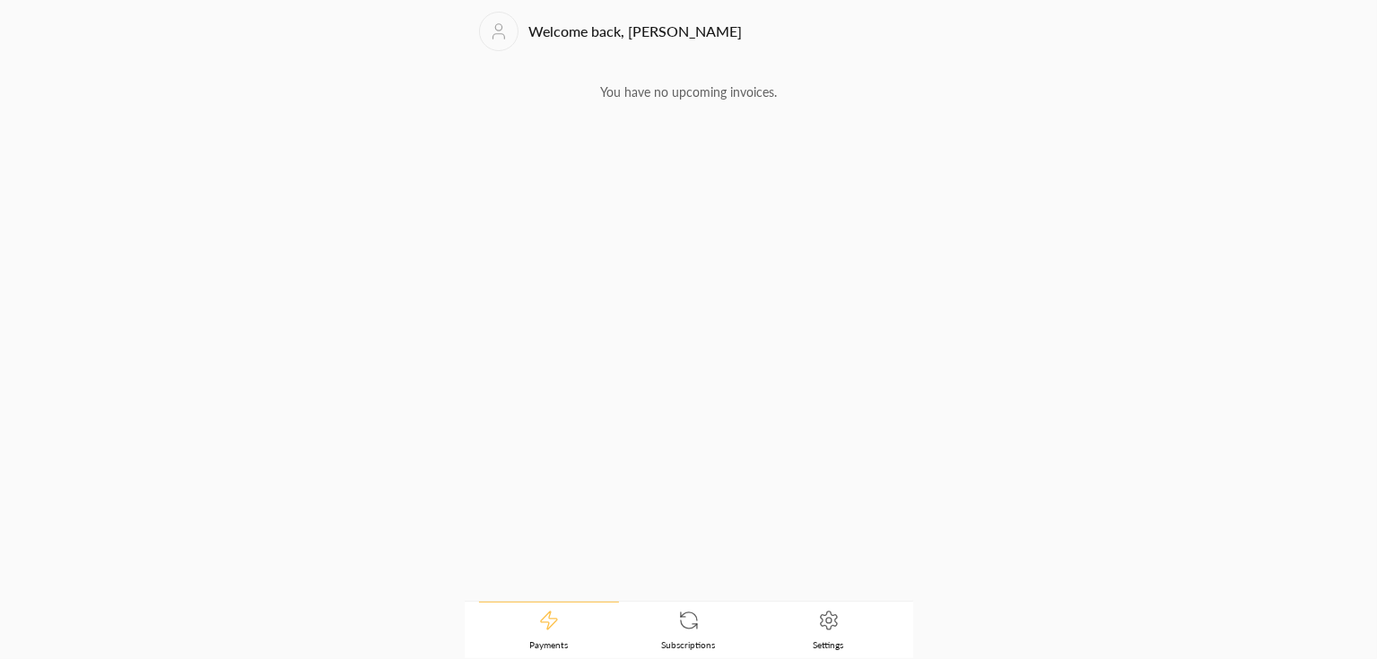
click at [666, 619] on link "Subscriptions" at bounding box center [689, 631] width 140 height 56
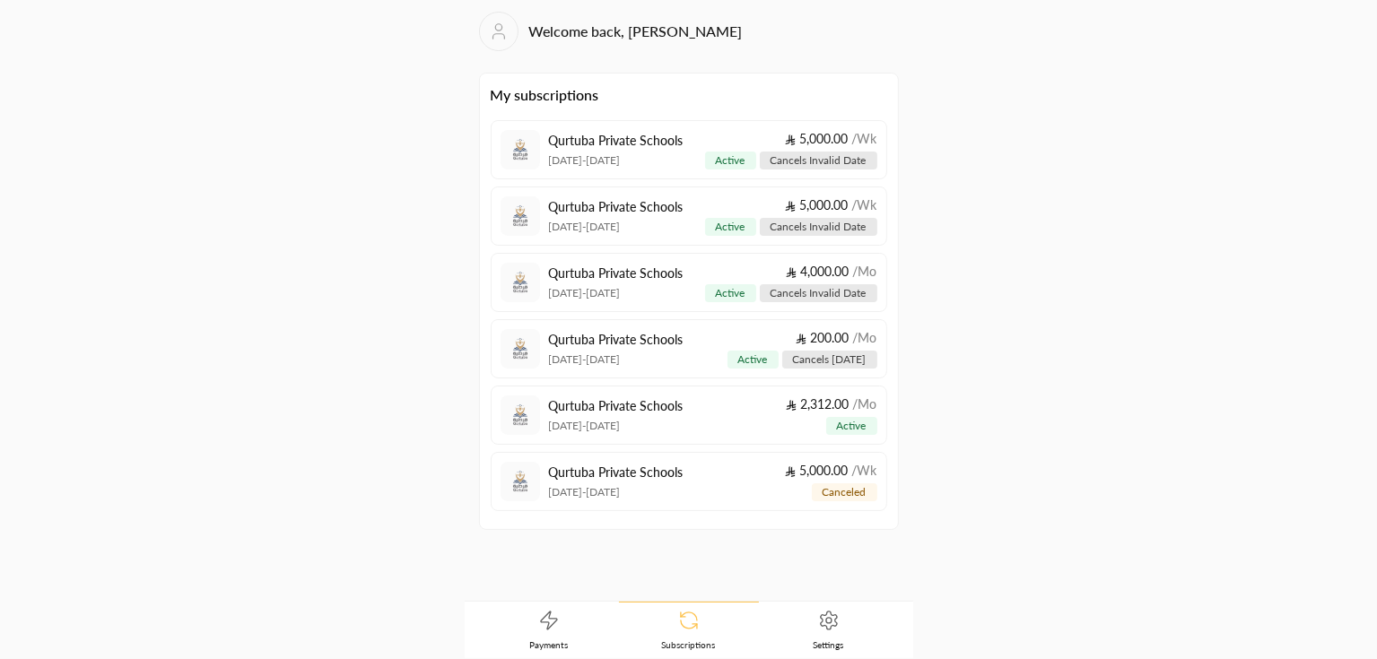
click at [553, 629] on icon at bounding box center [549, 621] width 22 height 22
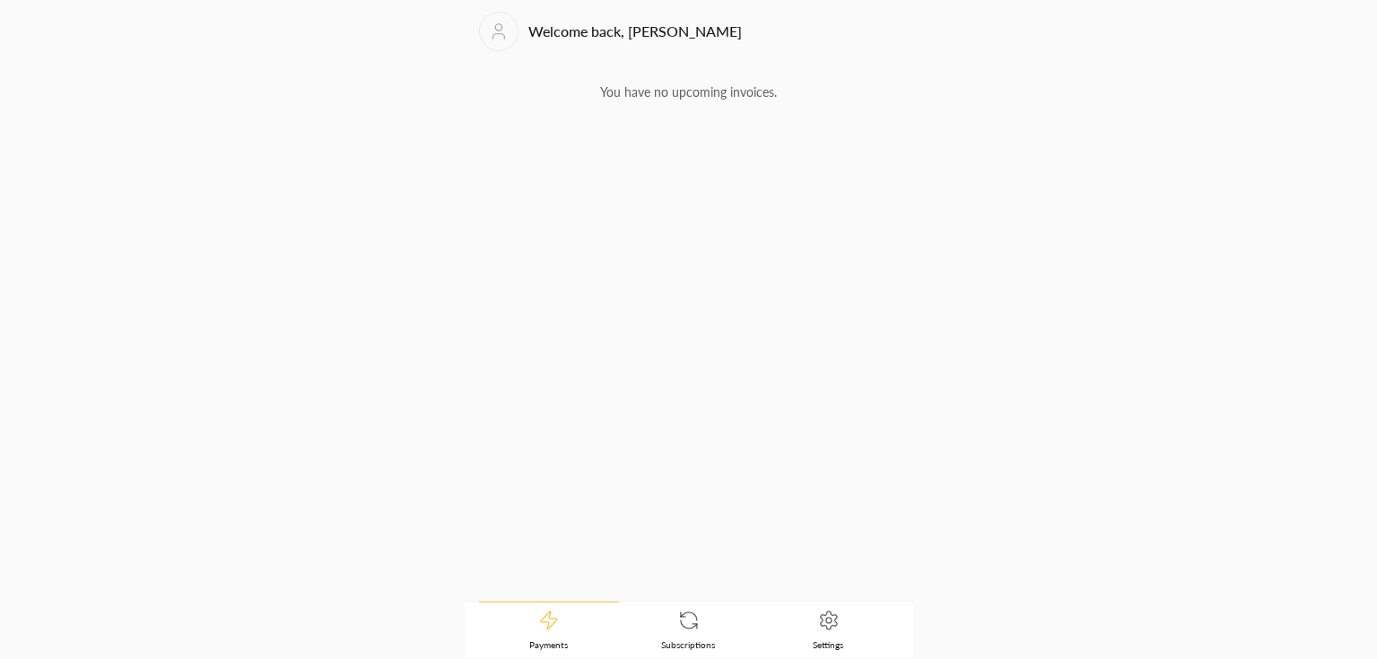
click at [666, 634] on link "Subscriptions" at bounding box center [689, 631] width 140 height 56
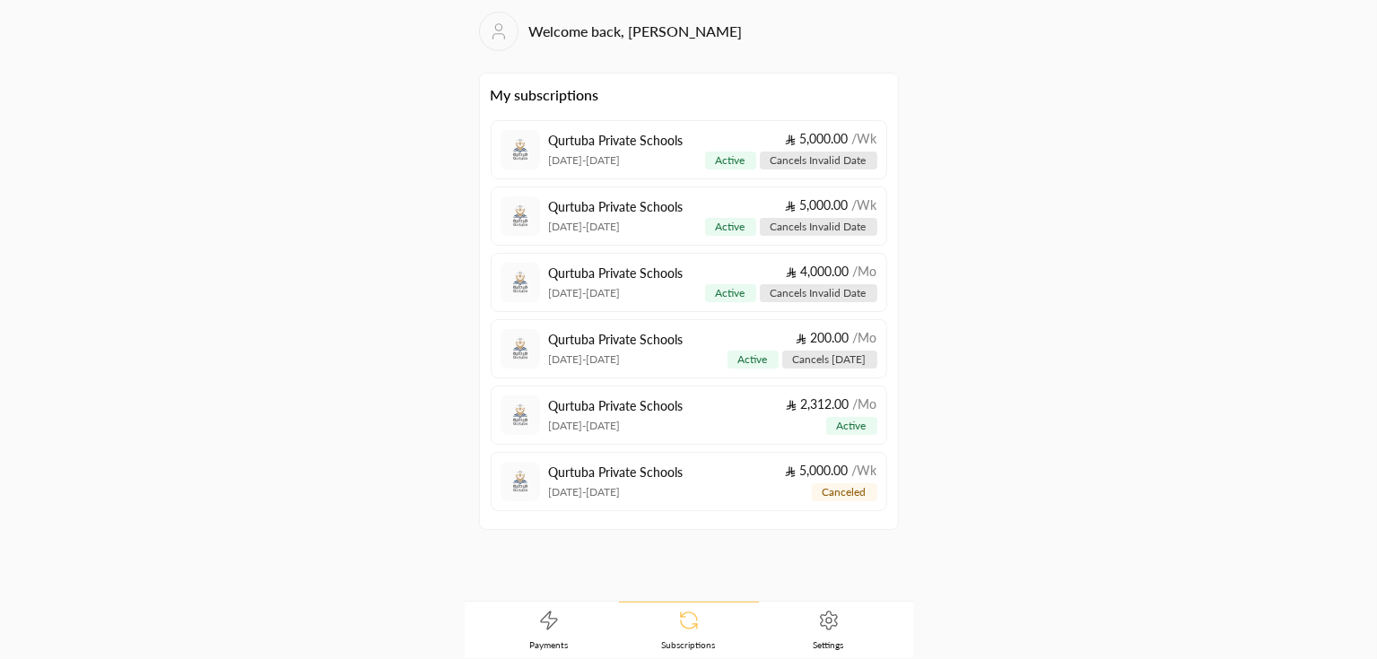
click at [557, 642] on span "Payments" at bounding box center [548, 645] width 39 height 13
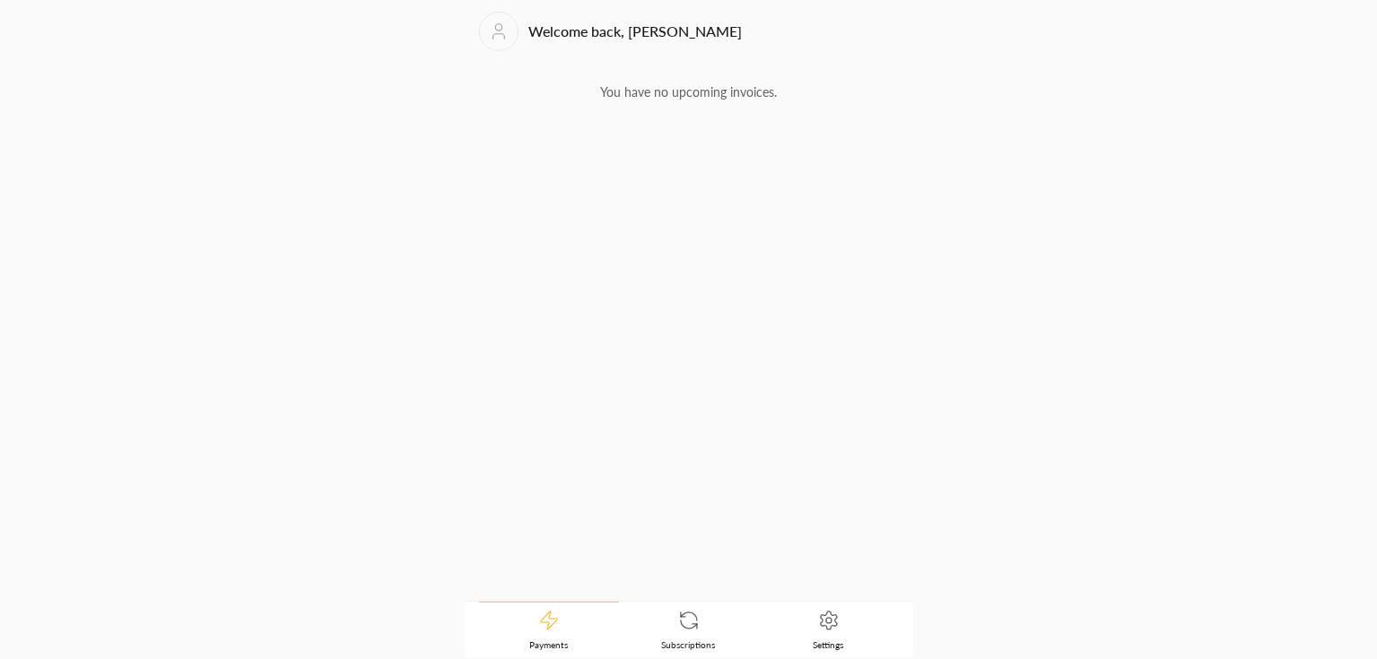
click at [879, 630] on link "Settings" at bounding box center [829, 631] width 140 height 56
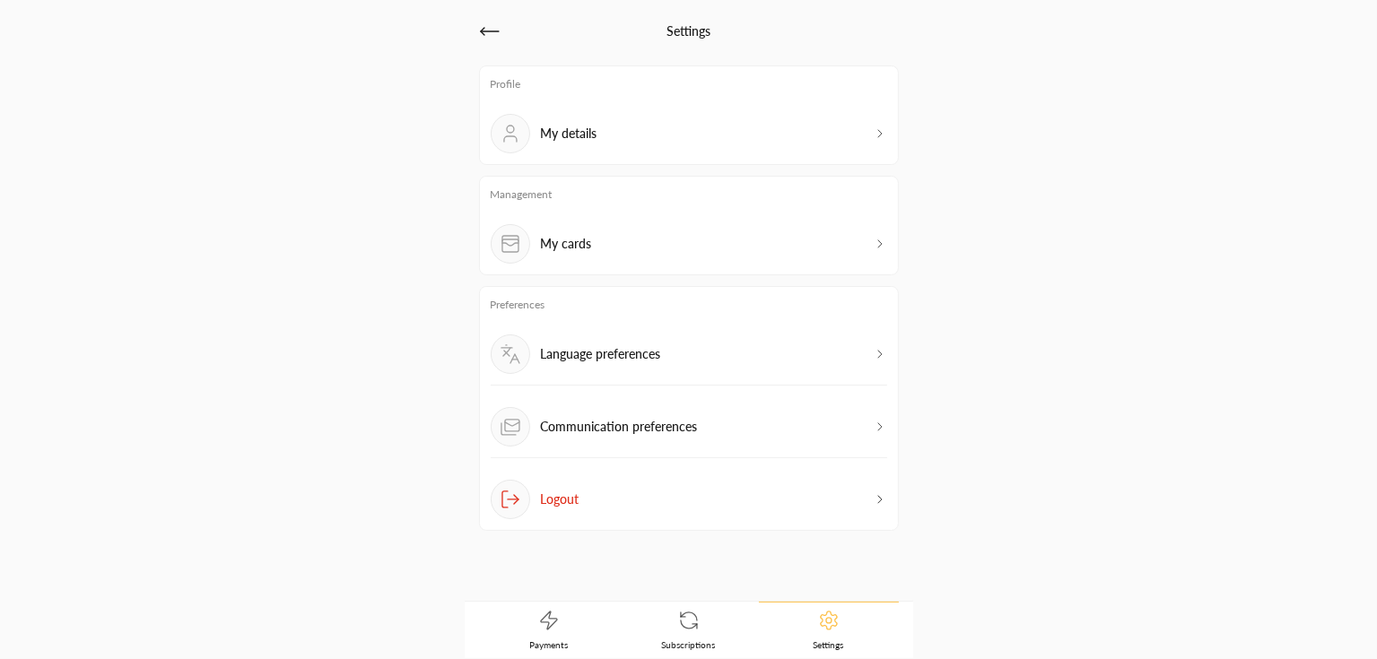
click at [761, 353] on div "Language preferences" at bounding box center [689, 360] width 397 height 51
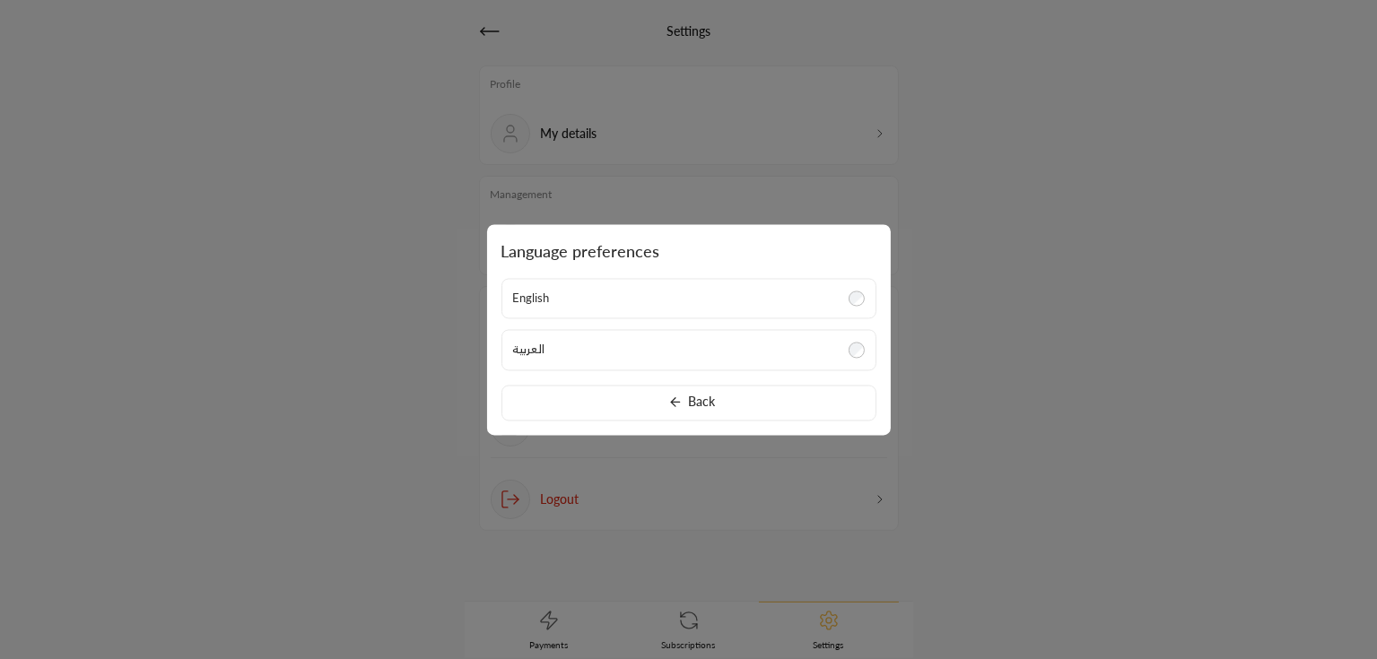
click at [678, 351] on label "العربية" at bounding box center [688, 350] width 375 height 41
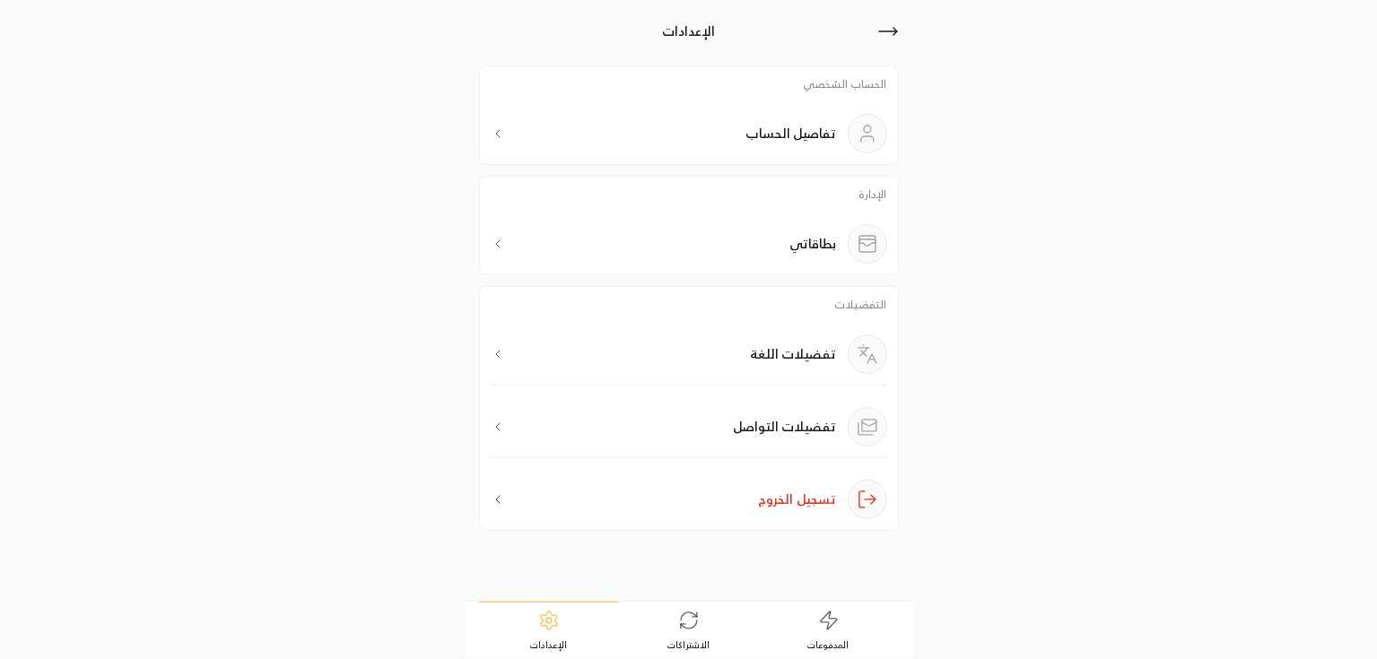
click at [695, 633] on link "الاشتراكات" at bounding box center [689, 631] width 140 height 56
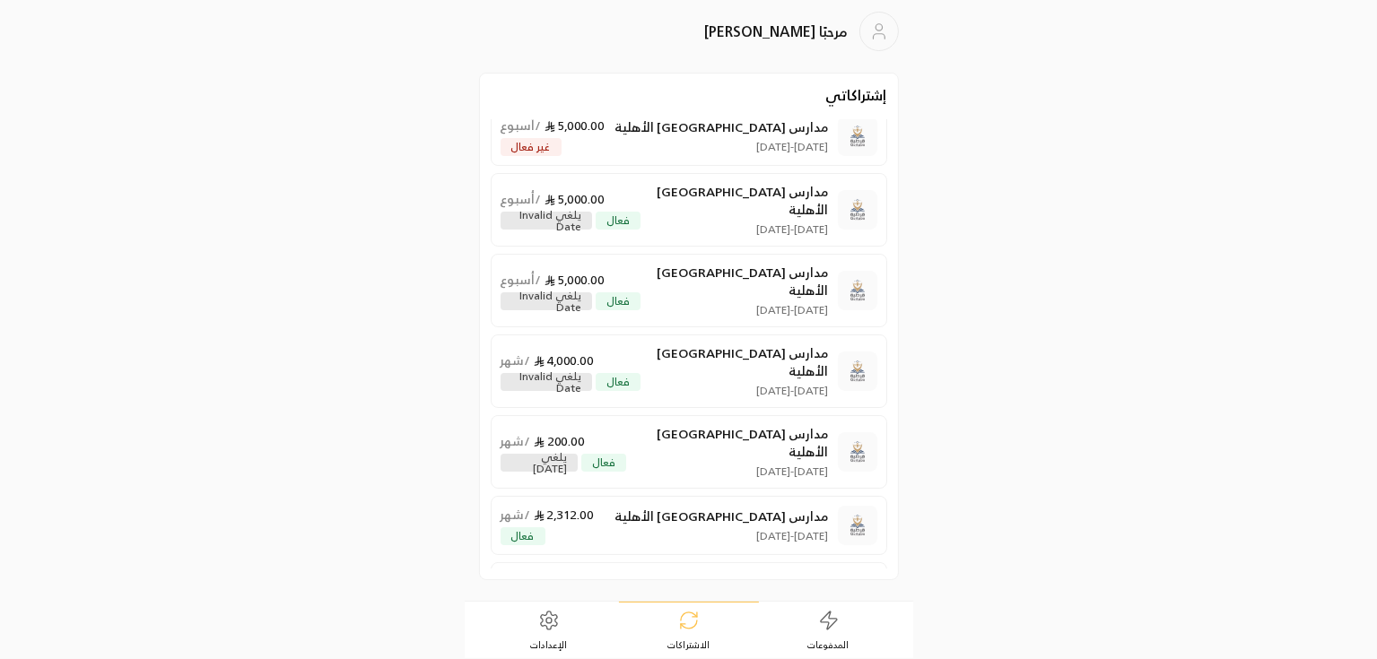
scroll to position [12, 0]
click at [642, 134] on div "مدارس [GEOGRAPHIC_DATA] الأهلية [DATE] - [DATE] 5,000.00 / أسبوع غير فعال" at bounding box center [665, 137] width 328 height 39
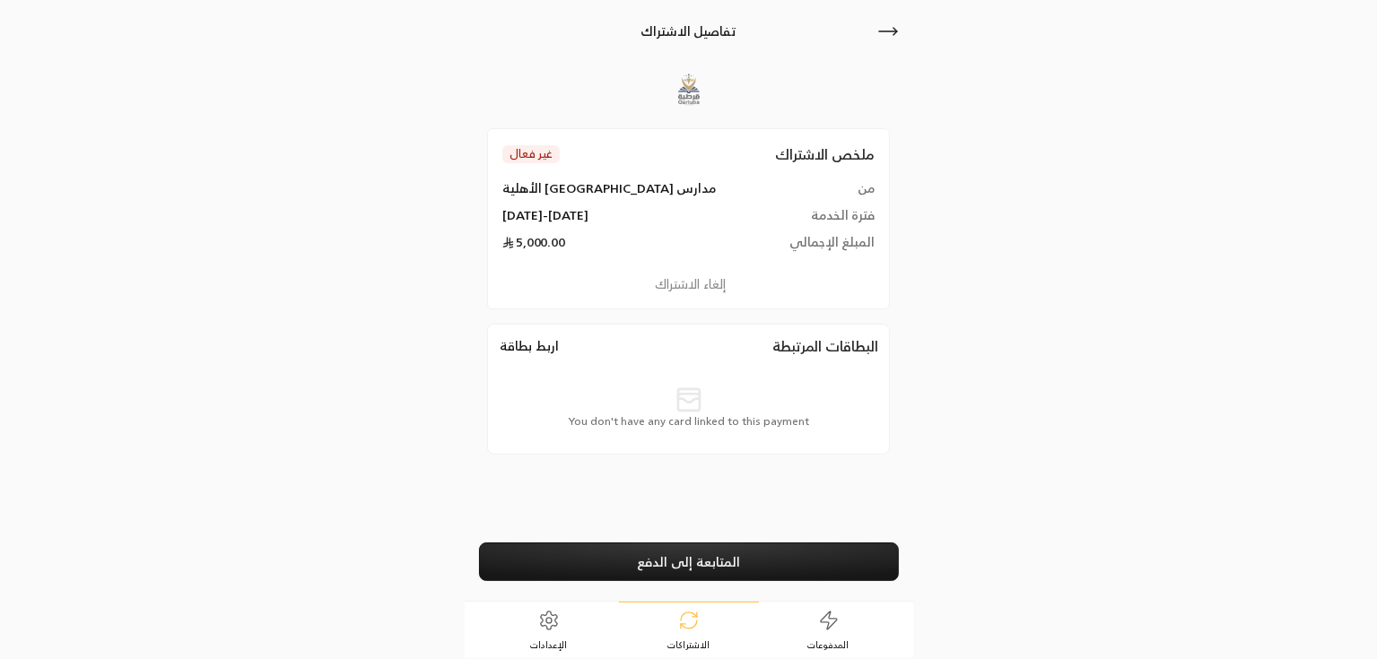
click at [673, 575] on link "المتابعة إلى الدفع" at bounding box center [689, 562] width 420 height 39
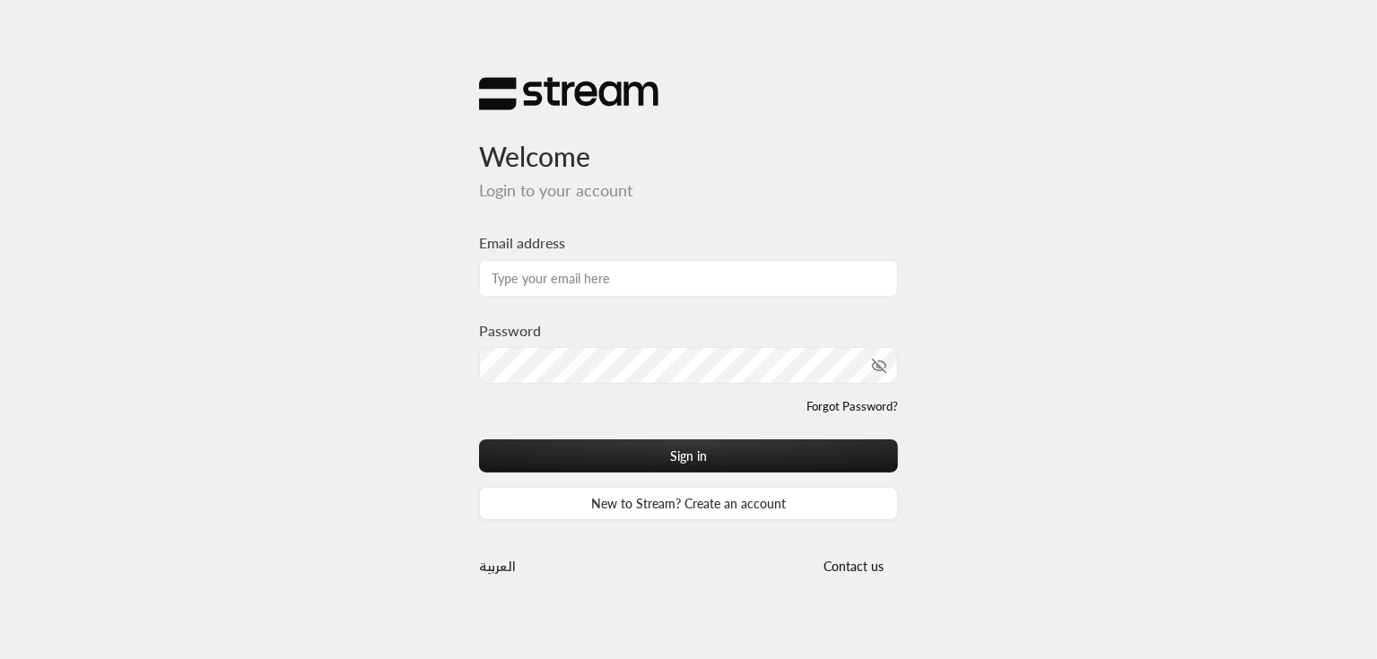
click at [519, 354] on div "Password" at bounding box center [689, 352] width 420 height 64
type input "[PERSON_NAME][EMAIL_ADDRESS][DOMAIN_NAME]"
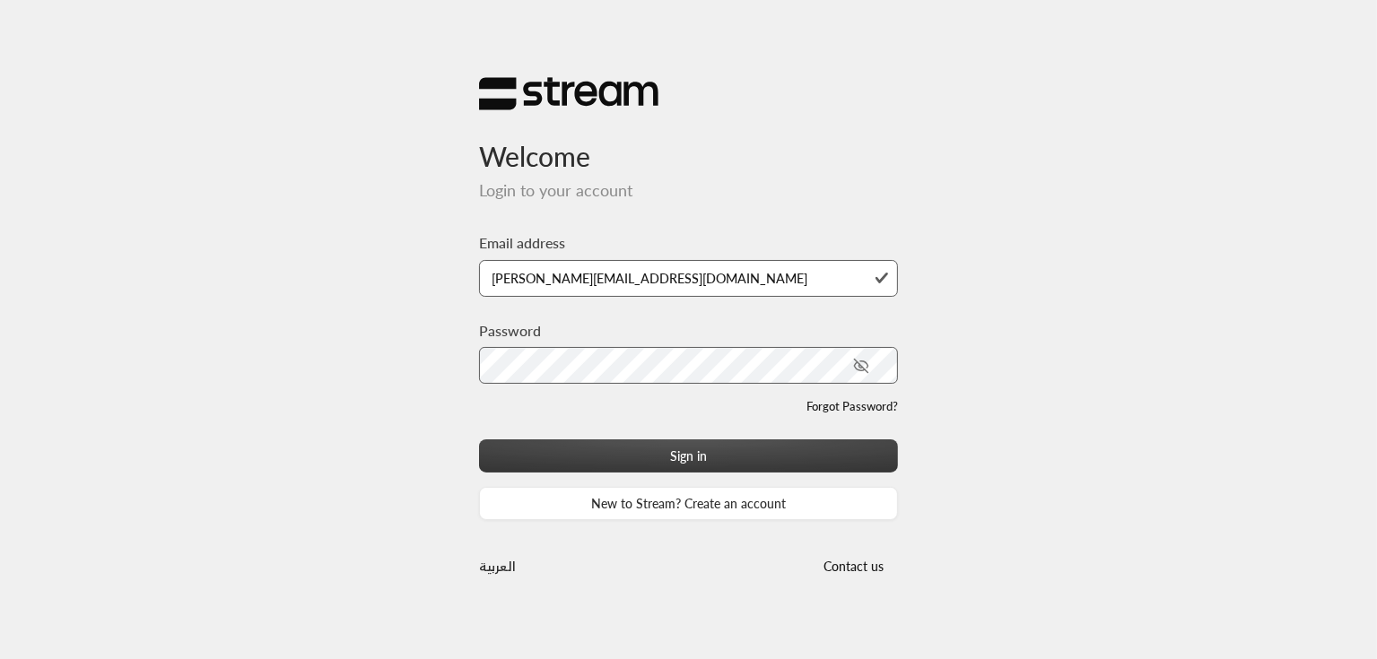
click at [646, 462] on button "Sign in" at bounding box center [689, 456] width 420 height 33
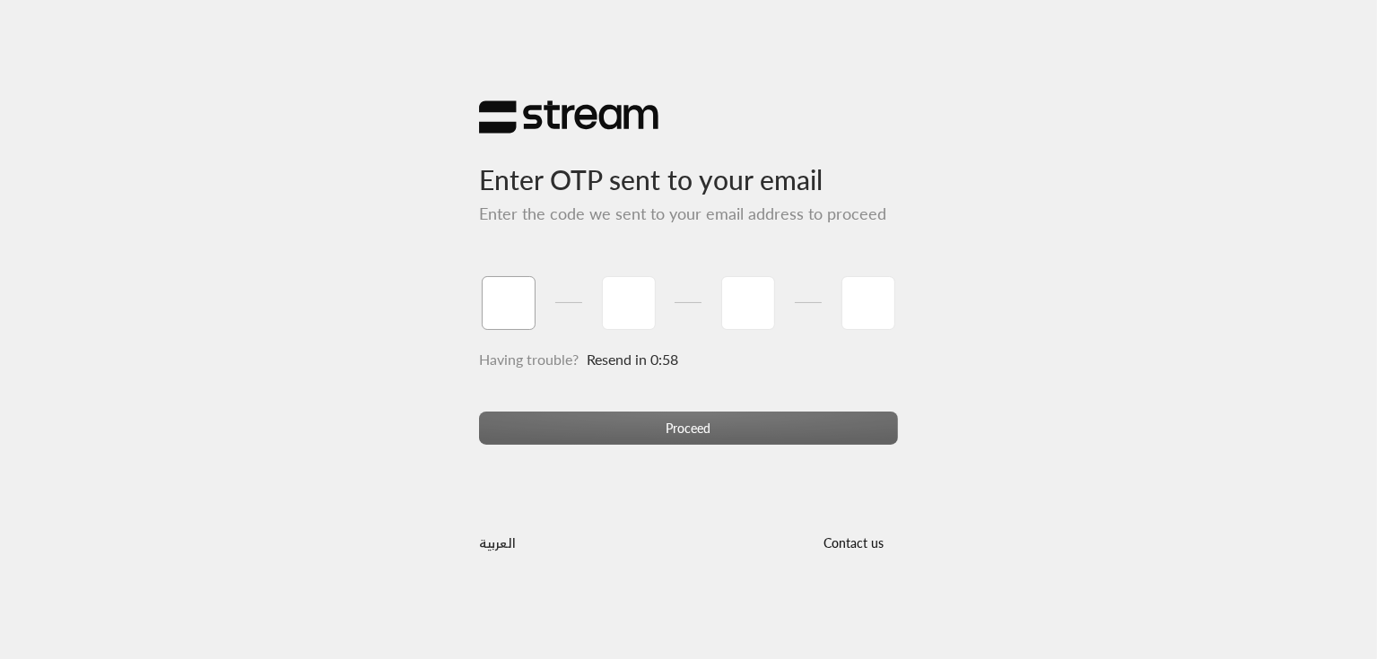
type input "1"
type input "2"
type input "3"
type input "4"
